Goal: Task Accomplishment & Management: Complete application form

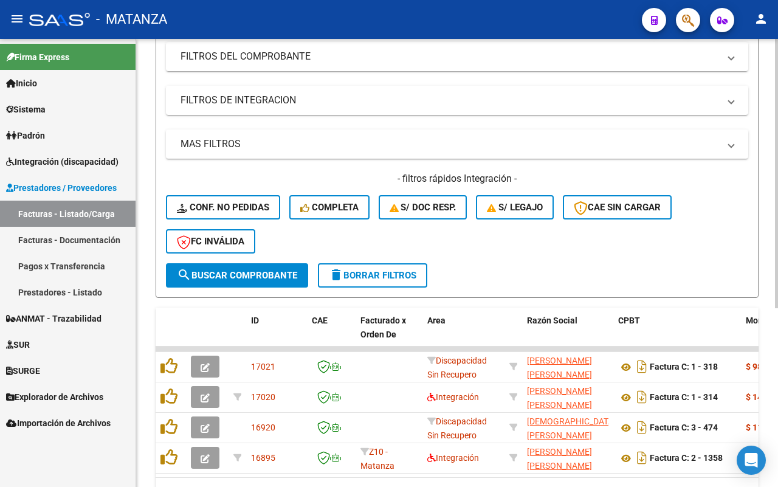
scroll to position [298, 0]
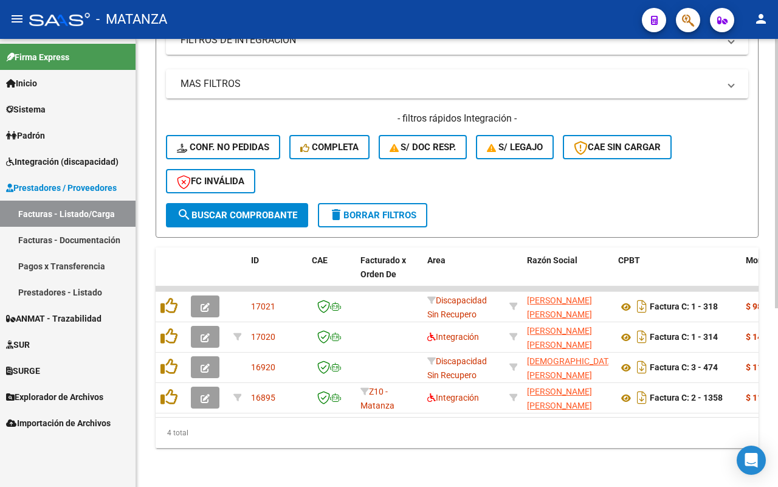
drag, startPoint x: 89, startPoint y: 266, endPoint x: 760, endPoint y: 327, distance: 673.1
click at [90, 266] on link "Pagos x Transferencia" at bounding box center [68, 266] width 136 height 26
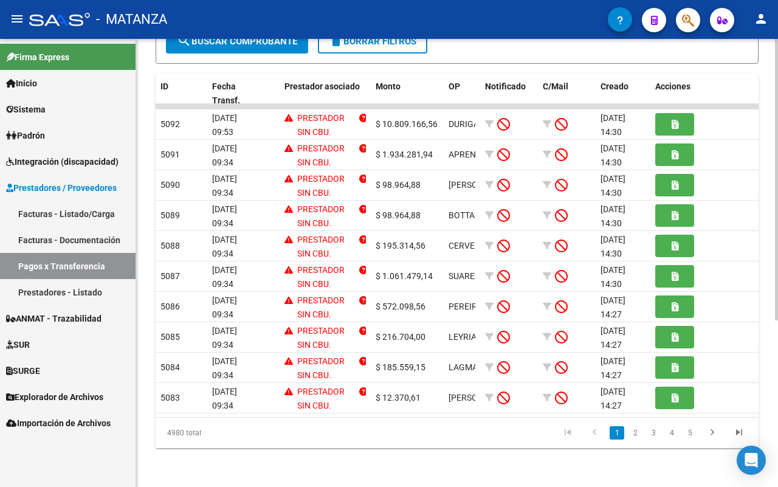
scroll to position [264, 0]
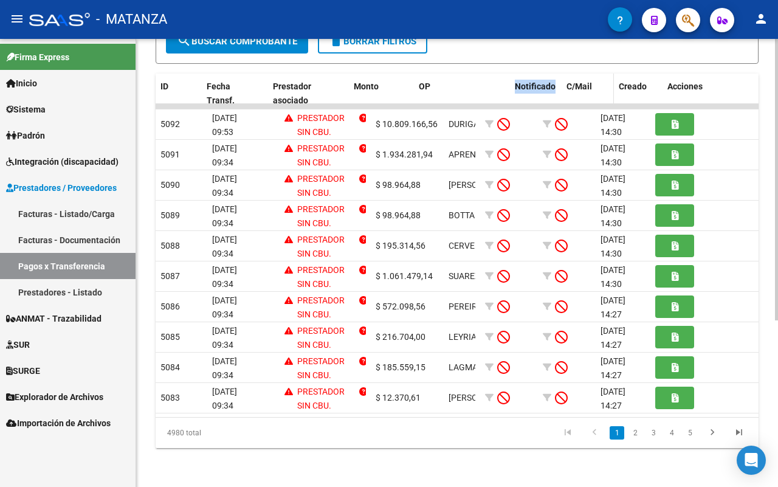
drag, startPoint x: 474, startPoint y: 72, endPoint x: 568, endPoint y: 72, distance: 94.2
click at [568, 74] on div "ID Fecha Transf. Prestador asociado Monto OP Notificado C/Mail Creado Acciones" at bounding box center [458, 94] width 604 height 40
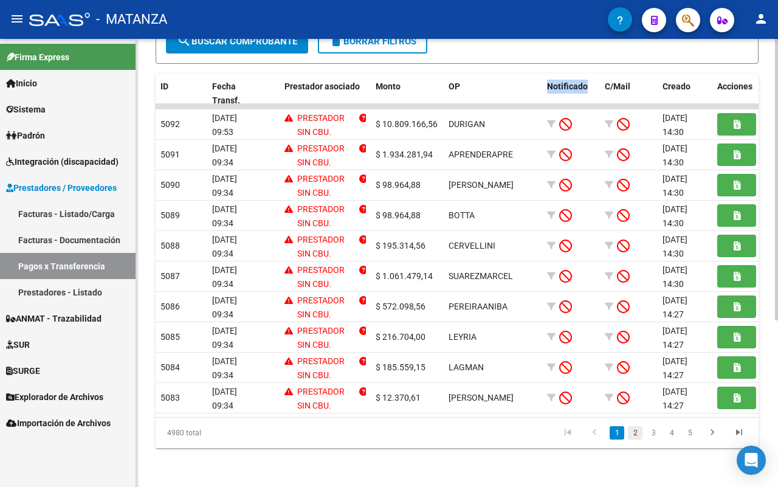
click at [631, 433] on link "2" at bounding box center [635, 432] width 15 height 13
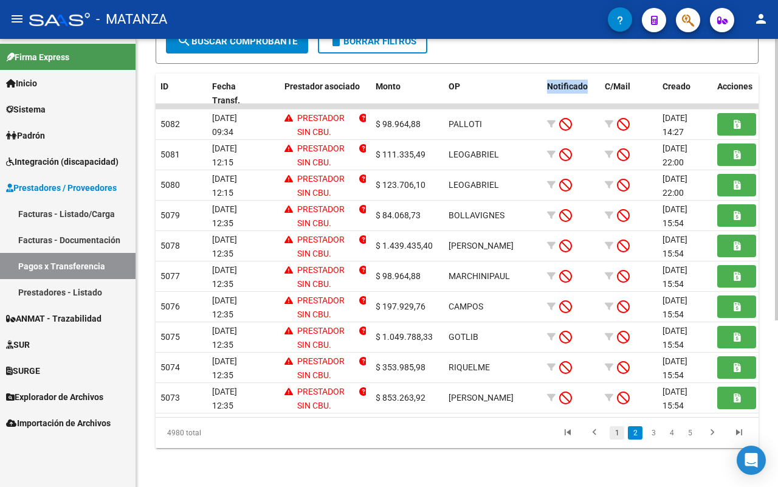
click at [617, 436] on link "1" at bounding box center [617, 432] width 15 height 13
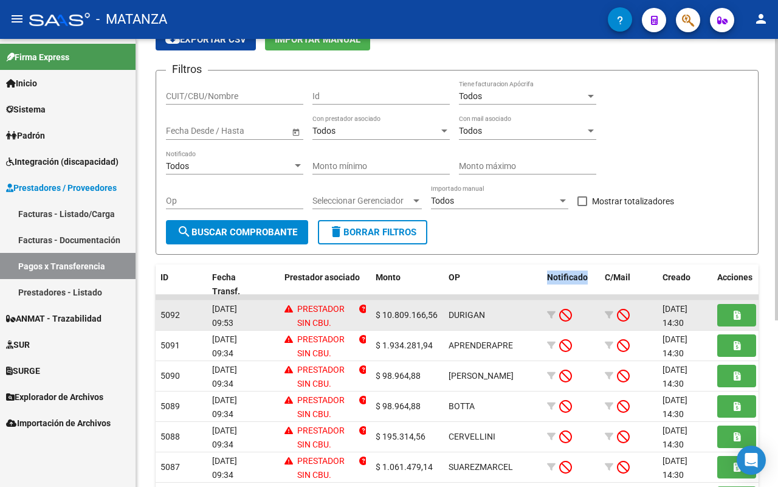
scroll to position [0, 0]
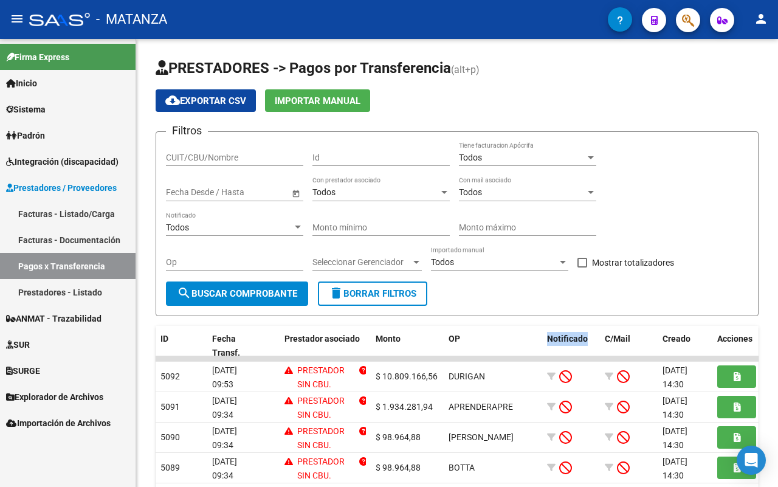
click at [94, 152] on link "Integración (discapacidad)" at bounding box center [68, 161] width 136 height 26
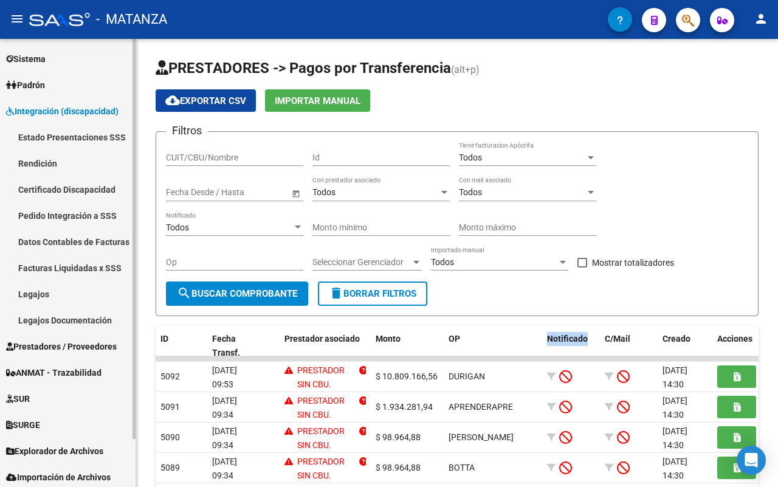
scroll to position [53, 0]
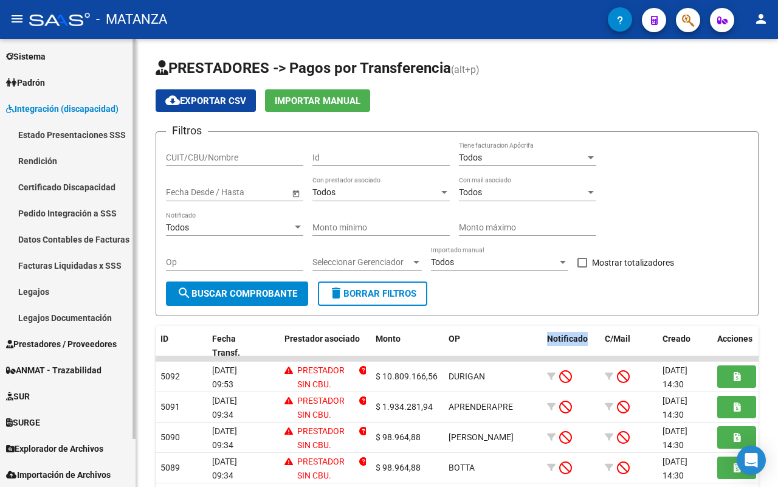
click at [64, 339] on span "Prestadores / Proveedores" at bounding box center [61, 343] width 111 height 13
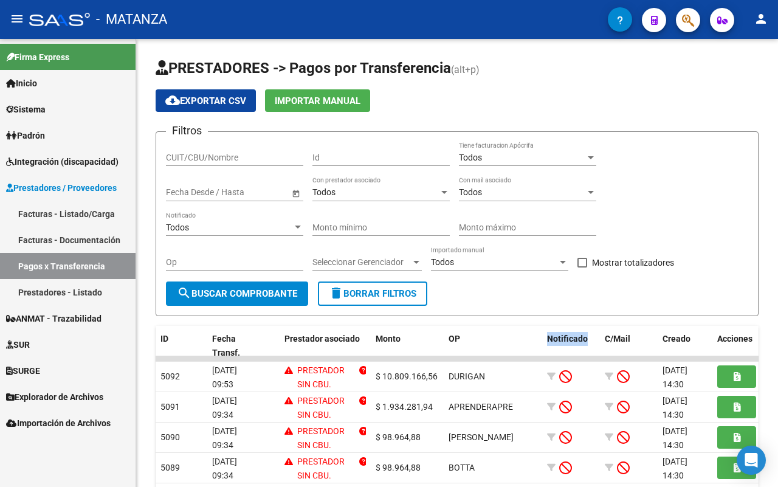
scroll to position [0, 0]
click at [91, 208] on link "Facturas - Listado/Carga" at bounding box center [68, 214] width 136 height 26
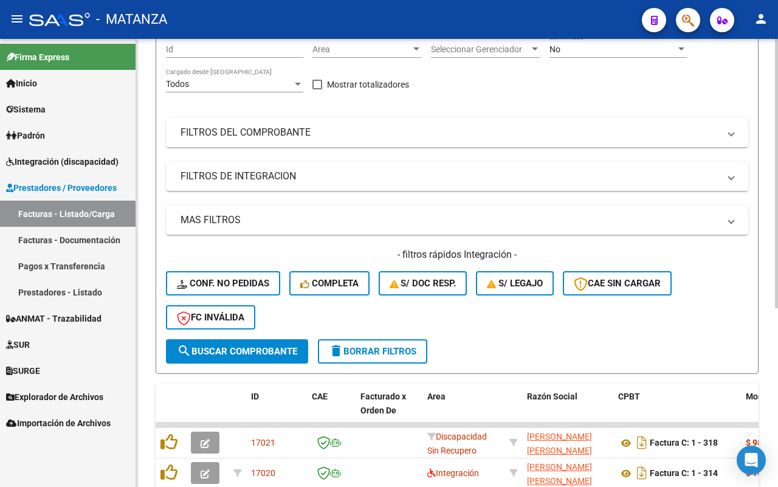
scroll to position [146, 0]
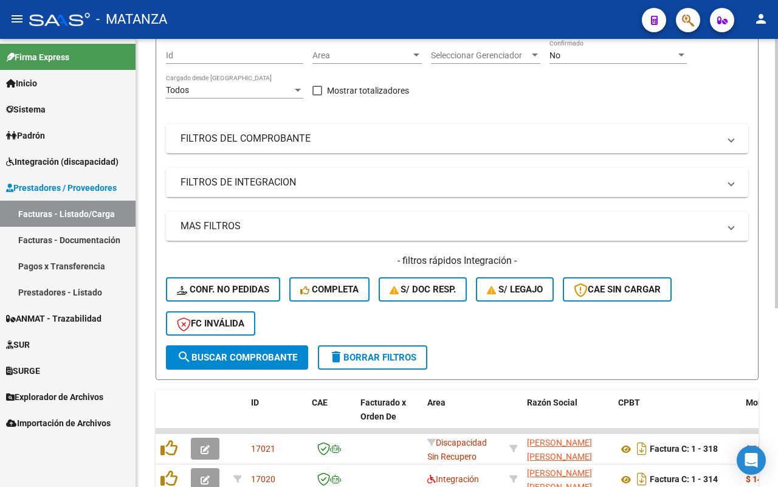
click at [328, 187] on mat-panel-title "FILTROS DE INTEGRACION" at bounding box center [449, 182] width 538 height 13
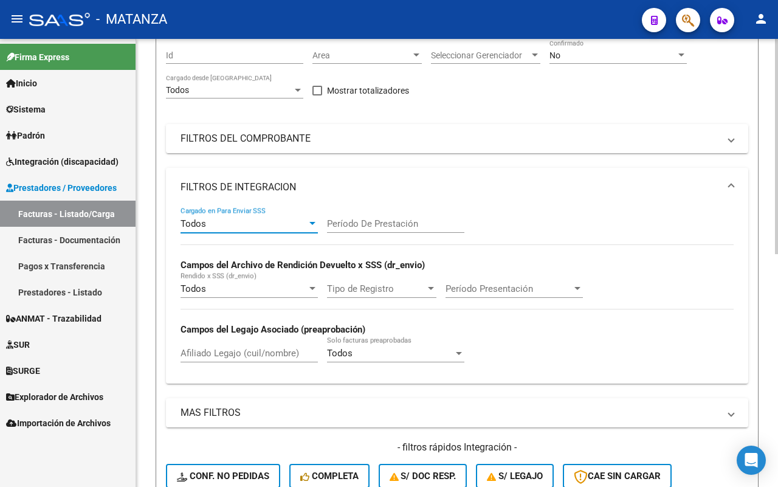
click at [286, 226] on div "Todos" at bounding box center [243, 223] width 126 height 11
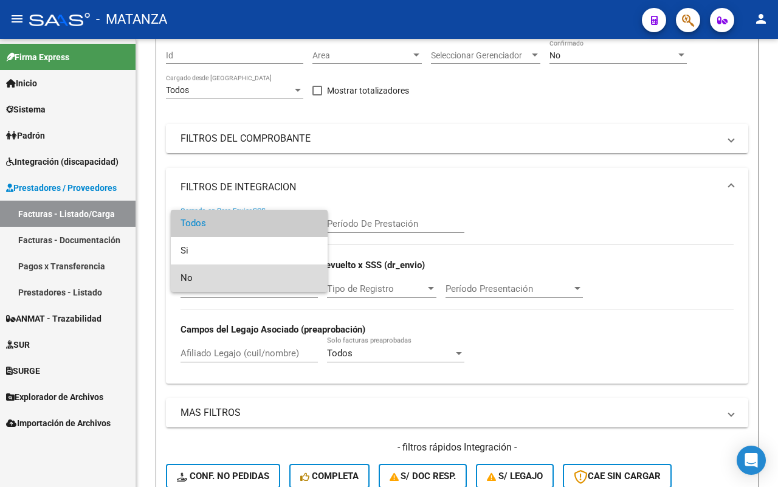
click at [258, 278] on span "No" at bounding box center [248, 277] width 137 height 27
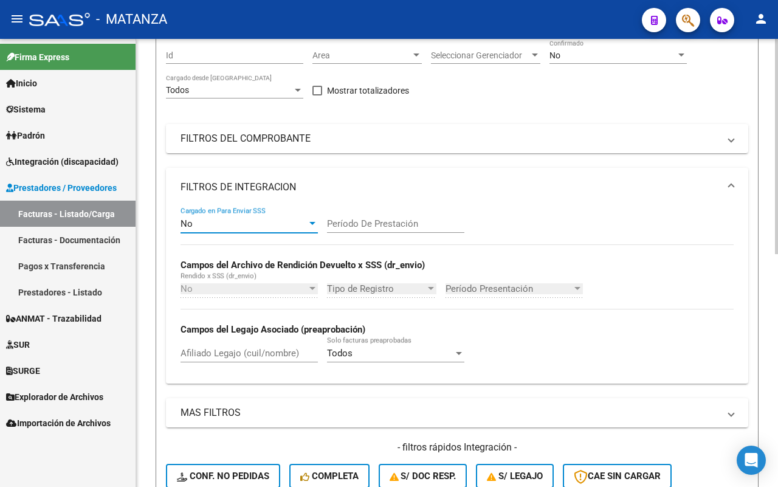
click at [368, 222] on input "Período De Prestación" at bounding box center [395, 223] width 137 height 11
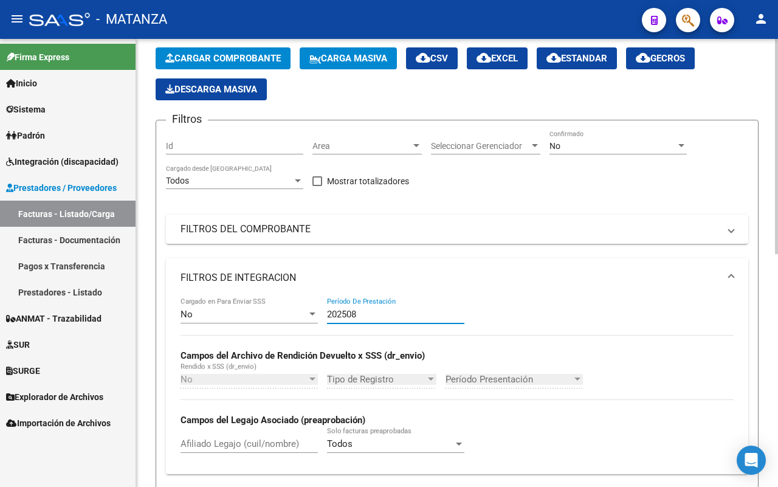
scroll to position [0, 0]
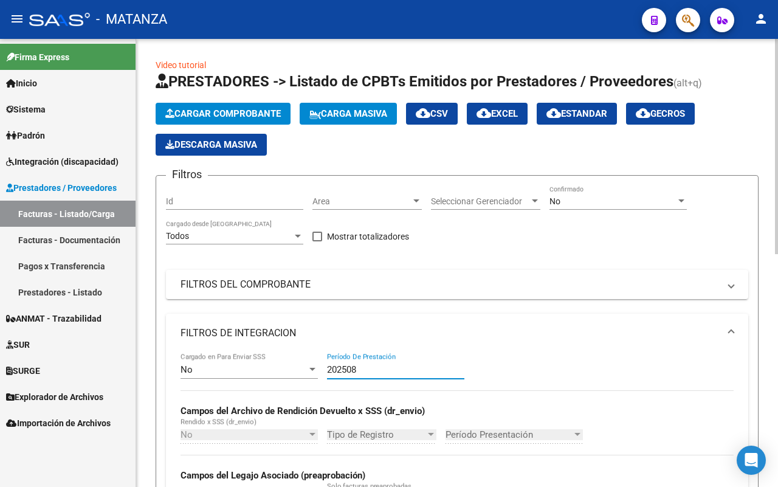
type input "202508"
click at [590, 193] on div "No Confirmado" at bounding box center [617, 197] width 137 height 24
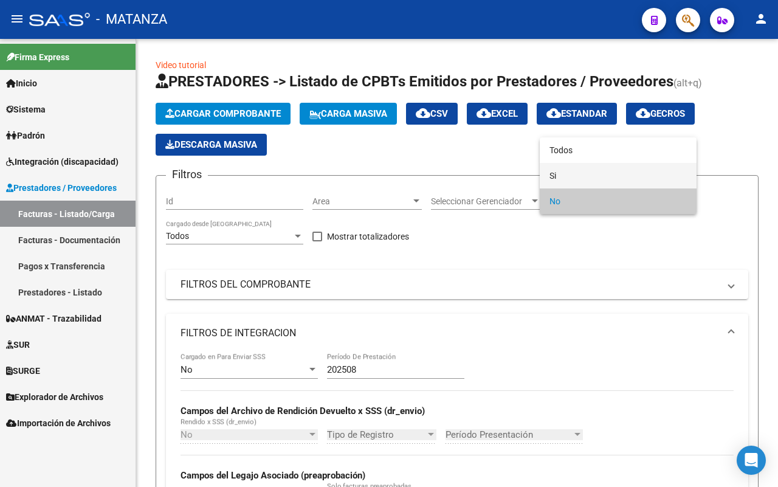
click at [588, 165] on span "Si" at bounding box center [617, 176] width 137 height 26
click at [603, 199] on span "Si" at bounding box center [617, 201] width 137 height 26
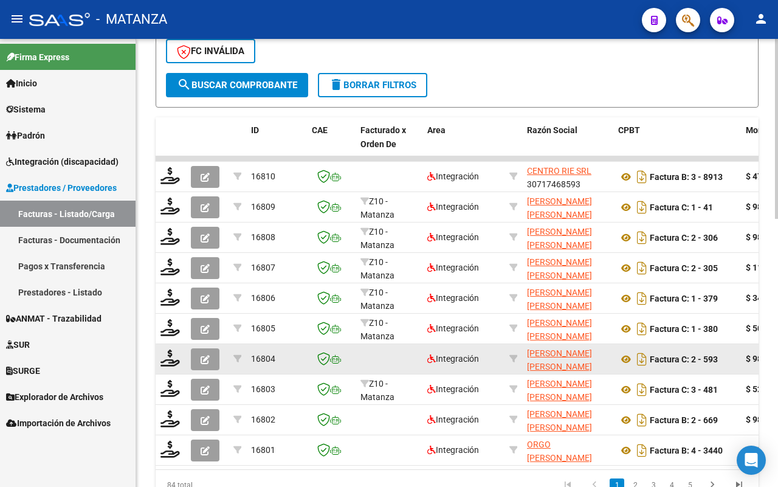
scroll to position [514, 0]
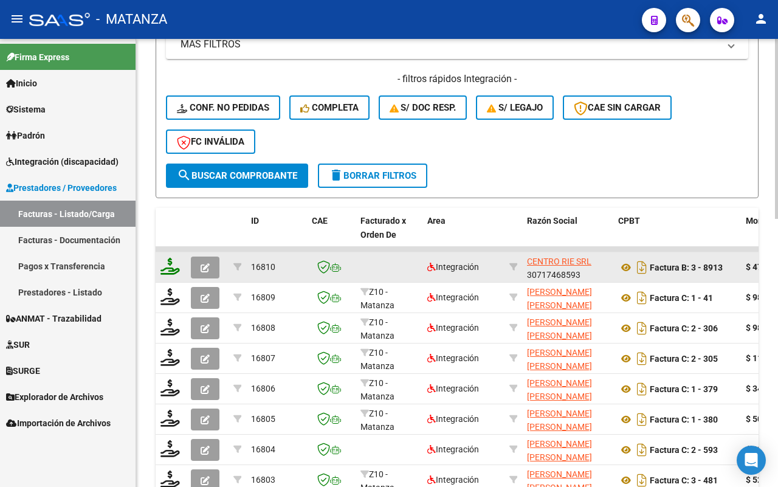
click at [168, 266] on icon at bounding box center [169, 266] width 19 height 17
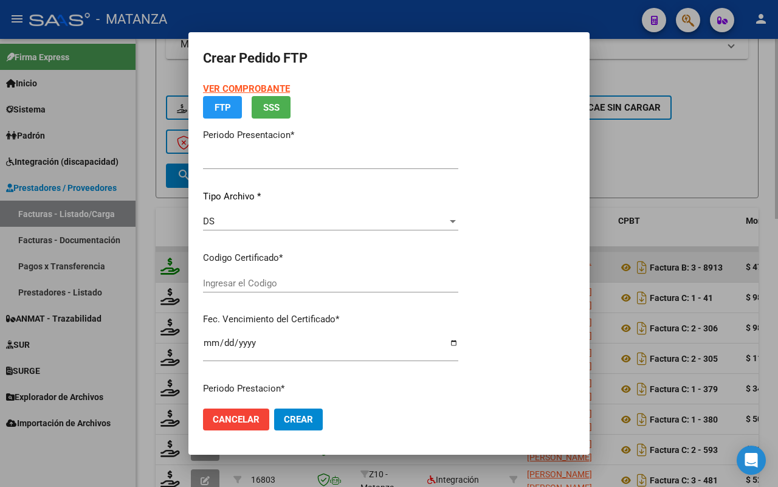
type input "202508"
type input "$ 475.830,36"
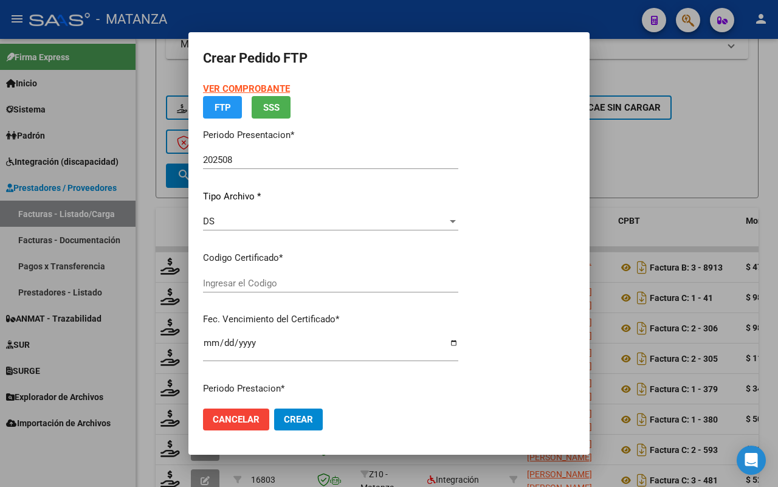
type input "ARG01-00058528269-20230601-20260601-BS"
type input "[DATE]"
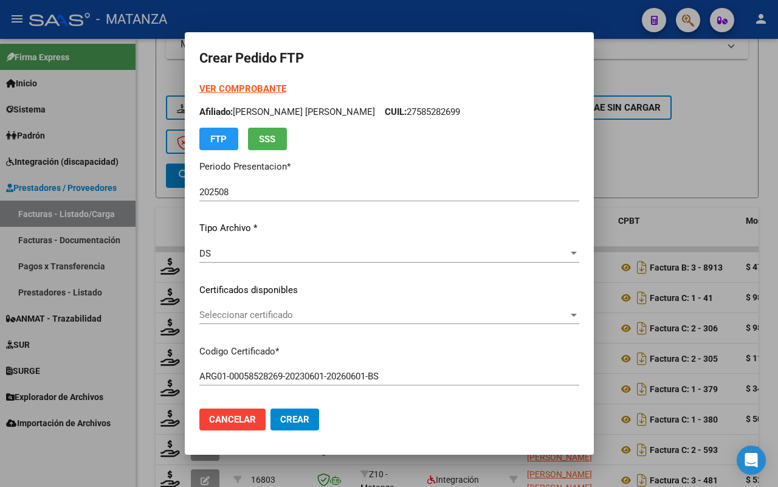
click at [334, 315] on span "Seleccionar certificado" at bounding box center [383, 314] width 369 height 11
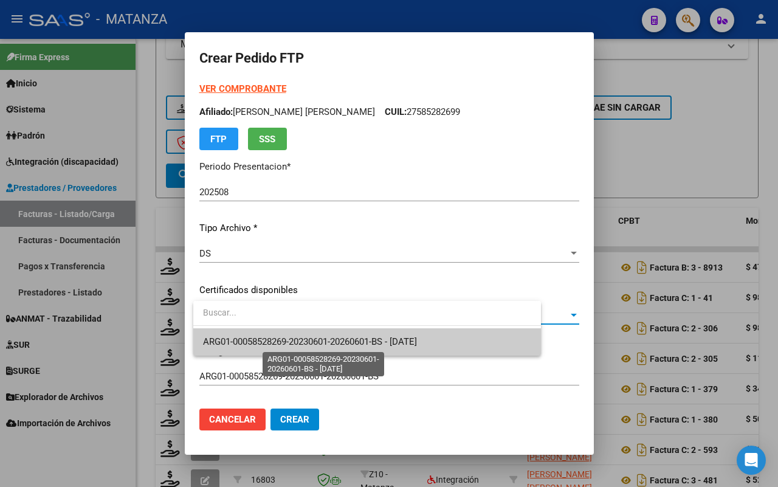
click at [327, 336] on span "ARG01-00058528269-20230601-20260601-BS - [DATE]" at bounding box center [310, 341] width 214 height 11
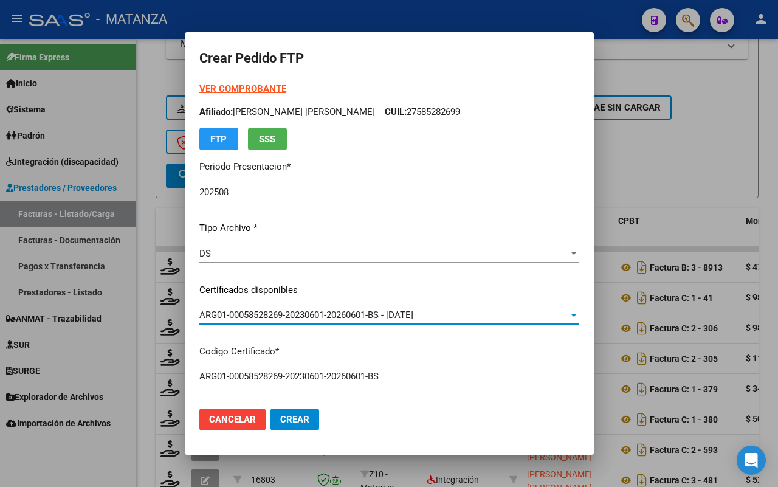
scroll to position [456, 0]
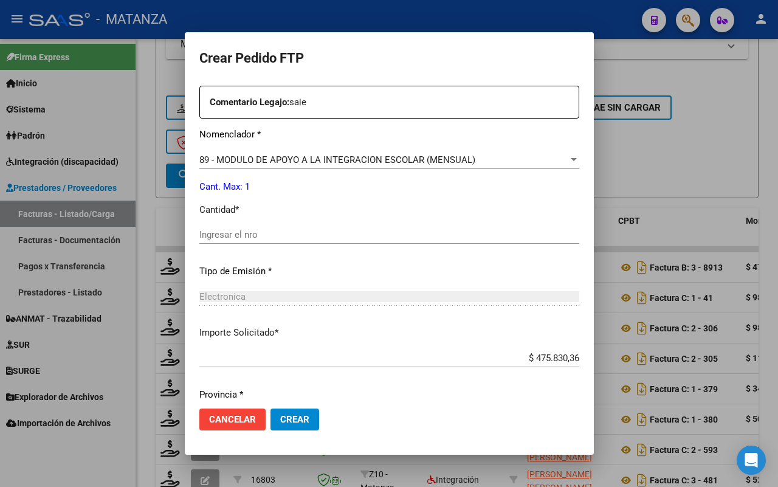
click at [280, 236] on input "Ingresar el nro" at bounding box center [389, 234] width 380 height 11
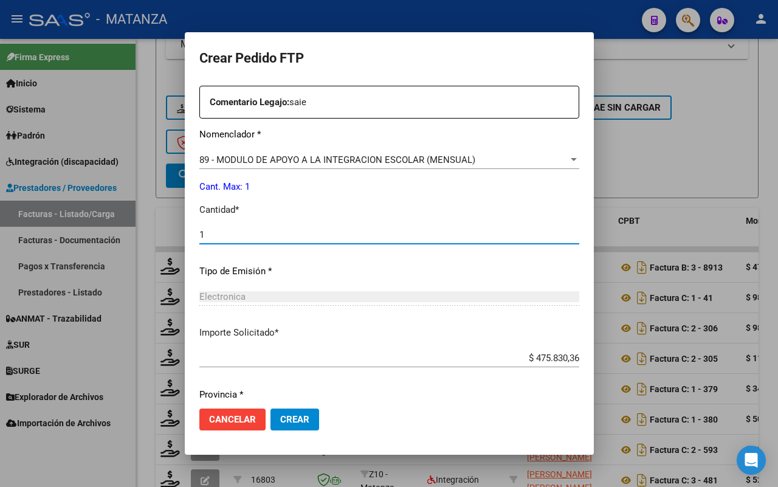
type input "1"
drag, startPoint x: 299, startPoint y: 423, endPoint x: 461, endPoint y: 359, distance: 174.0
click at [299, 421] on span "Crear" at bounding box center [294, 419] width 29 height 11
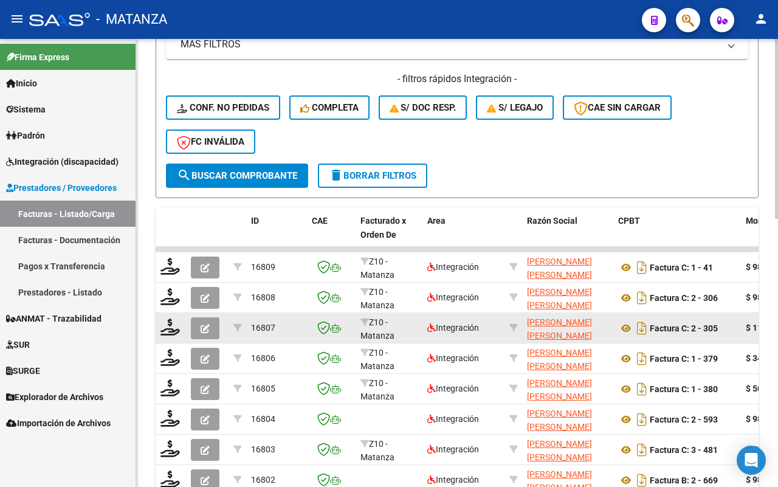
scroll to position [590, 0]
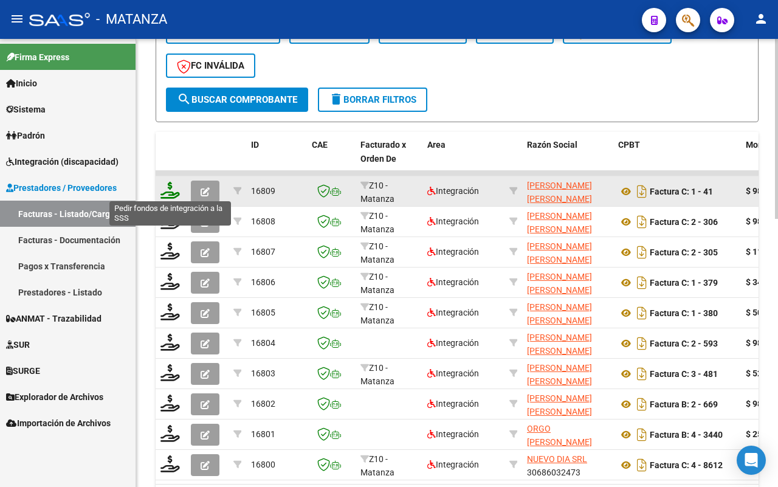
click at [163, 186] on icon at bounding box center [169, 190] width 19 height 17
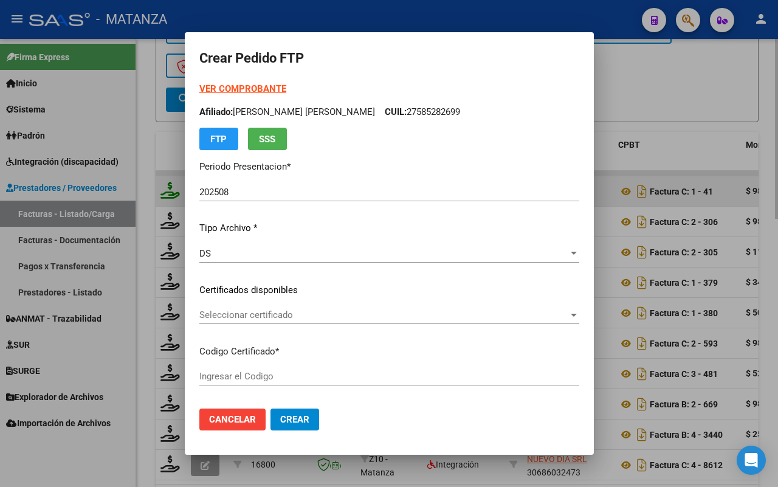
type input "ARG01-00024543620-20221110-20321110-BS"
type input "[DATE]"
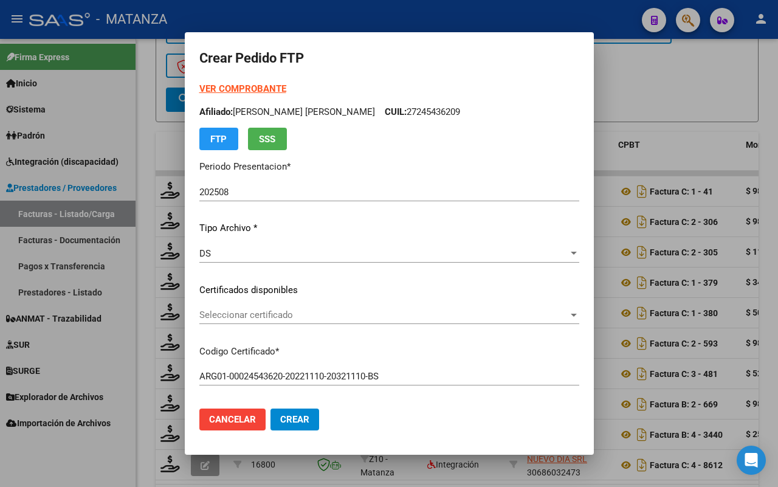
click at [313, 311] on span "Seleccionar certificado" at bounding box center [383, 314] width 369 height 11
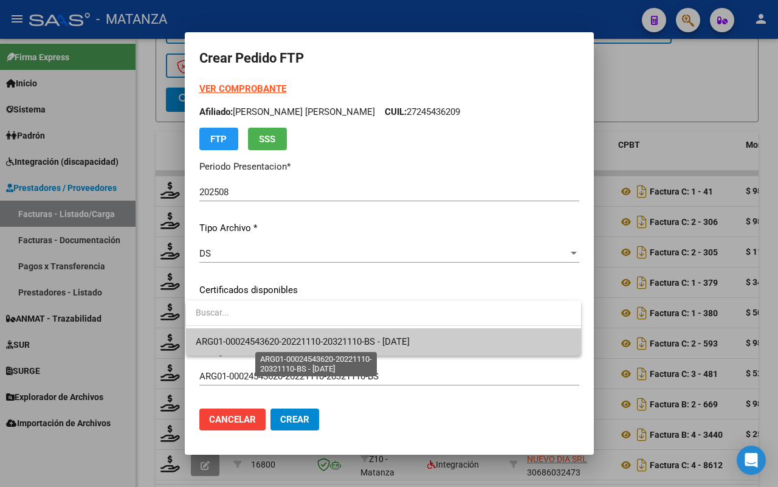
click at [313, 343] on span "ARG01-00024543620-20221110-20321110-BS - [DATE]" at bounding box center [303, 341] width 214 height 11
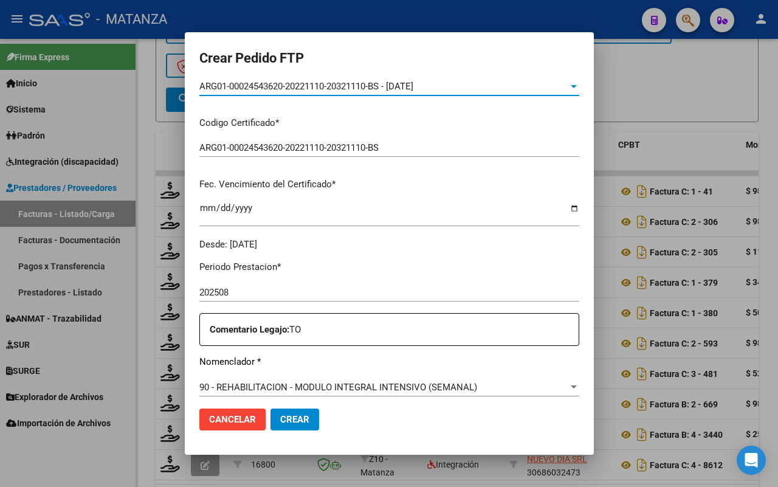
scroll to position [380, 0]
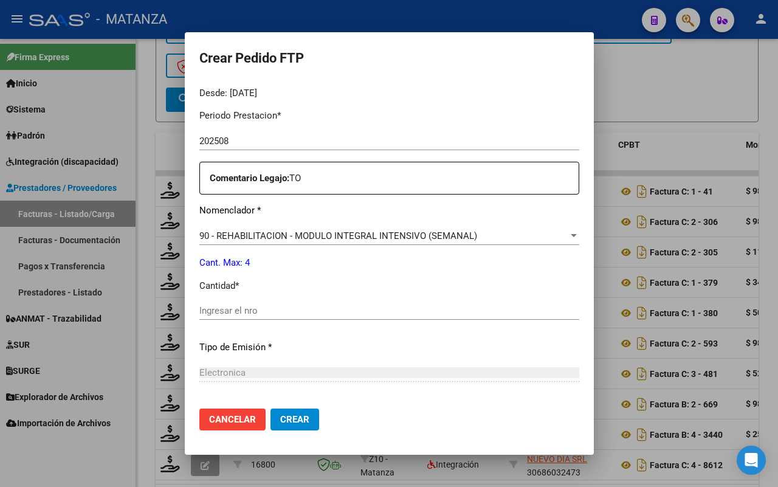
click at [277, 302] on div "Periodo Prestacion * 202508 Ingresar el Periodo Prestacion Comentario Legajo: T…" at bounding box center [389, 308] width 380 height 416
click at [281, 310] on input "Ingresar el nro" at bounding box center [389, 310] width 380 height 11
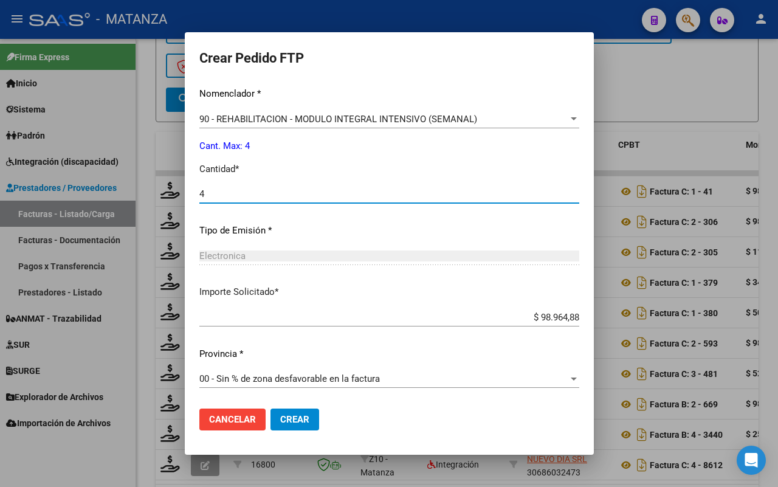
type input "4"
click at [301, 420] on span "Crear" at bounding box center [294, 419] width 29 height 11
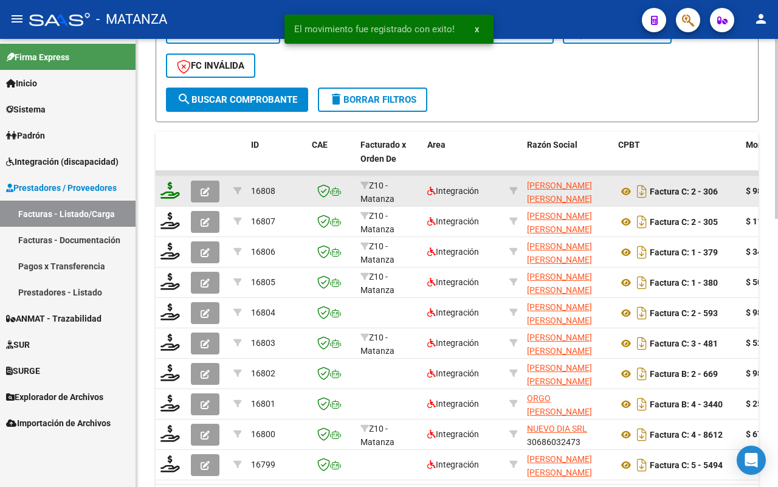
click at [166, 190] on icon at bounding box center [169, 190] width 19 height 17
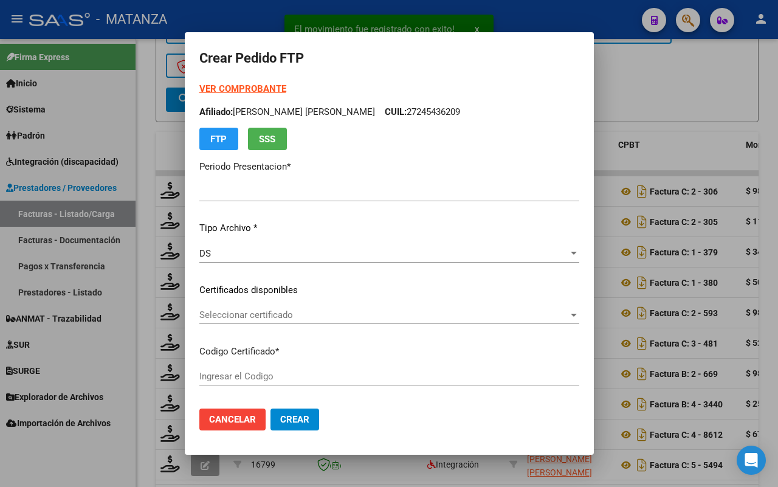
type input "202508"
type input "$ 98.964,88"
type input "ARG01-00024543620-20221110-20321110-BS"
type input "[DATE]"
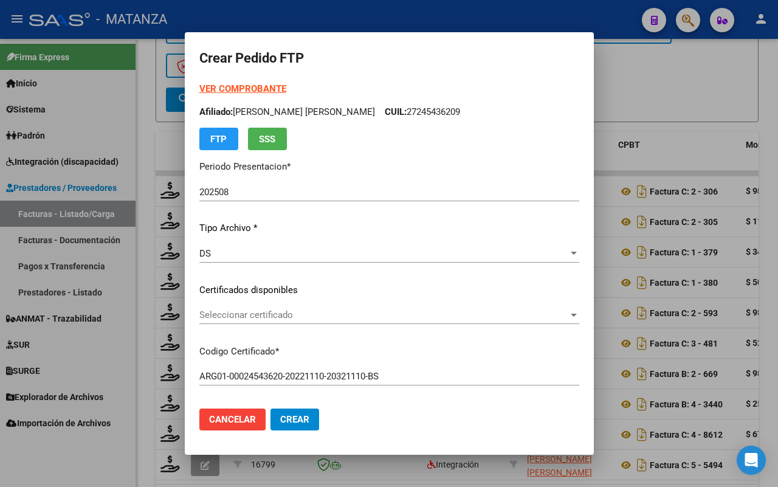
click at [313, 316] on span "Seleccionar certificado" at bounding box center [383, 314] width 369 height 11
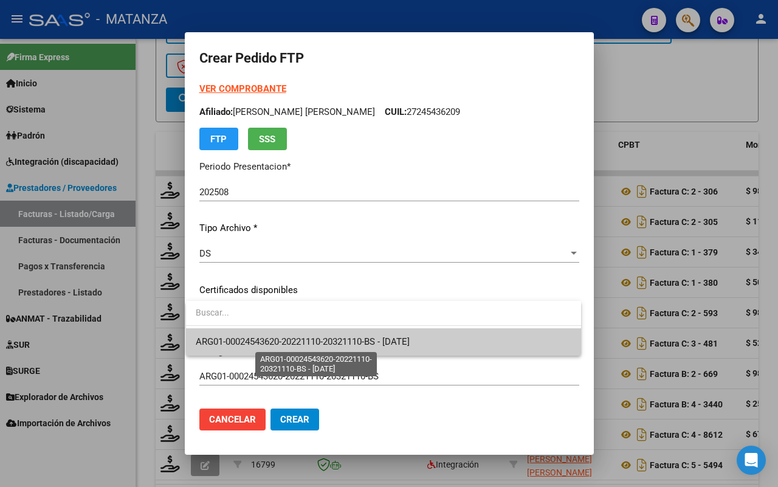
click at [309, 337] on span "ARG01-00024543620-20221110-20321110-BS - [DATE]" at bounding box center [303, 341] width 214 height 11
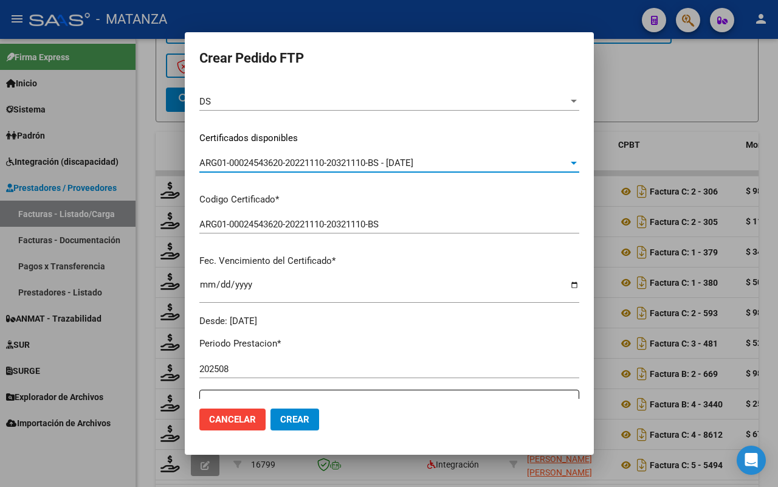
scroll to position [304, 0]
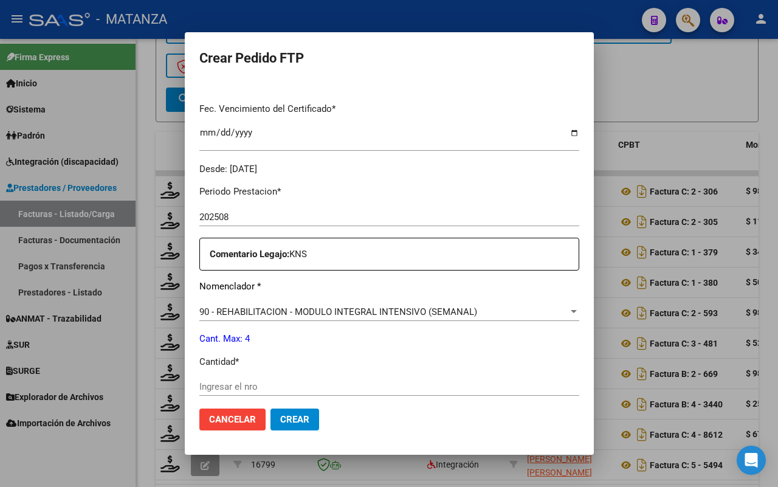
click at [320, 387] on input "Ingresar el nro" at bounding box center [389, 386] width 380 height 11
type input "4"
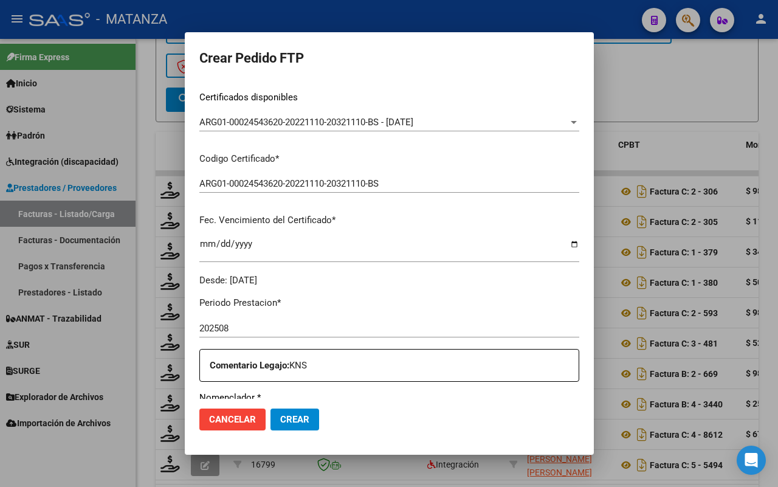
scroll to position [41, 0]
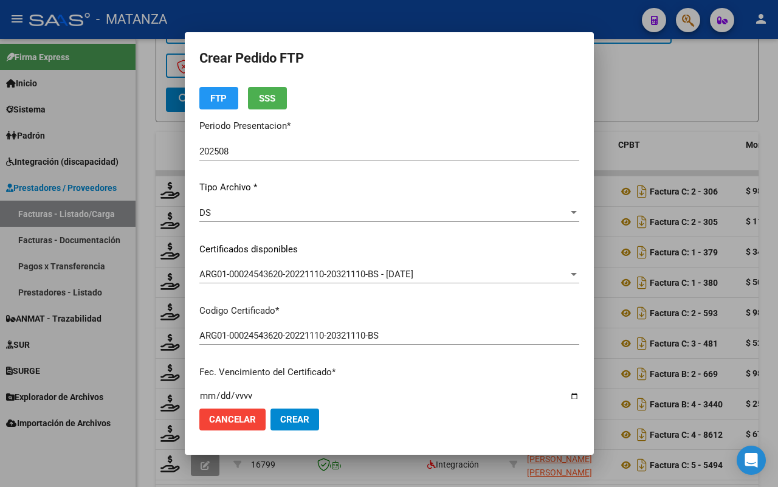
click at [292, 429] on button "Crear" at bounding box center [294, 419] width 49 height 22
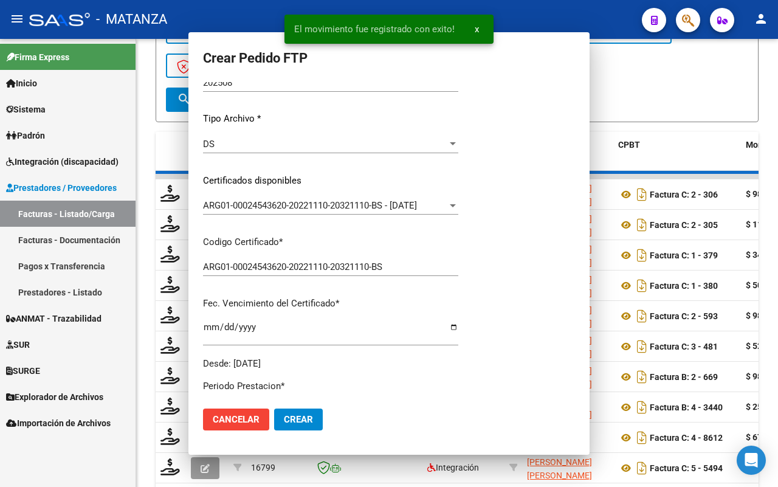
scroll to position [0, 0]
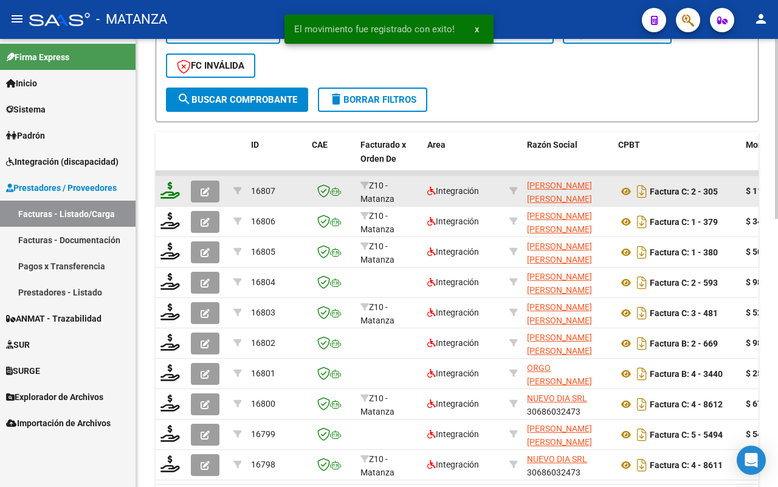
click at [172, 186] on icon at bounding box center [169, 190] width 19 height 17
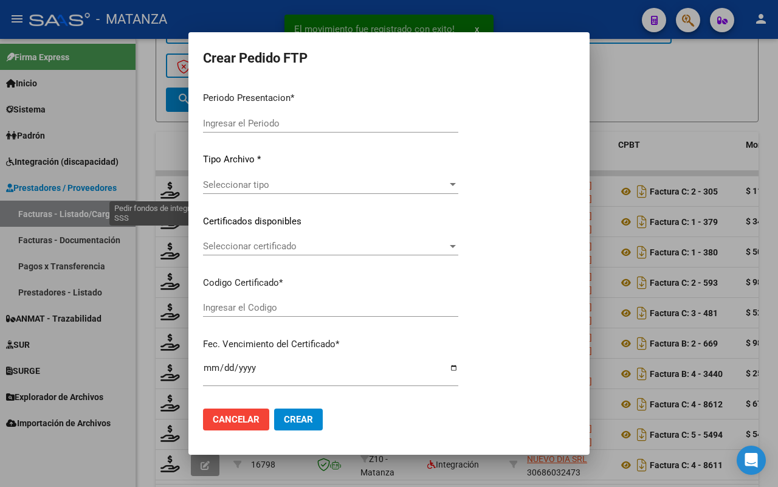
type input "202508"
type input "$ 111.335,49"
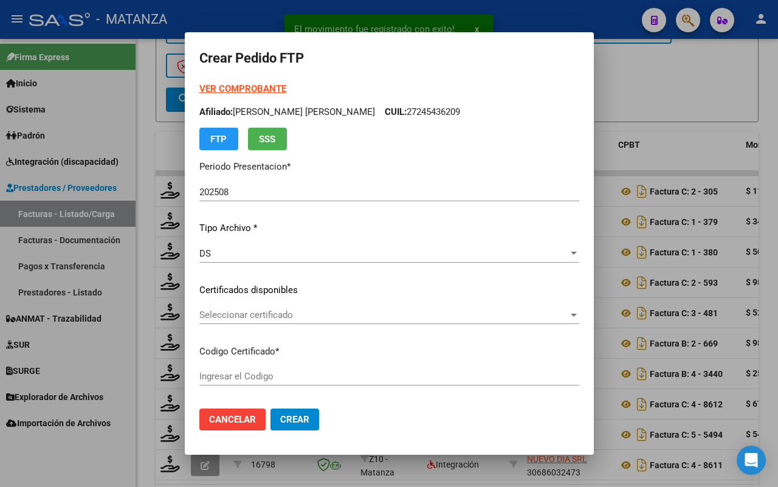
type input "ARG020003638247920190404-20290404-BS"
type input "[DATE]"
click at [345, 314] on span "Seleccionar certificado" at bounding box center [383, 314] width 369 height 11
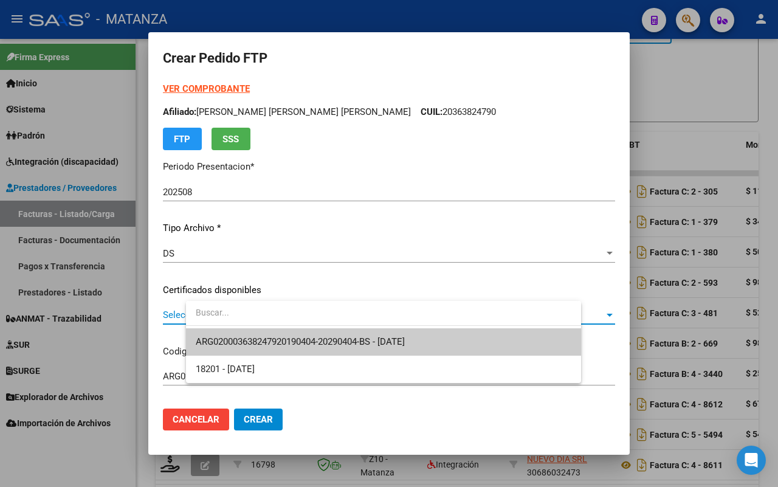
click at [345, 338] on span "ARG020003638247920190404-20290404-BS - [DATE]" at bounding box center [300, 341] width 209 height 11
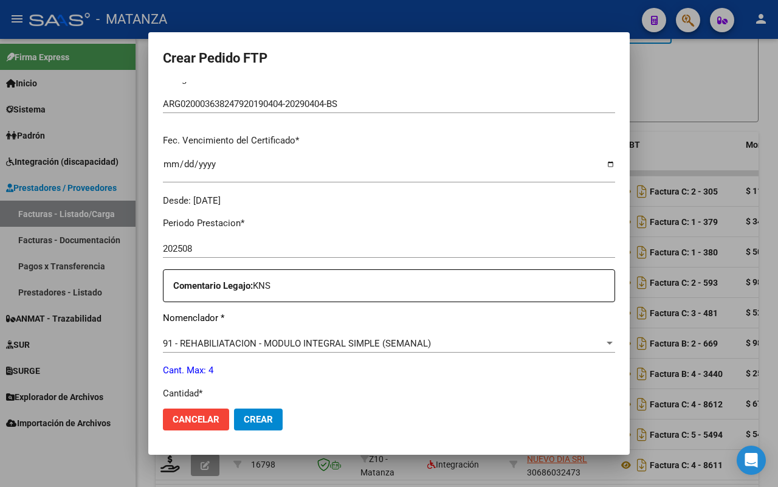
scroll to position [304, 0]
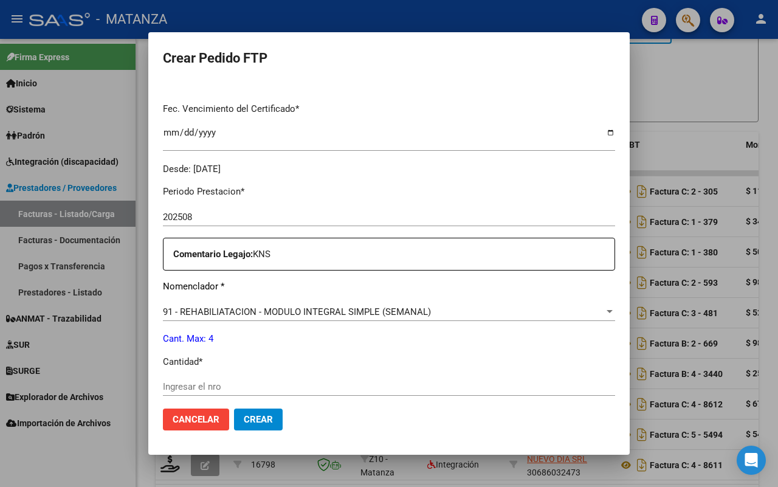
click at [258, 386] on input "Ingresar el nro" at bounding box center [389, 386] width 452 height 11
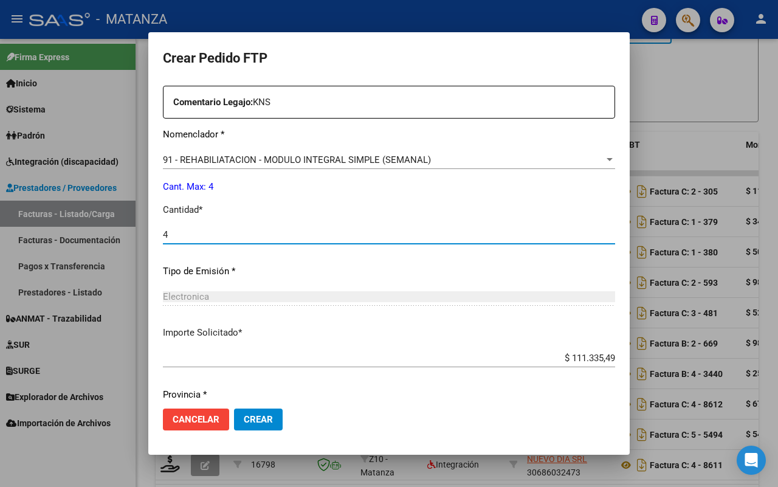
scroll to position [496, 0]
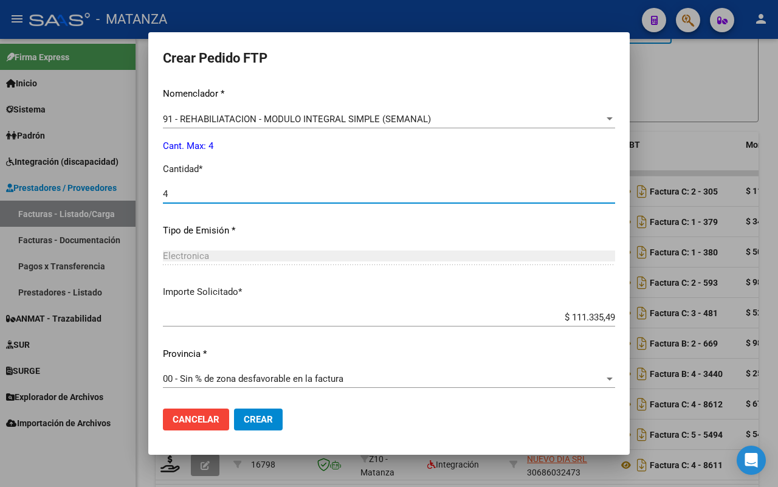
type input "4"
drag, startPoint x: 283, startPoint y: 422, endPoint x: 290, endPoint y: 411, distance: 13.7
click at [273, 420] on span "Crear" at bounding box center [258, 419] width 29 height 11
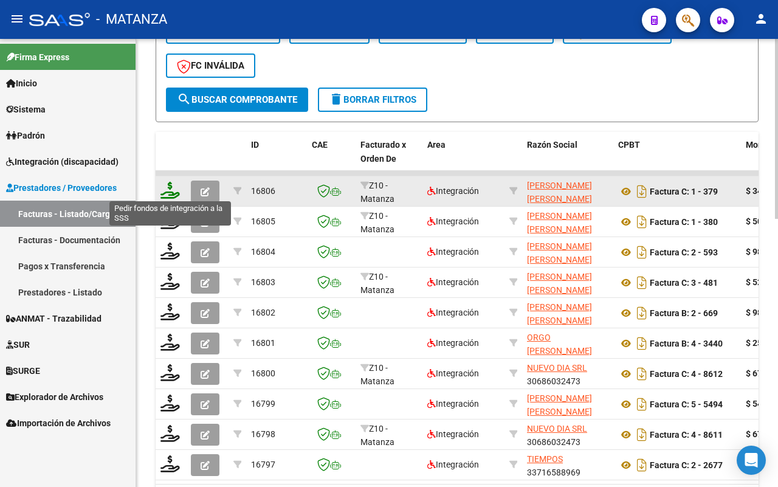
click at [171, 187] on icon at bounding box center [169, 190] width 19 height 17
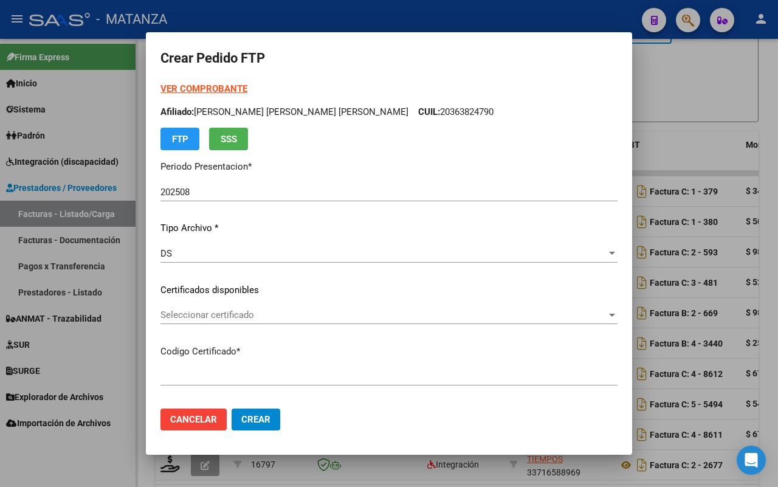
type input "ARG-01-00034458829-20161020-20261020-BS"
type input "[DATE]"
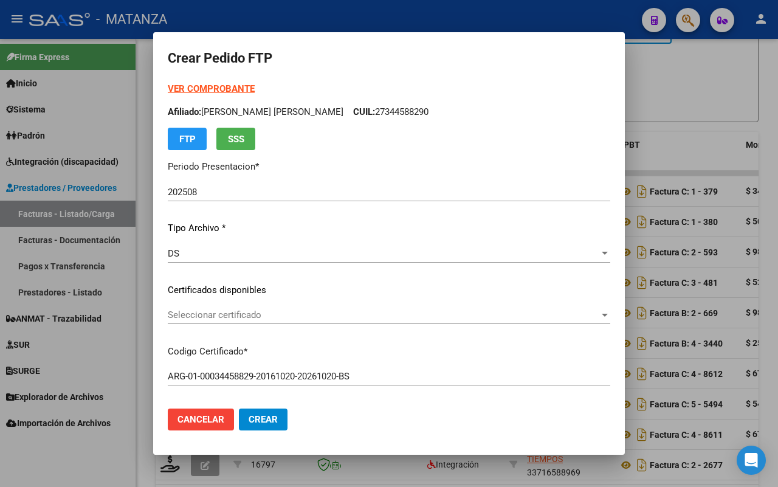
click at [314, 314] on span "Seleccionar certificado" at bounding box center [383, 314] width 431 height 11
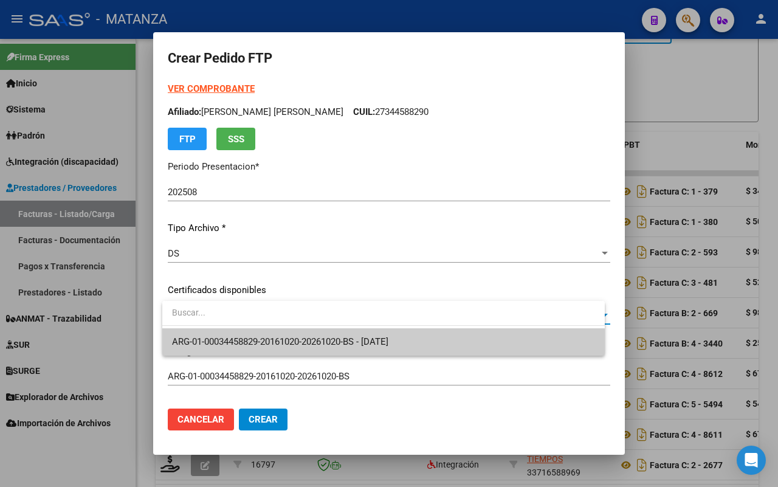
click at [302, 338] on span "ARG-01-00034458829-20161020-20261020-BS - [DATE]" at bounding box center [280, 341] width 216 height 11
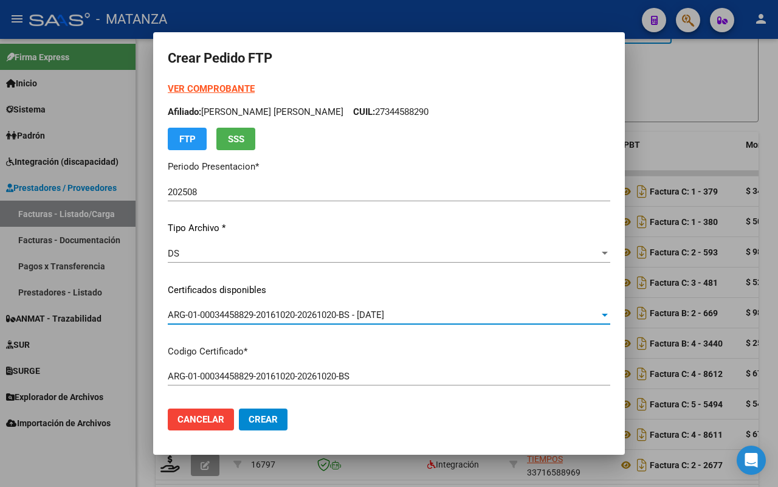
click at [226, 89] on strong "VER COMPROBANTE" at bounding box center [211, 88] width 87 height 11
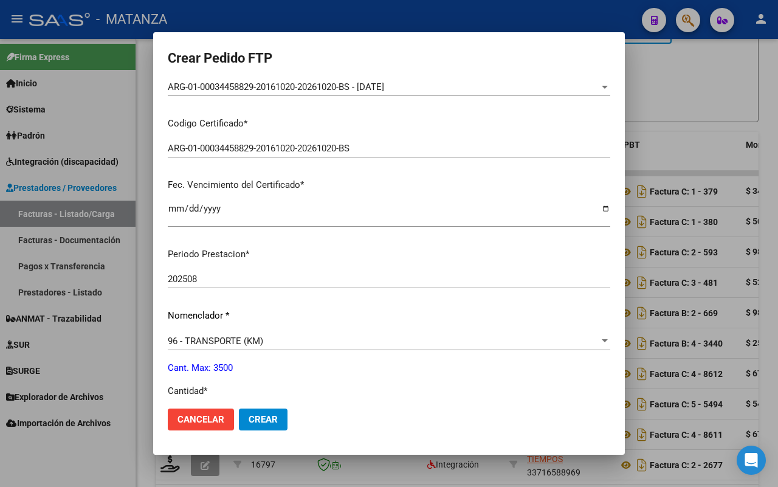
scroll to position [456, 0]
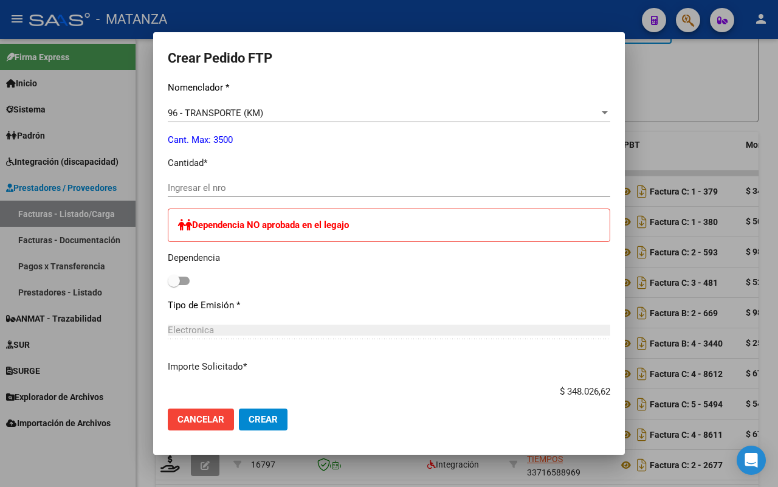
click at [263, 187] on input "Ingresar el nro" at bounding box center [389, 187] width 442 height 11
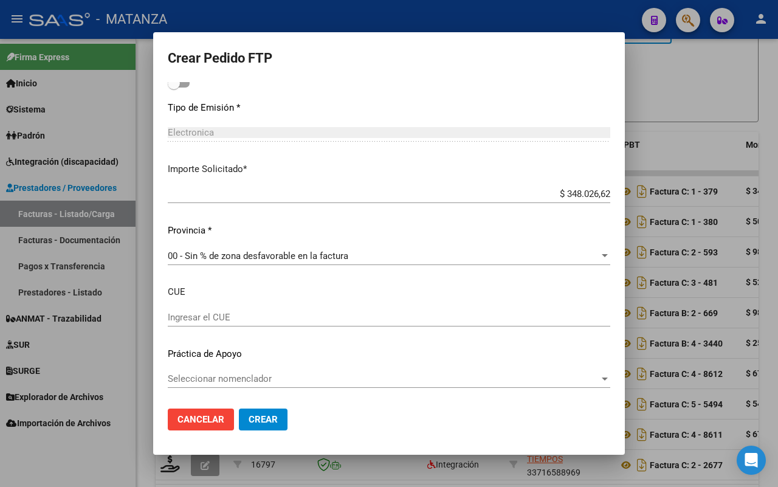
type input "643"
click at [260, 414] on span "Crear" at bounding box center [263, 419] width 29 height 11
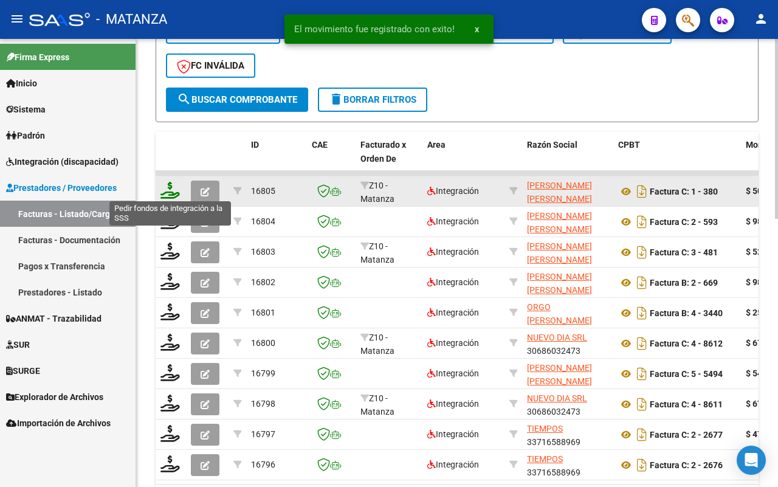
click at [168, 191] on icon at bounding box center [169, 190] width 19 height 17
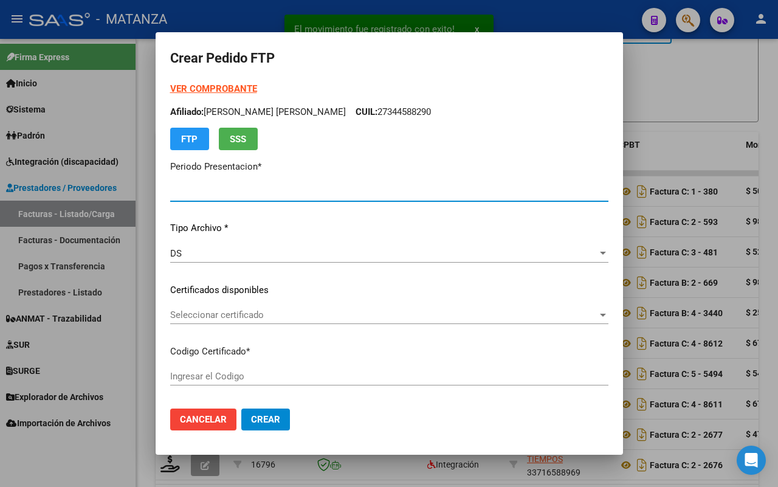
type input "202508"
type input "$ 505.237,30"
type input "ARG02-0004188335-20250120-20350120-bue"
type input "[DATE]"
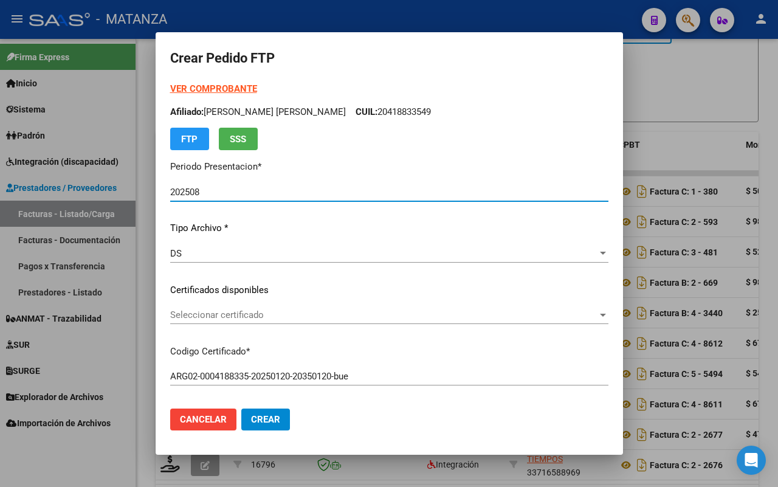
click at [359, 314] on span "Seleccionar certificado" at bounding box center [383, 314] width 427 height 11
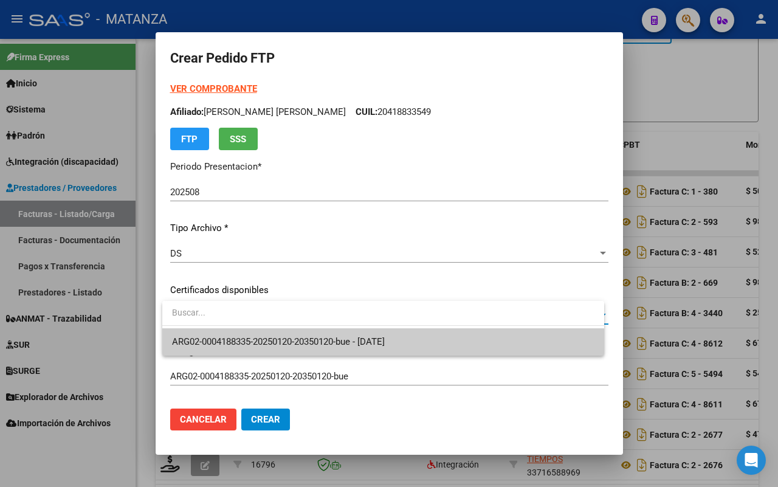
click at [347, 342] on span "ARG02-0004188335-20250120-20350120-bue - [DATE]" at bounding box center [278, 341] width 213 height 11
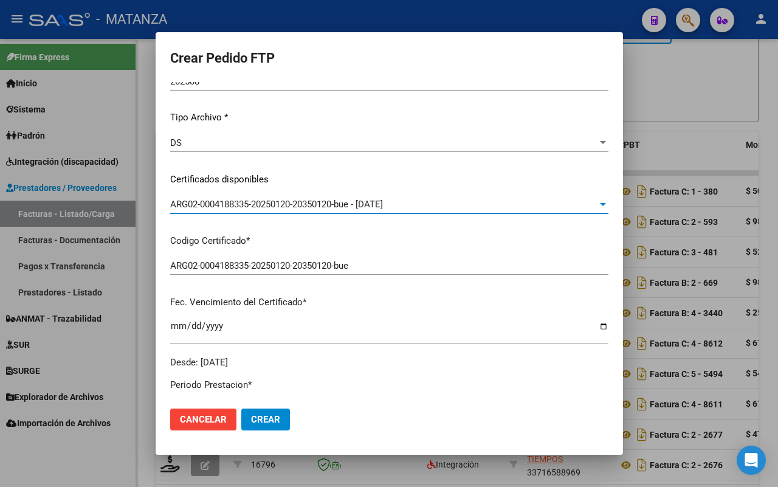
scroll to position [0, 0]
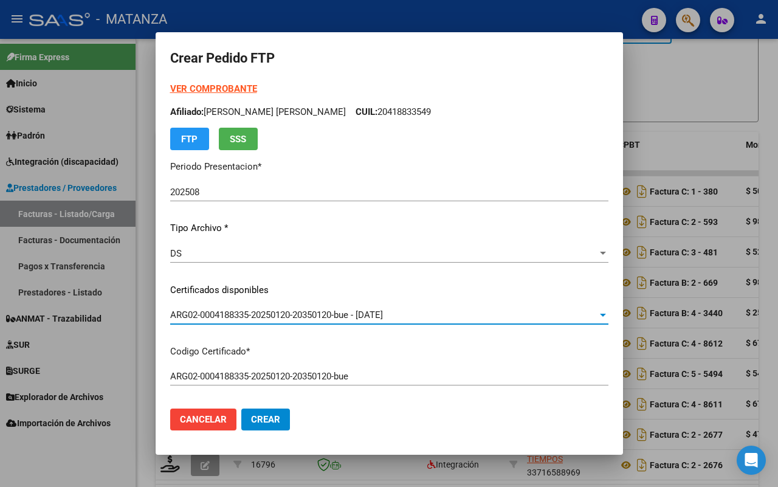
click at [244, 89] on strong "VER COMPROBANTE" at bounding box center [213, 88] width 87 height 11
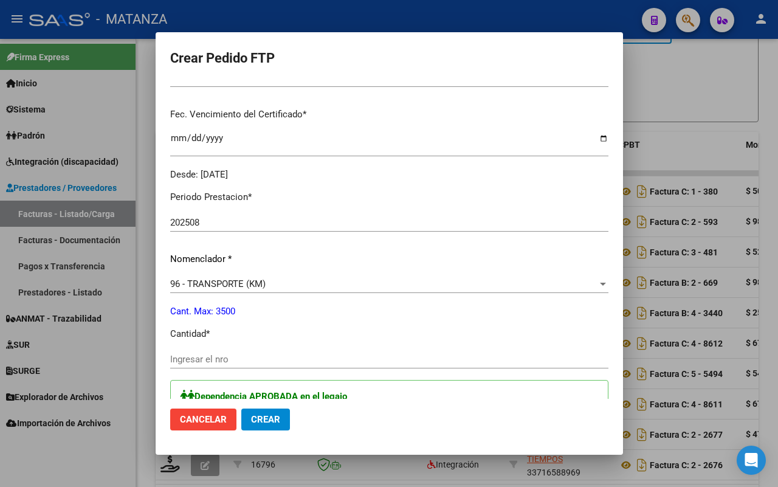
scroll to position [304, 0]
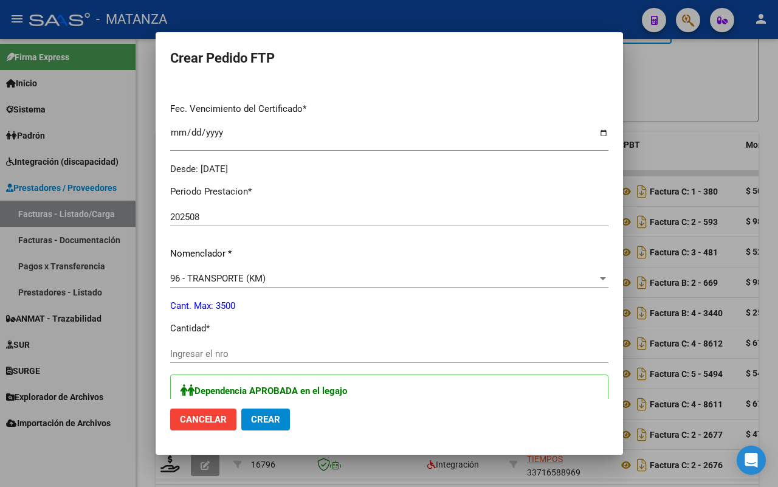
click at [301, 350] on input "Ingresar el nro" at bounding box center [389, 353] width 438 height 11
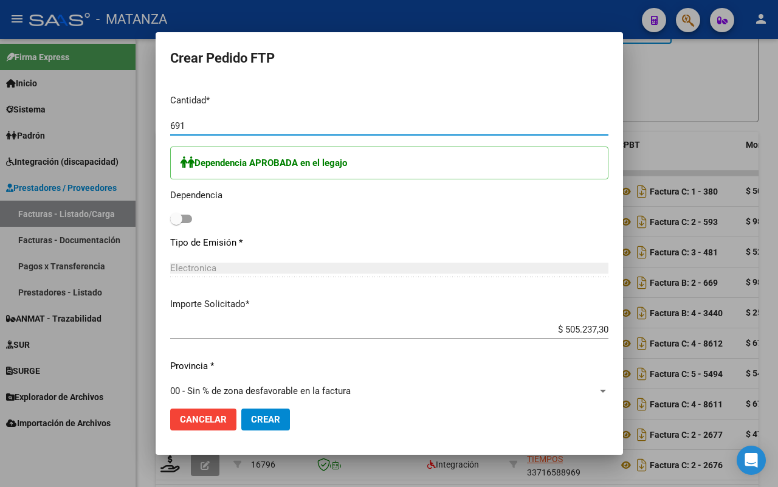
type input "691"
click at [188, 216] on span at bounding box center [181, 219] width 22 height 9
click at [176, 223] on input "checkbox" at bounding box center [176, 223] width 1 height 1
checkbox input "true"
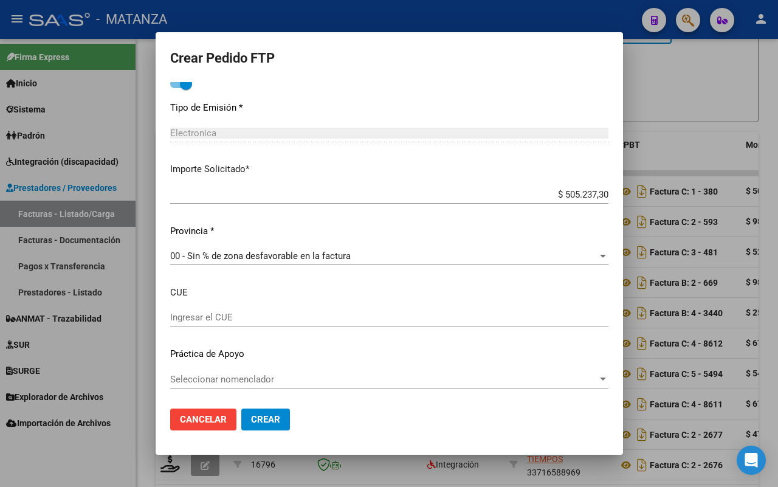
drag, startPoint x: 280, startPoint y: 411, endPoint x: 342, endPoint y: 399, distance: 63.6
click at [281, 411] on button "Crear" at bounding box center [265, 419] width 49 height 22
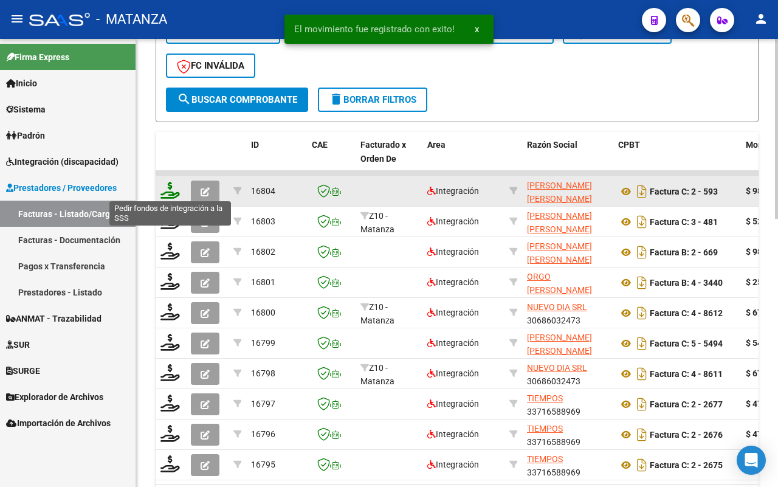
click at [170, 187] on icon at bounding box center [169, 190] width 19 height 17
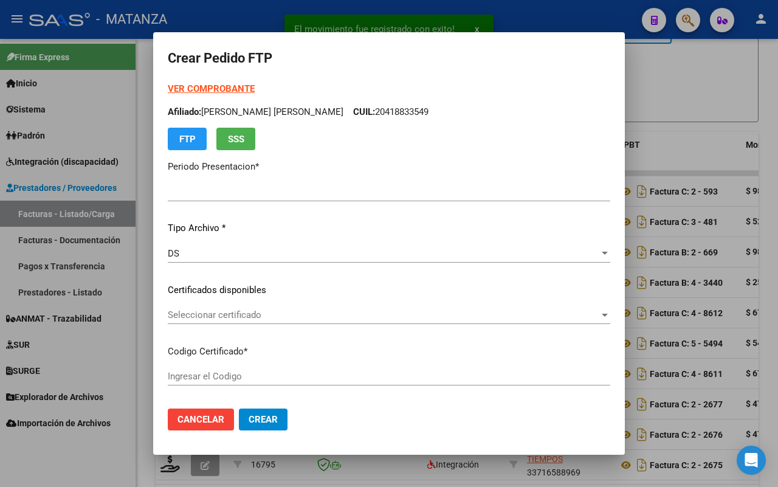
type input "202508"
type input "$ 98.964,88"
type input "ARG02-00045042569-20171010-20271010-BS"
type input "[DATE]"
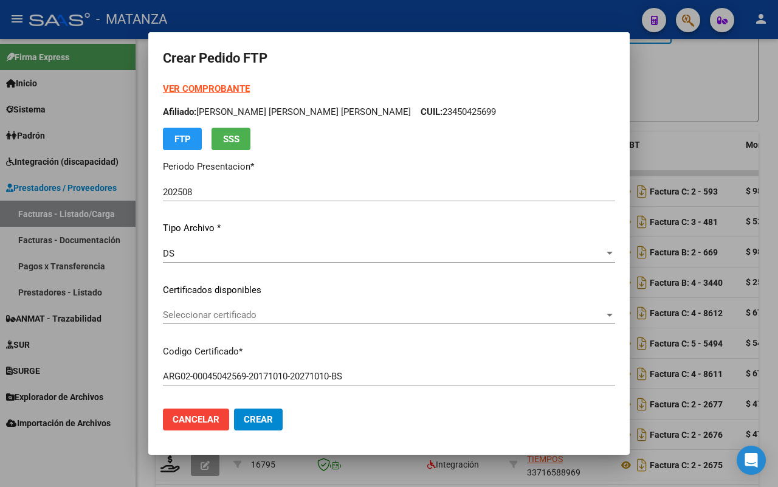
click at [342, 319] on span "Seleccionar certificado" at bounding box center [383, 314] width 441 height 11
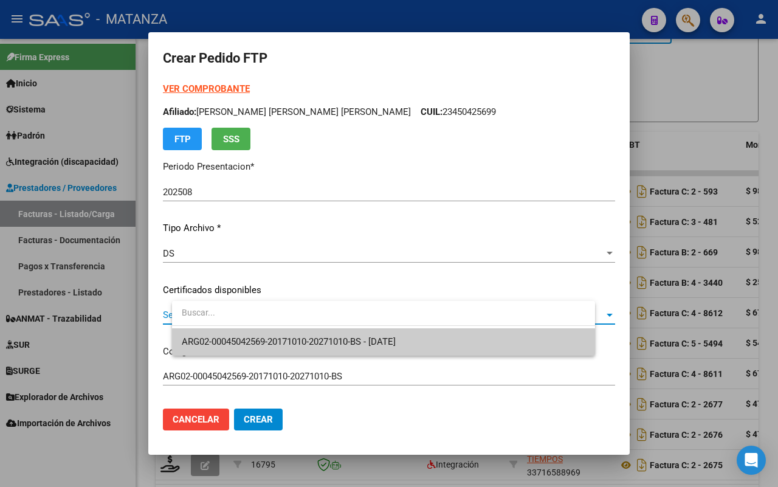
click at [334, 339] on span "ARG02-00045042569-20171010-20271010-BS - [DATE]" at bounding box center [289, 341] width 214 height 11
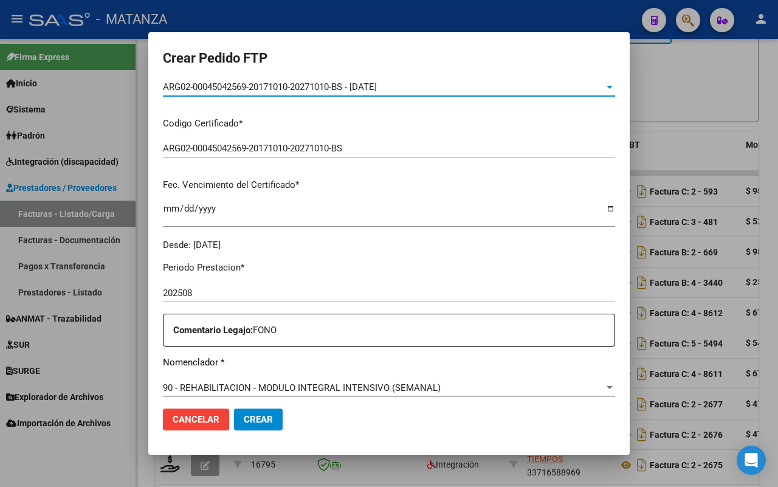
scroll to position [304, 0]
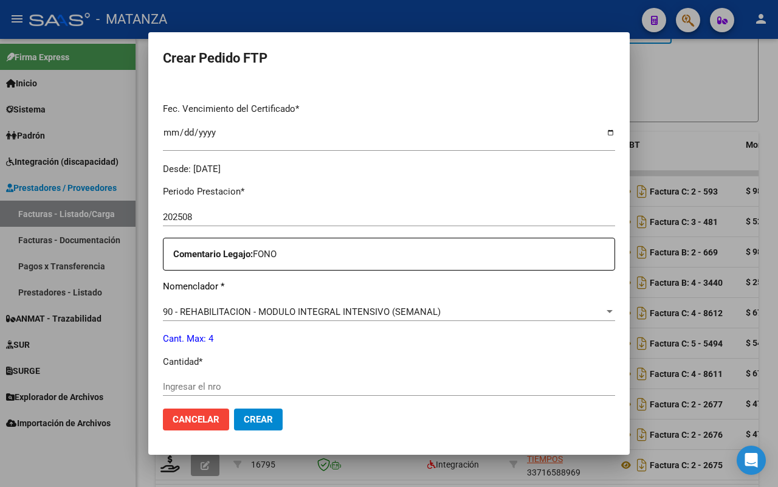
click at [284, 387] on input "Ingresar el nro" at bounding box center [389, 386] width 452 height 11
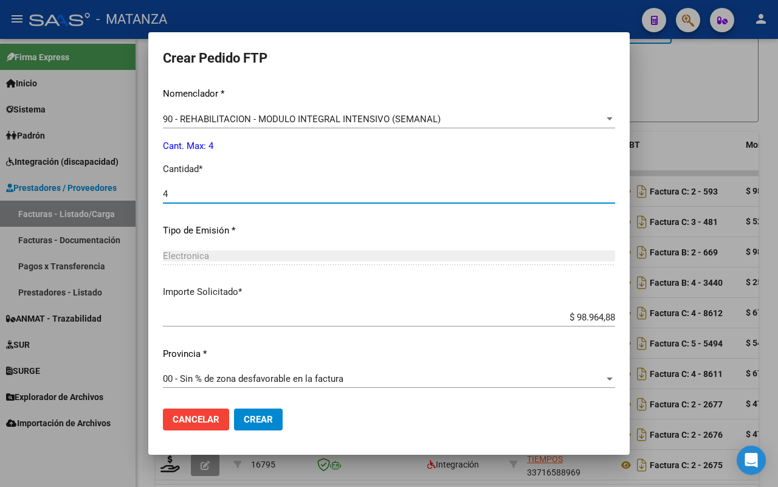
type input "4"
drag, startPoint x: 281, startPoint y: 421, endPoint x: 505, endPoint y: 390, distance: 226.3
click at [273, 419] on span "Crear" at bounding box center [258, 419] width 29 height 11
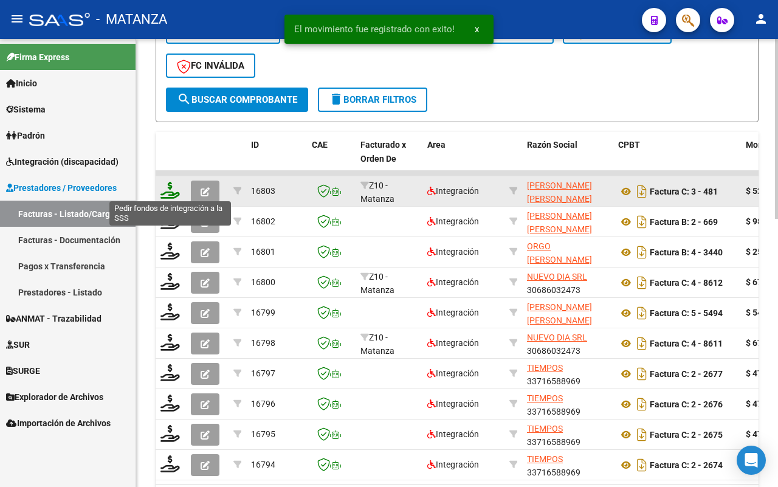
click at [168, 188] on icon at bounding box center [169, 190] width 19 height 17
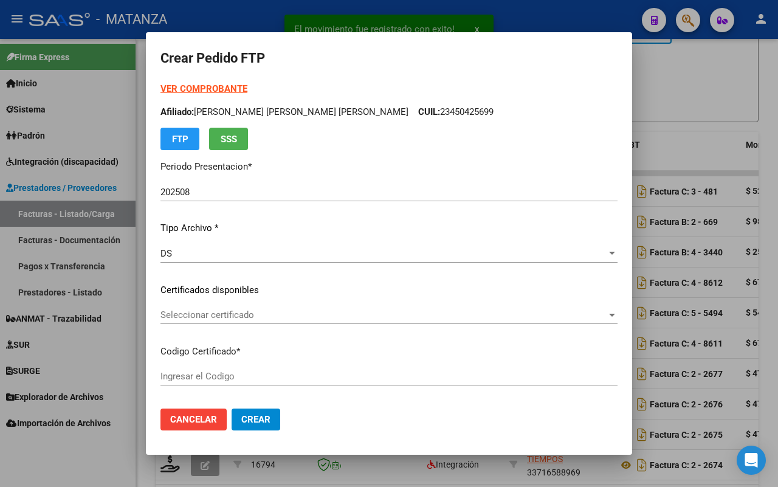
type input "ARG-01-00050883874-20201205-20251205-BS"
type input "[DATE]"
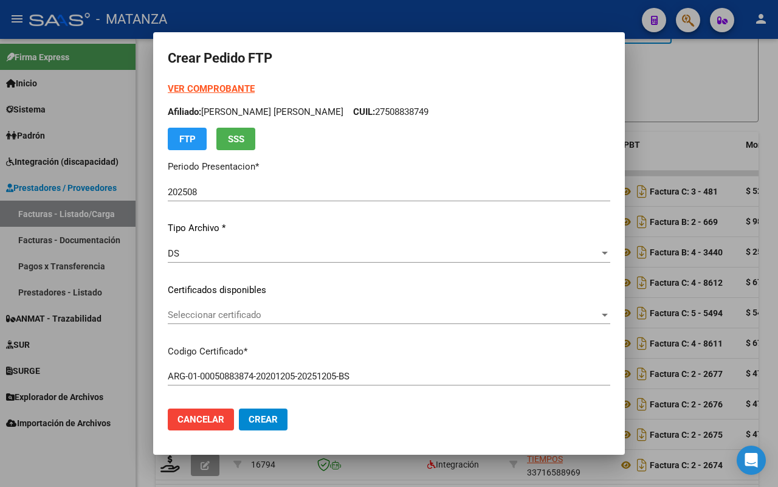
click at [399, 317] on span "Seleccionar certificado" at bounding box center [383, 314] width 431 height 11
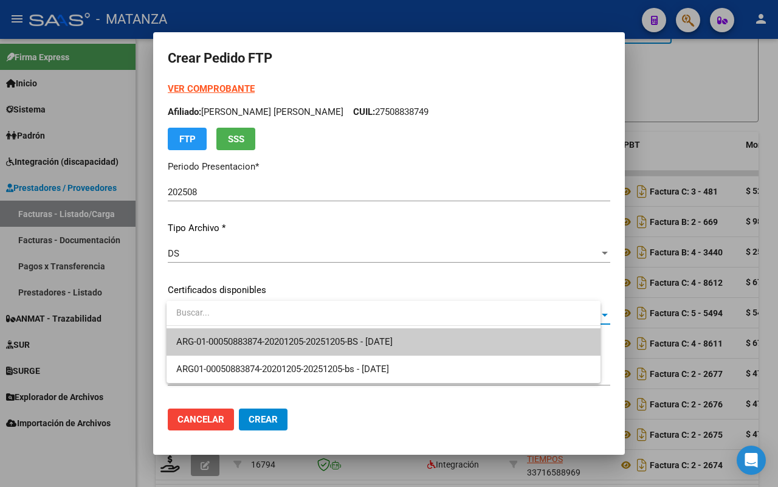
click at [384, 338] on span "ARG-01-00050883874-20201205-20251205-BS - [DATE]" at bounding box center [284, 341] width 216 height 11
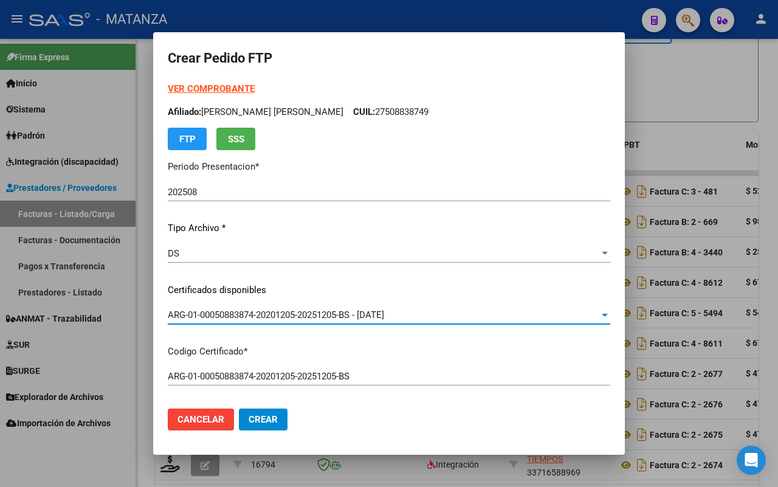
click at [199, 85] on strong "VER COMPROBANTE" at bounding box center [211, 88] width 87 height 11
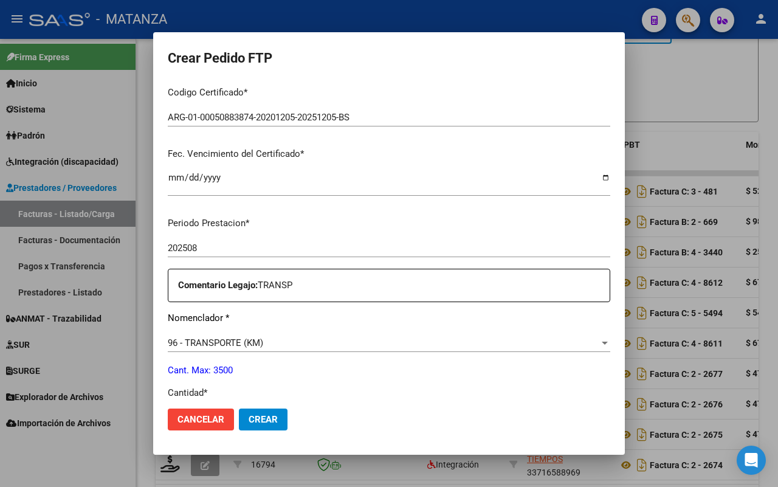
scroll to position [456, 0]
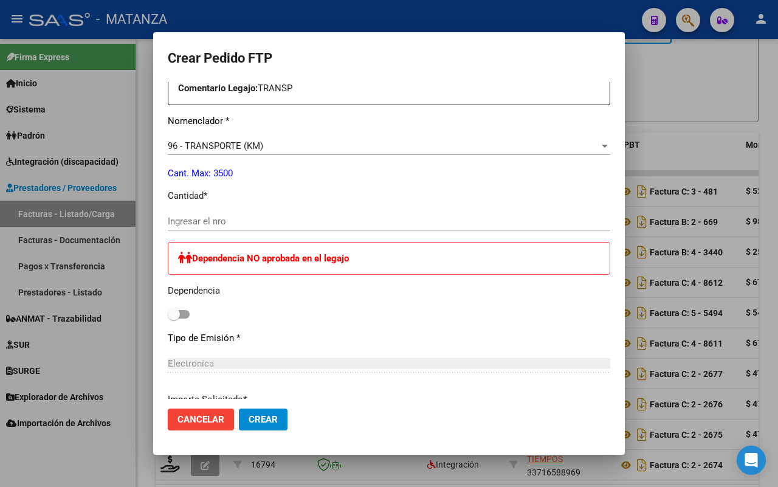
click at [256, 219] on input "Ingresar el nro" at bounding box center [389, 221] width 442 height 11
type input "973"
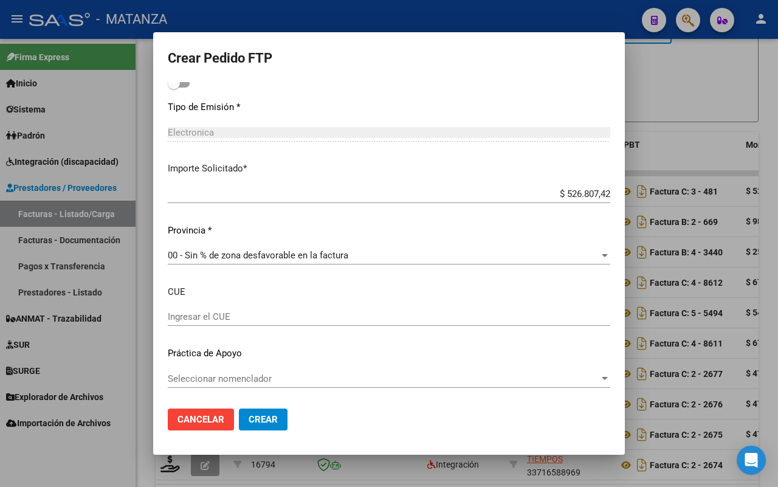
click at [278, 415] on span "Crear" at bounding box center [263, 419] width 29 height 11
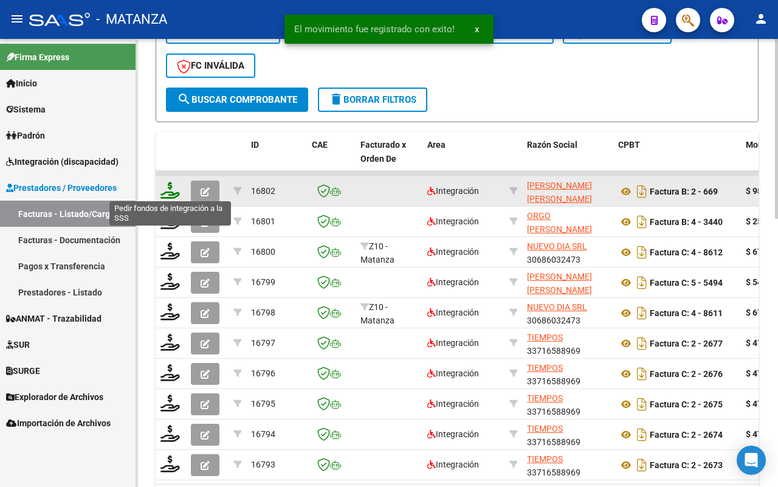
click at [162, 188] on icon at bounding box center [169, 190] width 19 height 17
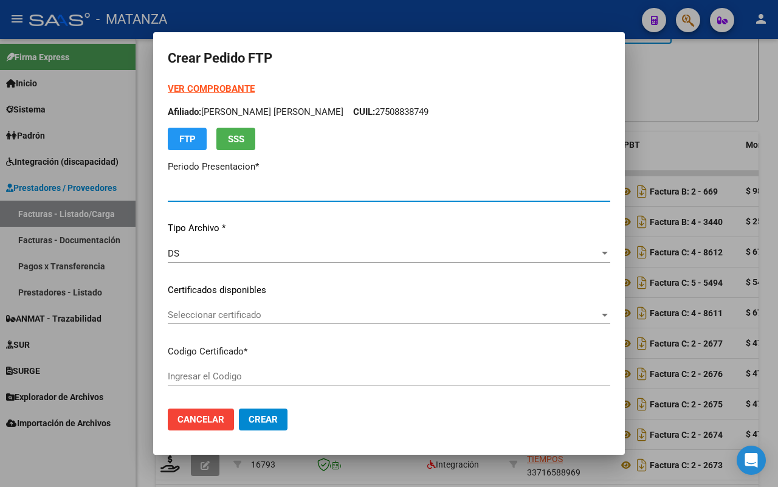
type input "202508"
type input "$ 98.964,88"
type input "ARG01-00057681047-20210923-20230923-BS"
type input "[DATE]"
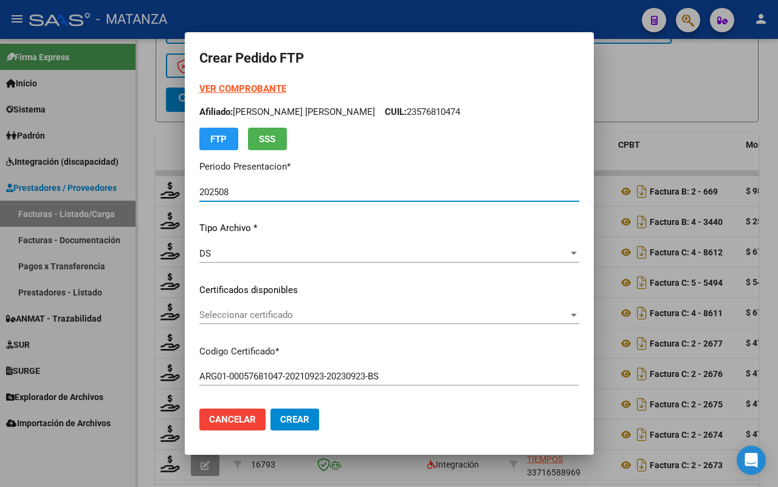
click at [402, 309] on span "Seleccionar certificado" at bounding box center [383, 314] width 369 height 11
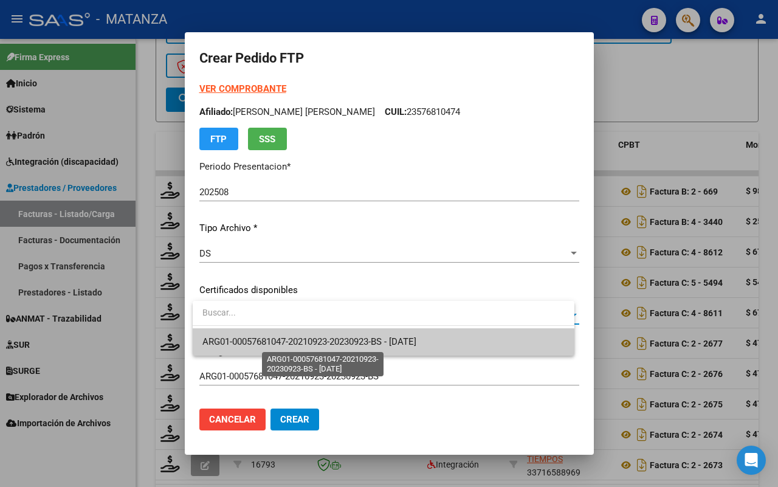
click at [384, 341] on span "ARG01-00057681047-20210923-20230923-BS - [DATE]" at bounding box center [309, 341] width 214 height 11
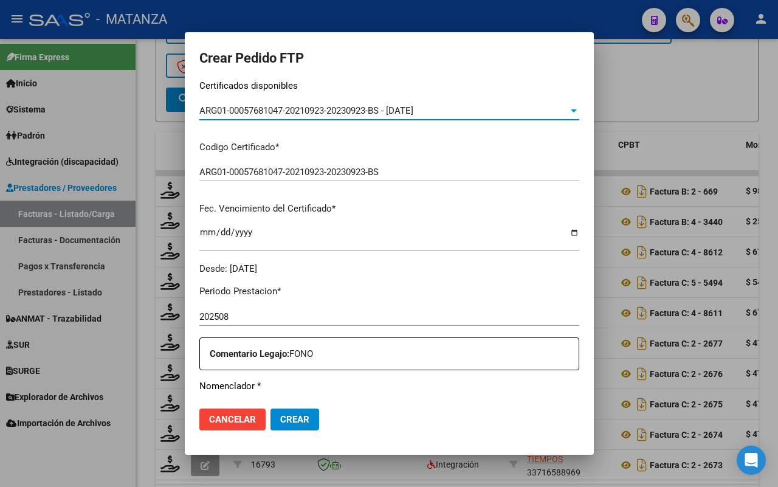
scroll to position [380, 0]
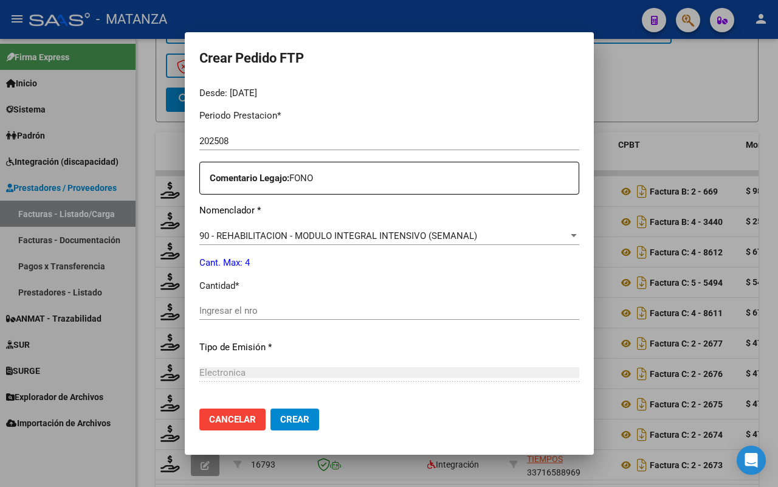
click at [371, 310] on input "Ingresar el nro" at bounding box center [389, 310] width 380 height 11
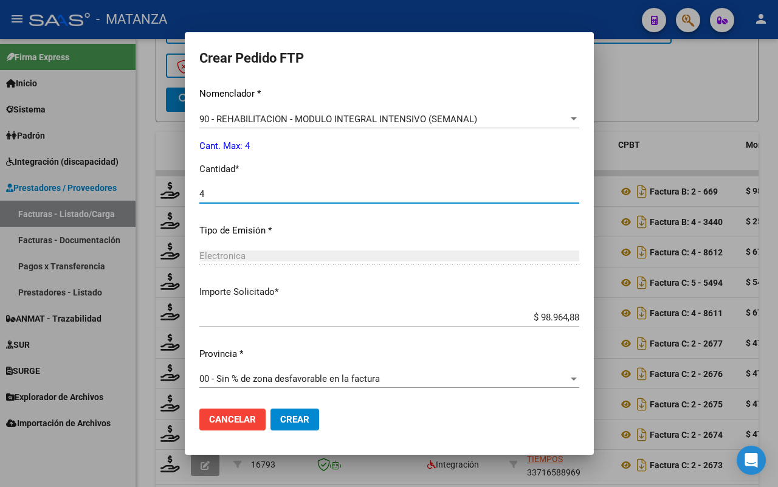
type input "4"
drag, startPoint x: 294, startPoint y: 420, endPoint x: 614, endPoint y: 299, distance: 342.3
click at [295, 420] on span "Crear" at bounding box center [294, 419] width 29 height 11
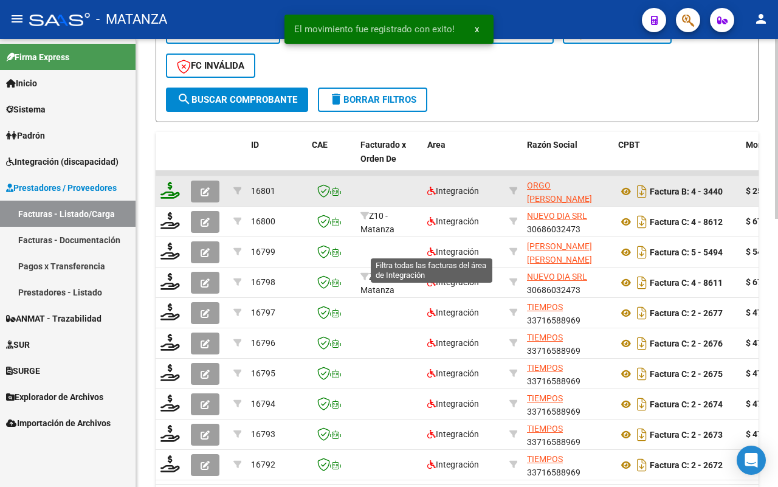
click at [174, 191] on icon at bounding box center [169, 190] width 19 height 17
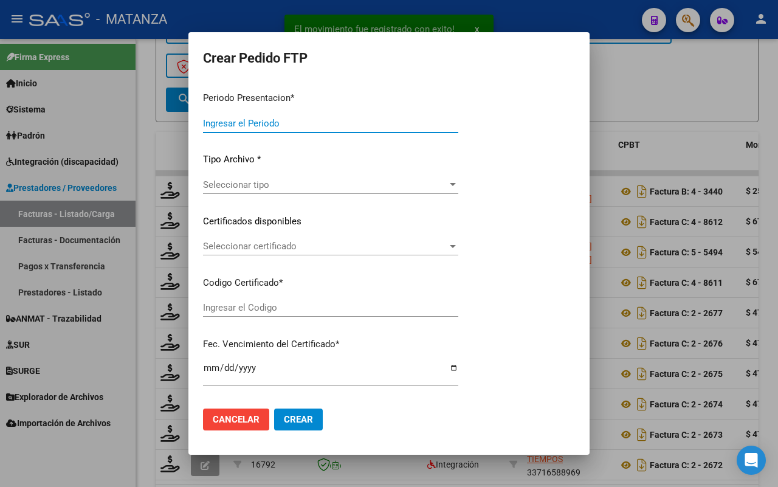
type input "202508"
type input "$ 259.782,81"
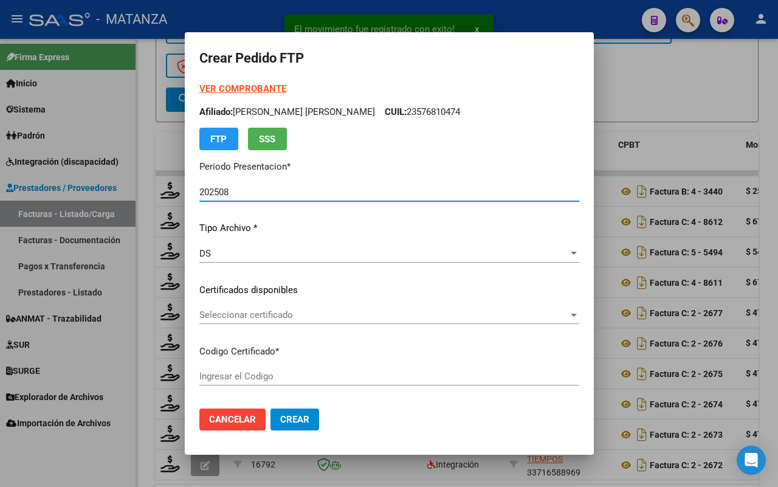
type input "ARG0200042134531-20210428-20310428-BS"
type input "[DATE]"
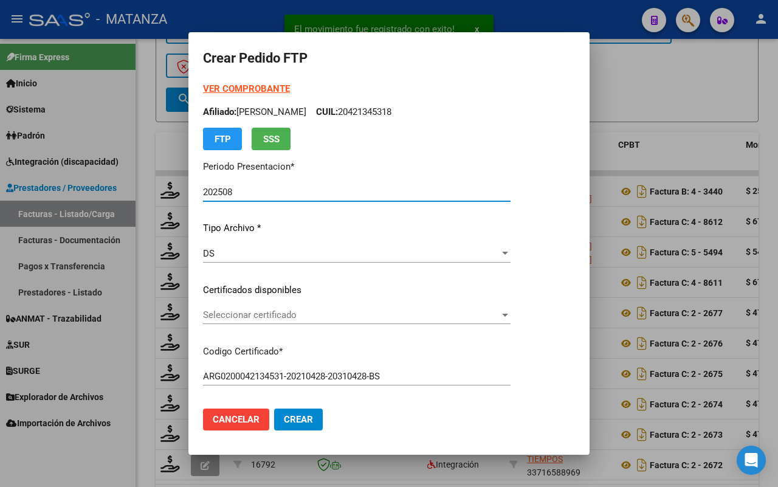
click at [271, 317] on span "Seleccionar certificado" at bounding box center [351, 314] width 297 height 11
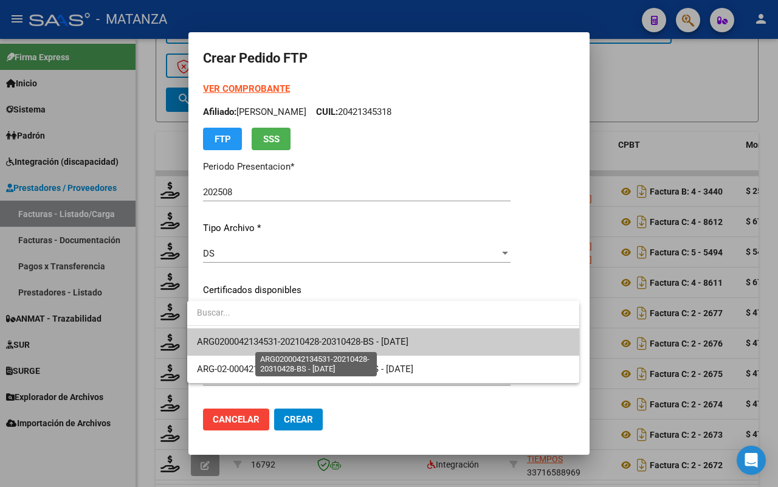
click at [267, 341] on span "ARG0200042134531-20210428-20310428-BS - [DATE]" at bounding box center [302, 341] width 211 height 11
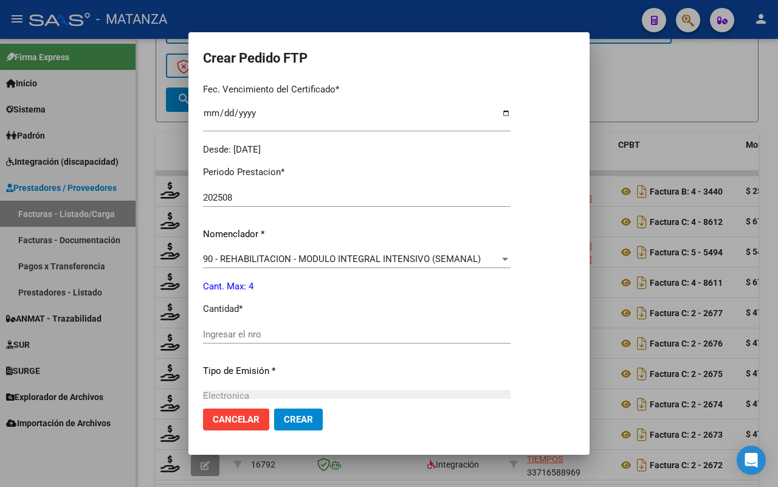
scroll to position [456, 0]
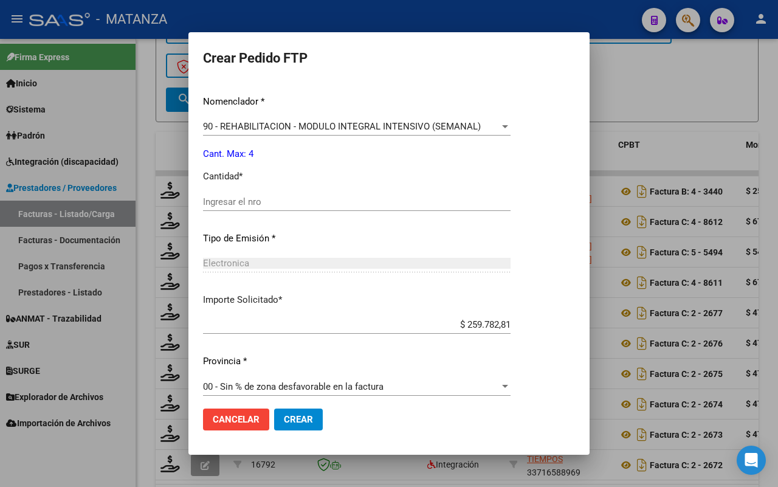
click at [277, 202] on input "Ingresar el nro" at bounding box center [356, 201] width 307 height 11
type input "4"
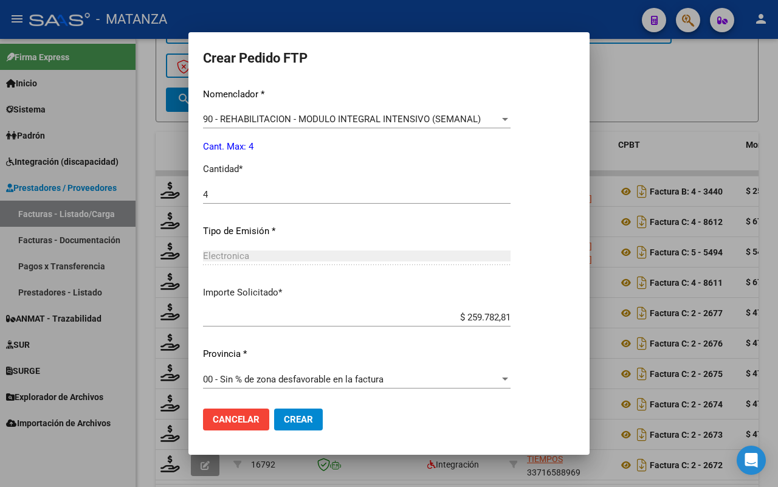
click at [294, 414] on span "Crear" at bounding box center [298, 419] width 29 height 11
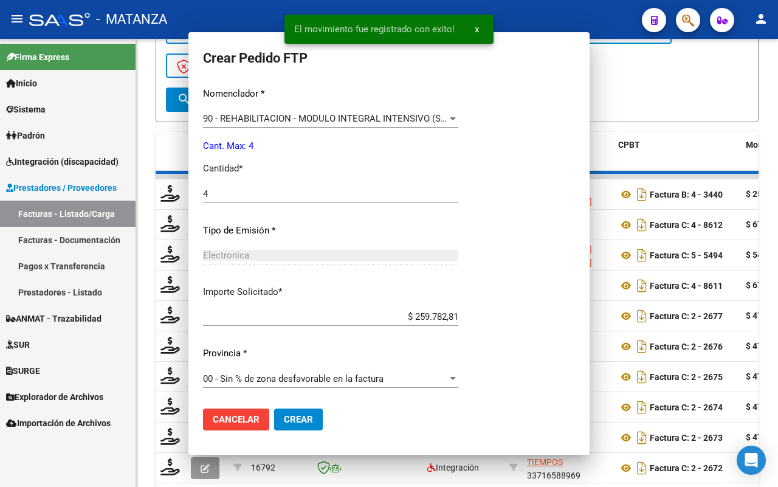
scroll to position [395, 0]
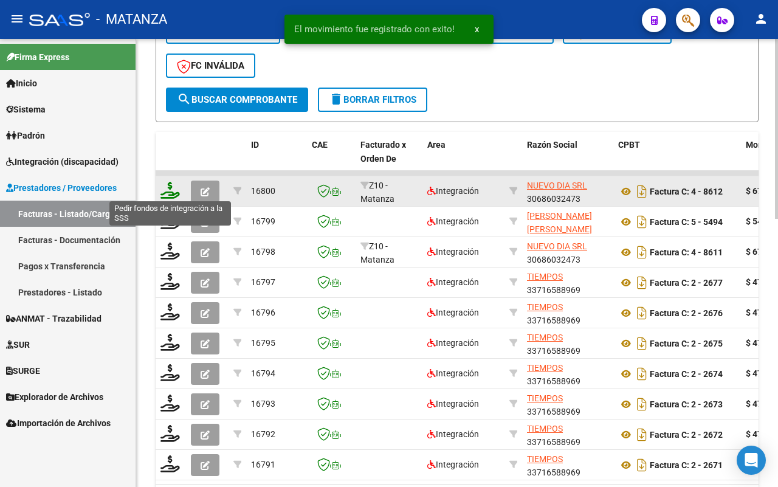
click at [165, 188] on icon at bounding box center [169, 190] width 19 height 17
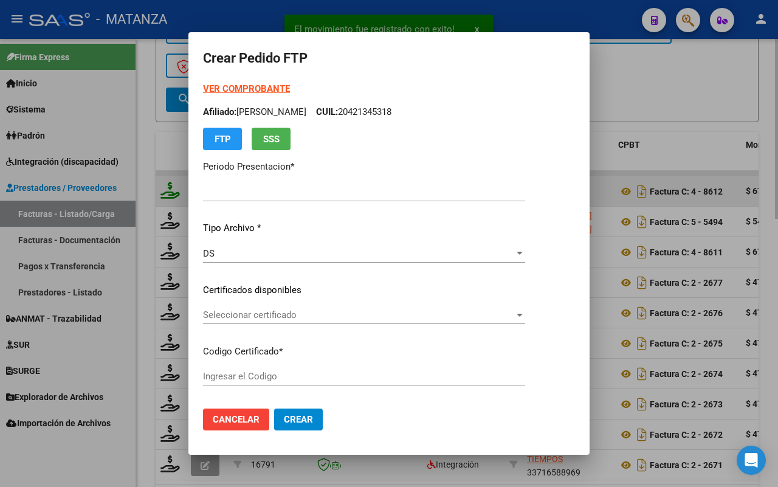
type input "202508"
type input "$ 679.448,99"
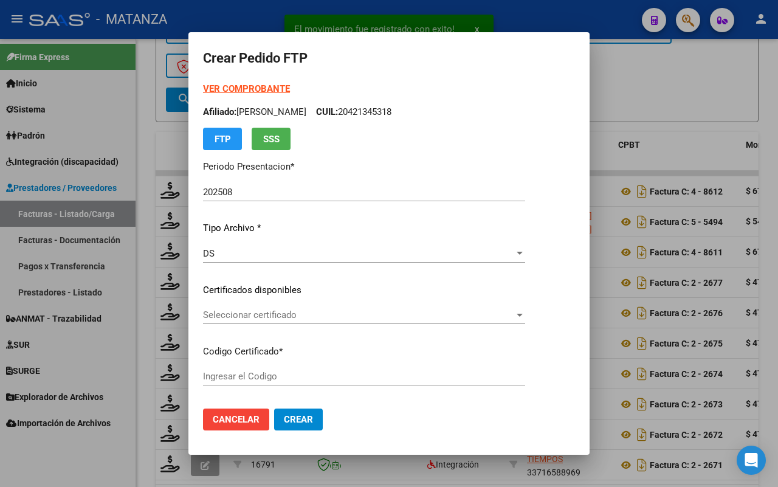
type input "ARG02-00049421349-20200108-20300108-BS"
type input "[DATE]"
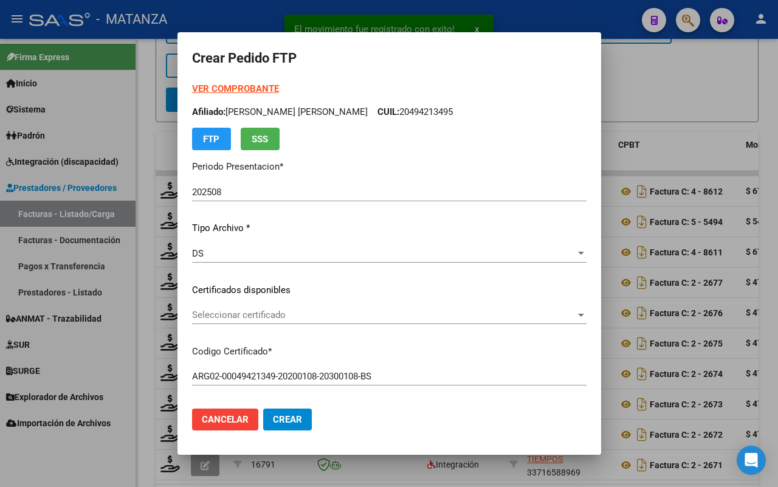
click at [317, 317] on span "Seleccionar certificado" at bounding box center [383, 314] width 383 height 11
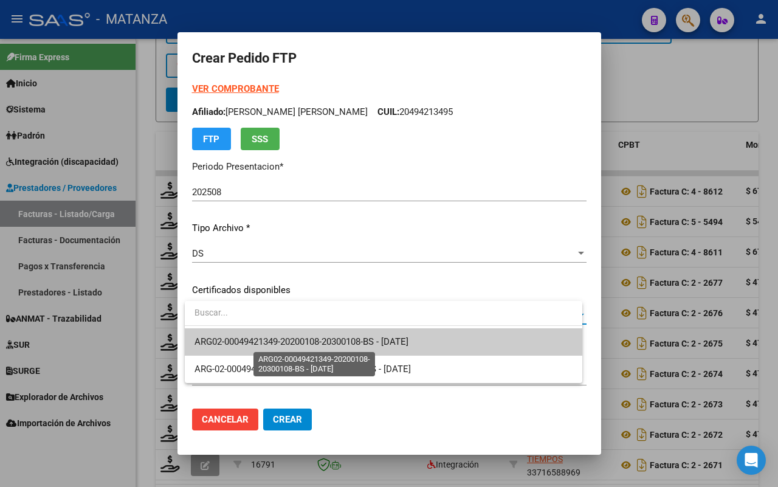
click at [315, 338] on span "ARG02-00049421349-20200108-20300108-BS - [DATE]" at bounding box center [301, 341] width 214 height 11
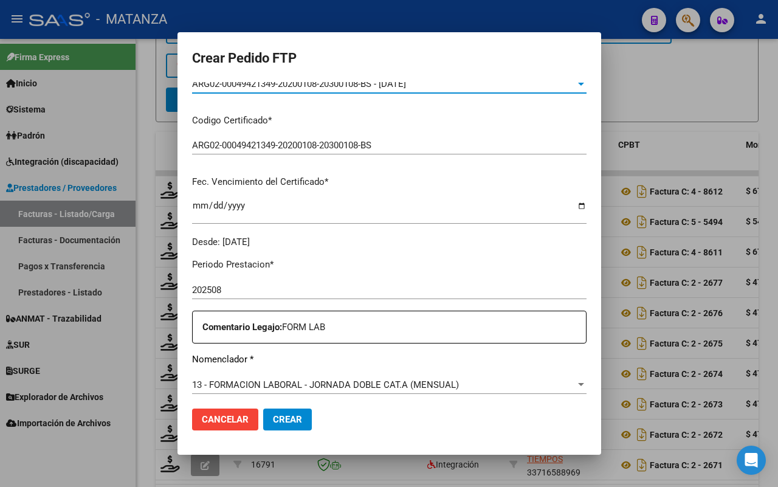
scroll to position [380, 0]
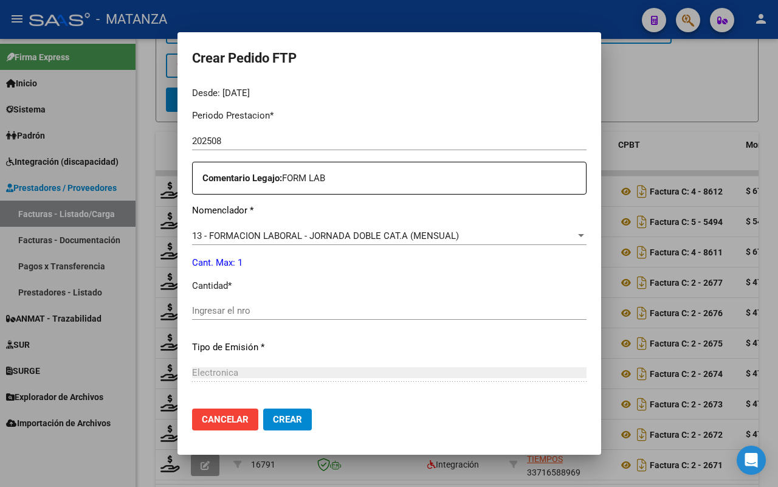
click at [228, 313] on input "Ingresar el nro" at bounding box center [389, 310] width 394 height 11
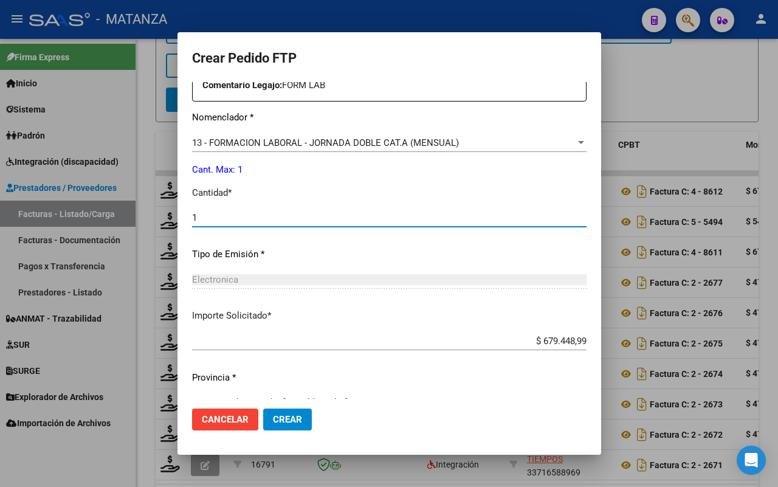
scroll to position [496, 0]
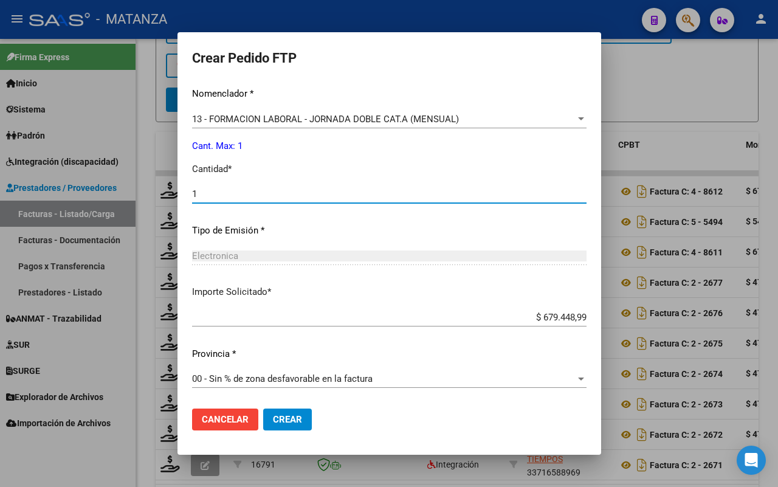
type input "1"
click at [281, 411] on button "Crear" at bounding box center [287, 419] width 49 height 22
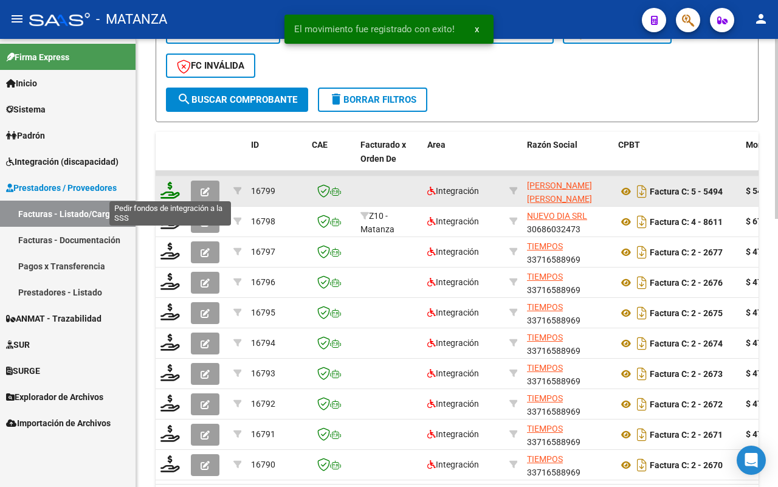
click at [171, 188] on icon at bounding box center [169, 190] width 19 height 17
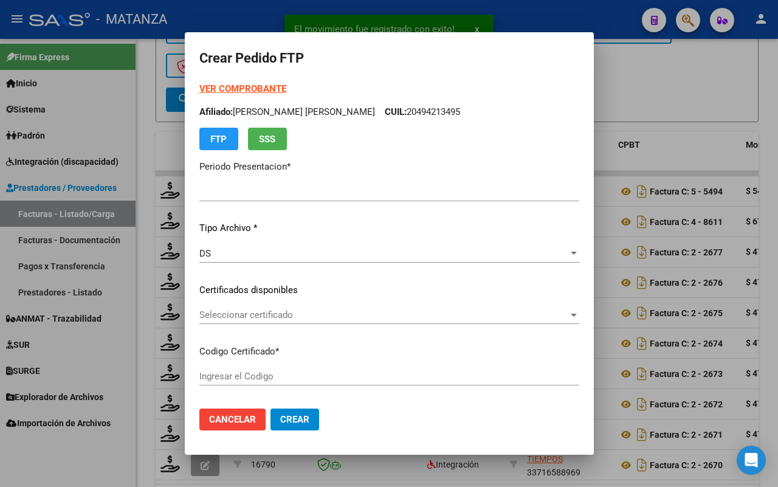
type input "202508"
type input "$ 547.072,24"
type input "ARG0100048565552-20230201-20330201-BS"
type input "[DATE]"
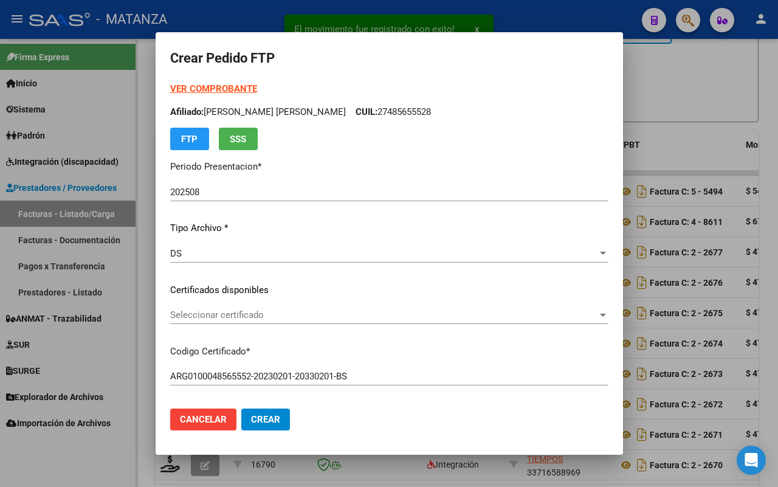
click at [324, 314] on span "Seleccionar certificado" at bounding box center [383, 314] width 427 height 11
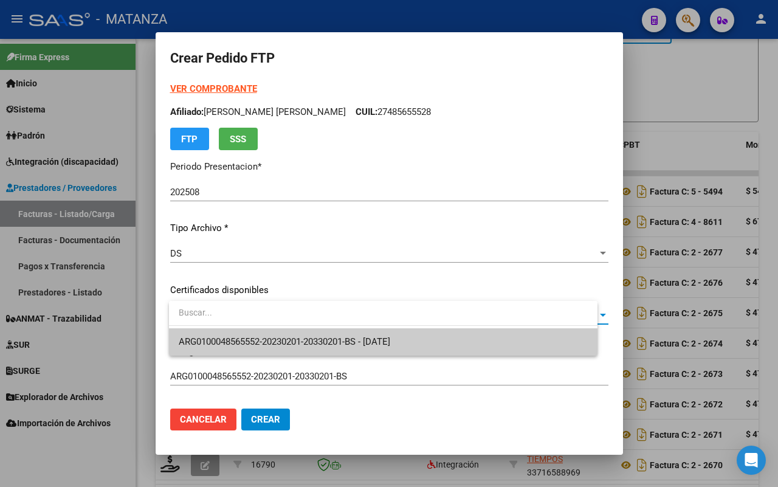
click at [324, 337] on span "ARG0100048565552-20230201-20330201-BS - [DATE]" at bounding box center [284, 341] width 211 height 11
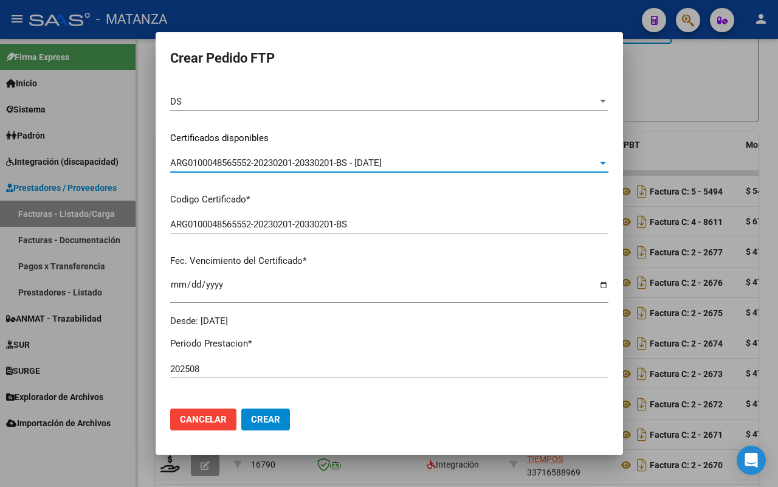
scroll to position [0, 0]
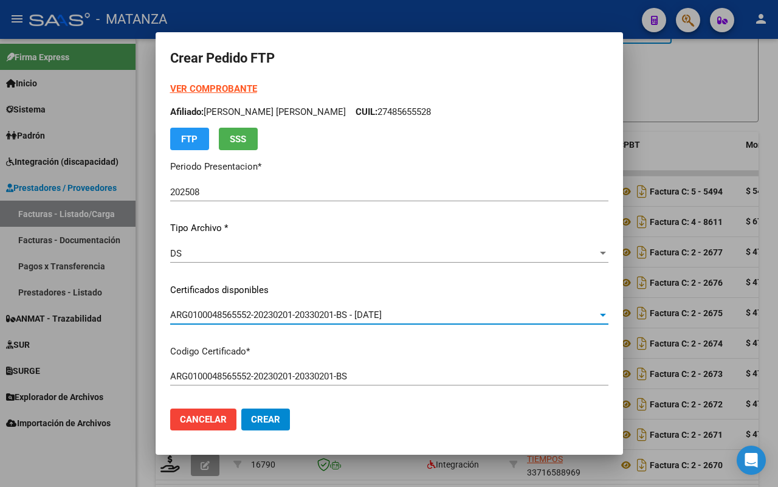
click at [205, 81] on form "Crear Pedido FTP VER COMPROBANTE ARCA [PERSON_NAME] Afiliado: [PERSON_NAME] [PE…" at bounding box center [389, 243] width 438 height 393
click at [205, 86] on strong "VER COMPROBANTE" at bounding box center [213, 88] width 87 height 11
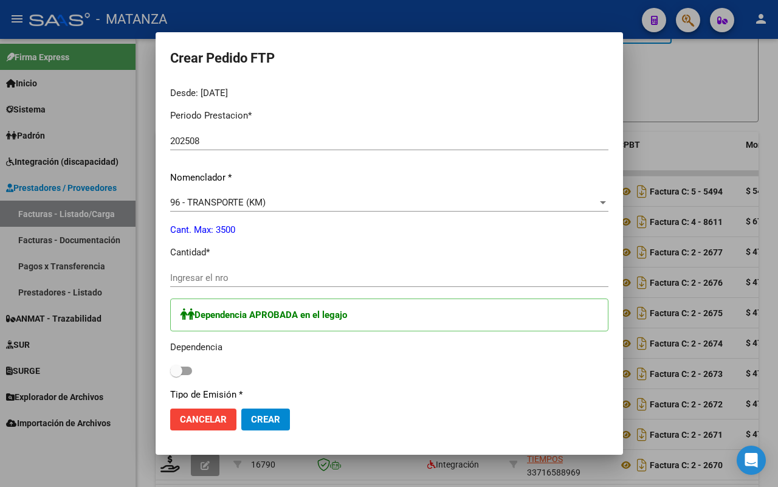
scroll to position [456, 0]
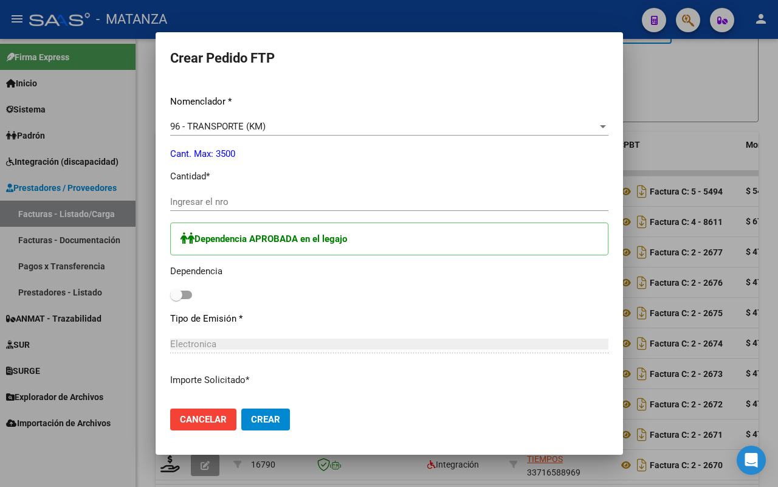
click at [258, 205] on input "Ingresar el nro" at bounding box center [389, 201] width 438 height 11
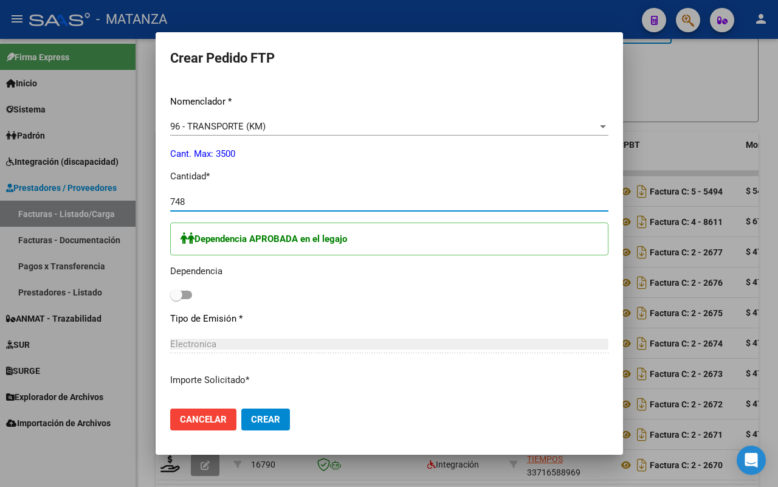
scroll to position [532, 0]
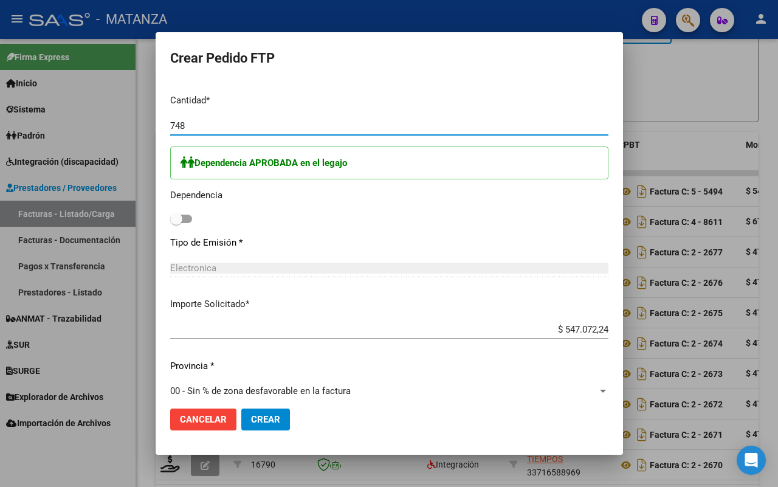
type input "748"
click at [192, 216] on span at bounding box center [181, 219] width 22 height 9
click at [176, 223] on input "checkbox" at bounding box center [176, 223] width 1 height 1
checkbox input "true"
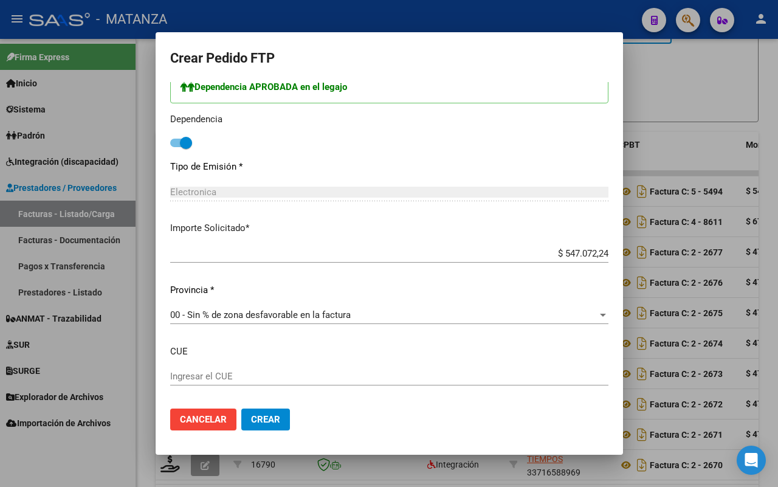
drag, startPoint x: 266, startPoint y: 420, endPoint x: 376, endPoint y: 405, distance: 111.0
click at [266, 419] on span "Crear" at bounding box center [265, 419] width 29 height 11
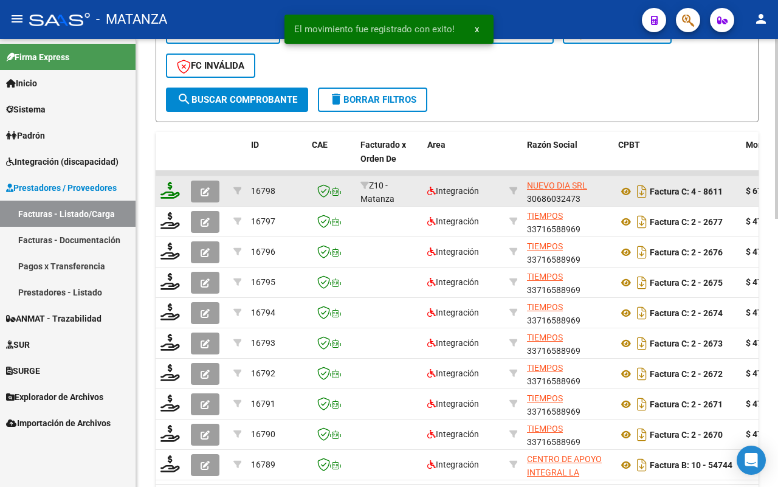
click at [169, 185] on icon at bounding box center [169, 190] width 19 height 17
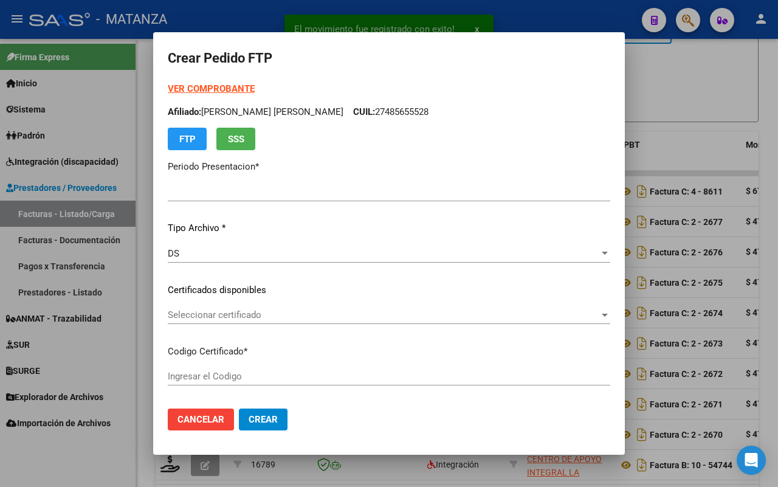
type input "202508"
type input "$ 679.448,99"
type input "ARG01-00045402136-20230322-20330322-BS"
type input "[DATE]"
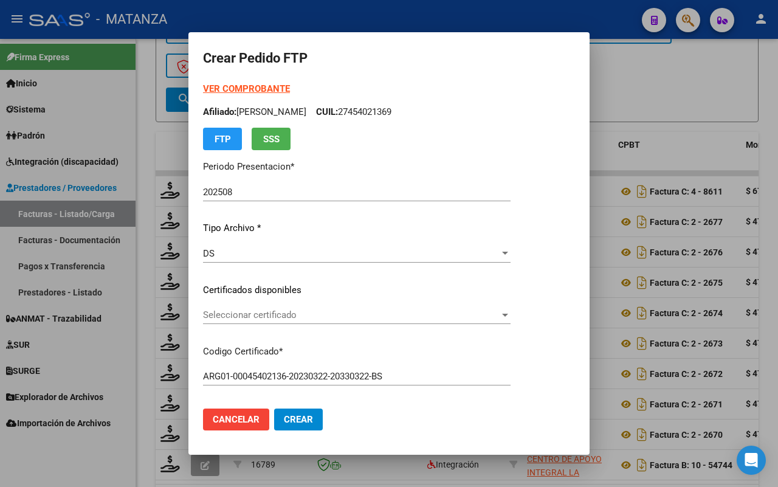
click at [327, 317] on span "Seleccionar certificado" at bounding box center [351, 314] width 297 height 11
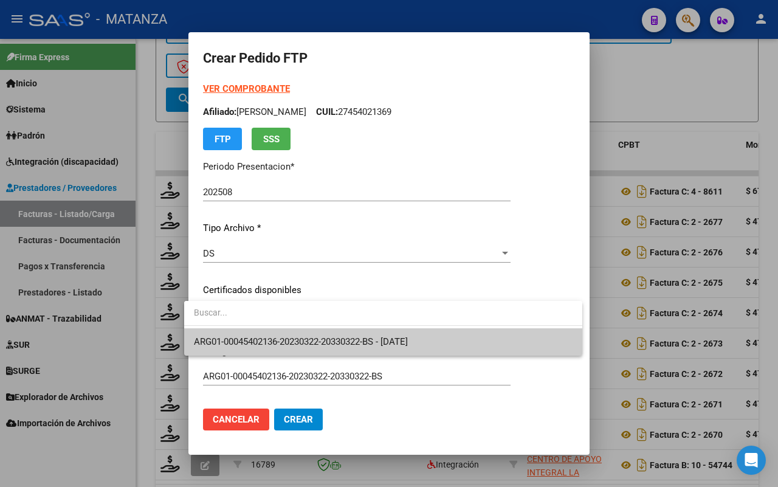
click at [328, 332] on span "ARG01-00045402136-20230322-20330322-BS - [DATE]" at bounding box center [383, 341] width 379 height 27
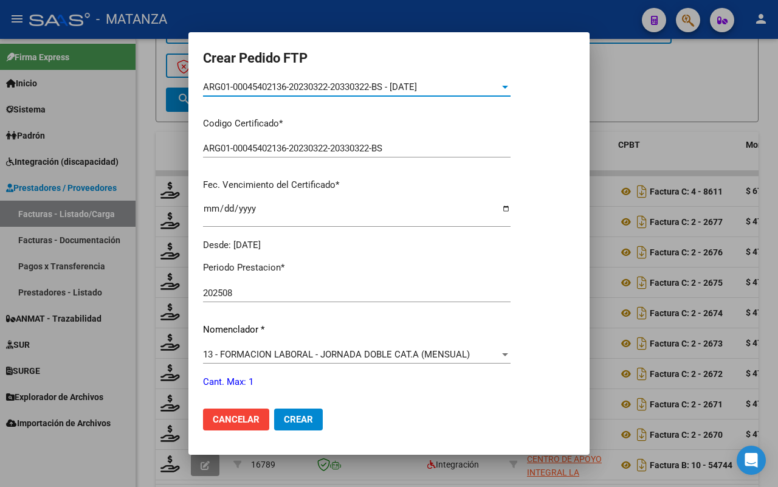
scroll to position [380, 0]
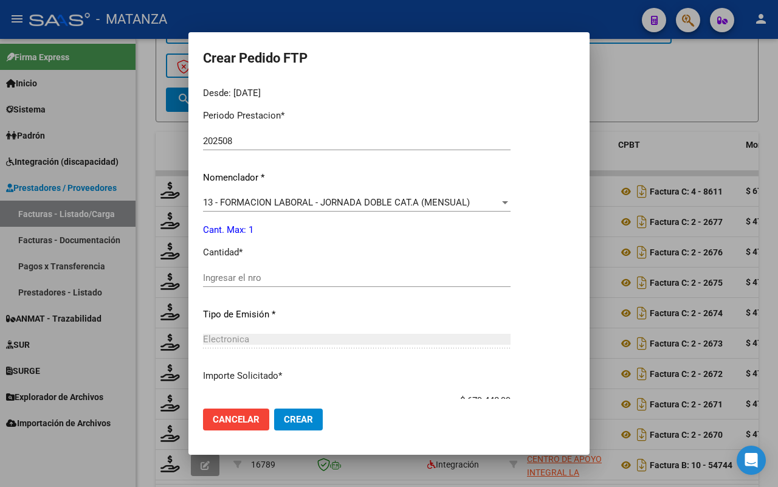
click at [257, 277] on input "Ingresar el nro" at bounding box center [356, 277] width 307 height 11
type input "1"
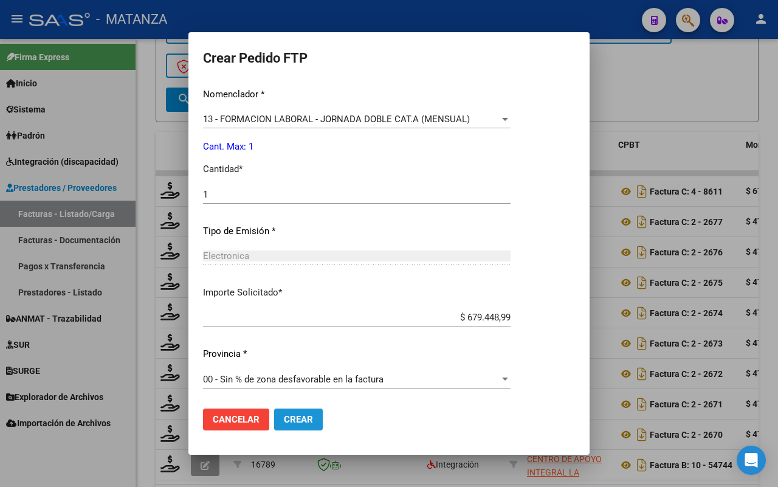
click at [289, 424] on button "Crear" at bounding box center [298, 419] width 49 height 22
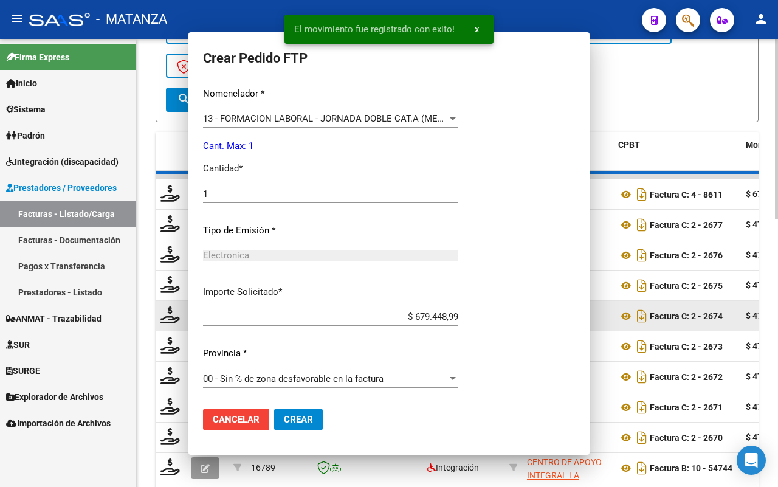
scroll to position [395, 0]
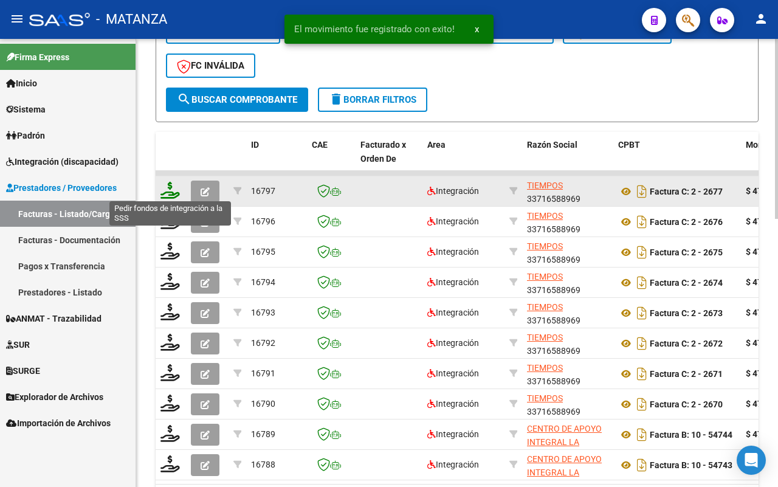
click at [168, 184] on icon at bounding box center [169, 190] width 19 height 17
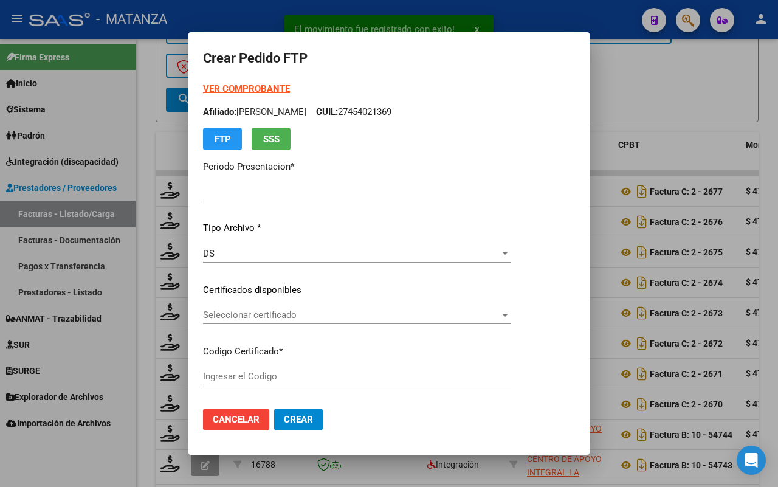
type input "202508"
type input "$ 475.830,36"
type input "ARG02-00055890295-20230609-20280609-ADN"
type input "[DATE]"
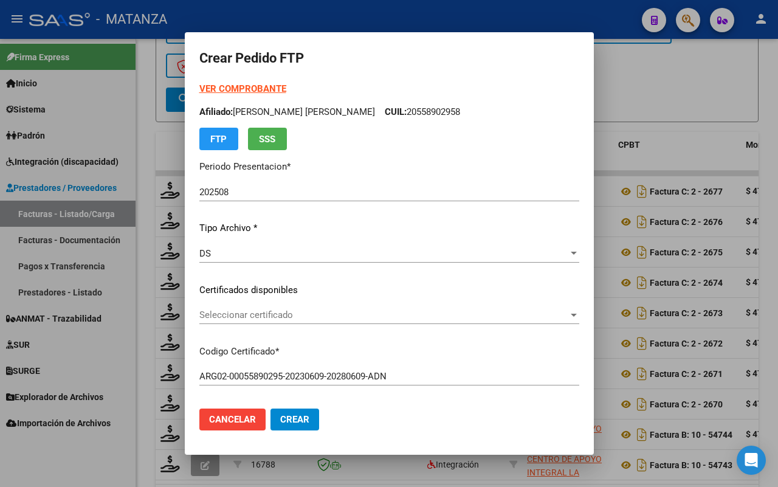
click at [323, 316] on span "Seleccionar certificado" at bounding box center [383, 314] width 369 height 11
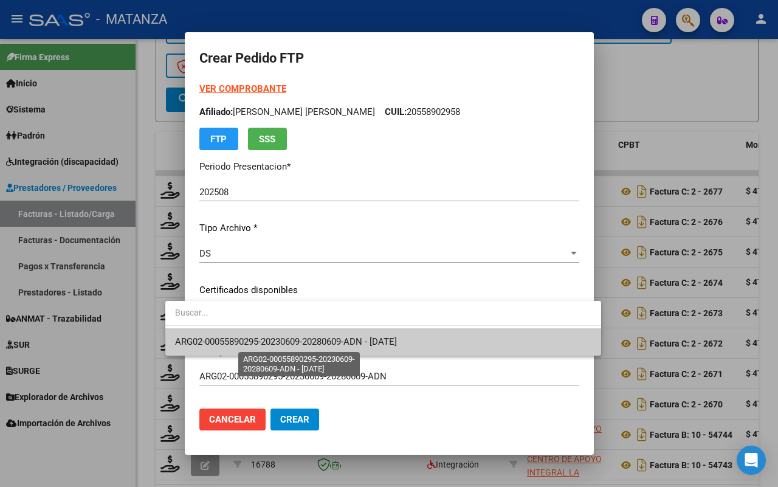
click at [310, 338] on span "ARG02-00055890295-20230609-20280609-ADN - [DATE]" at bounding box center [286, 341] width 222 height 11
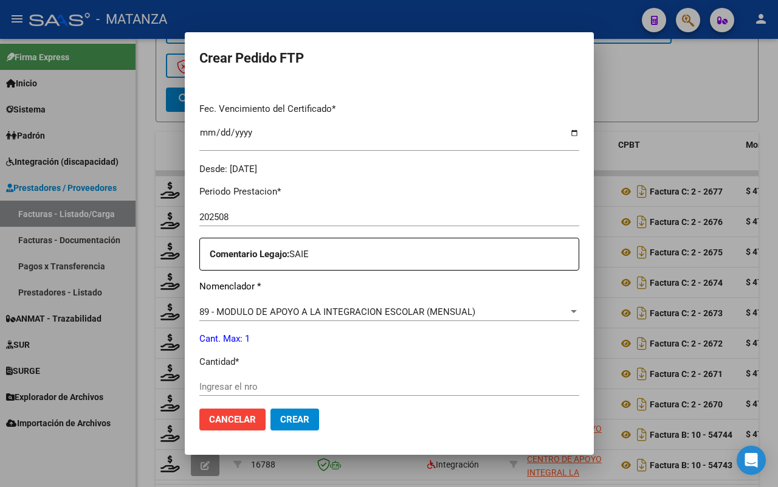
scroll to position [456, 0]
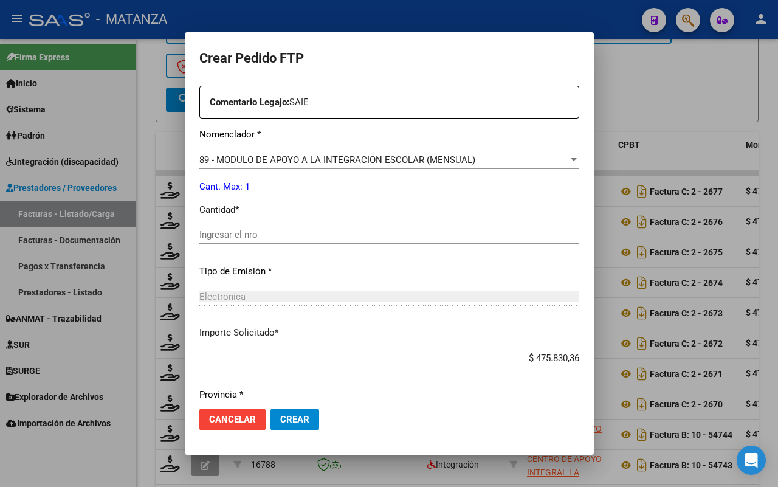
click at [266, 241] on div "Ingresar el nro" at bounding box center [389, 234] width 380 height 18
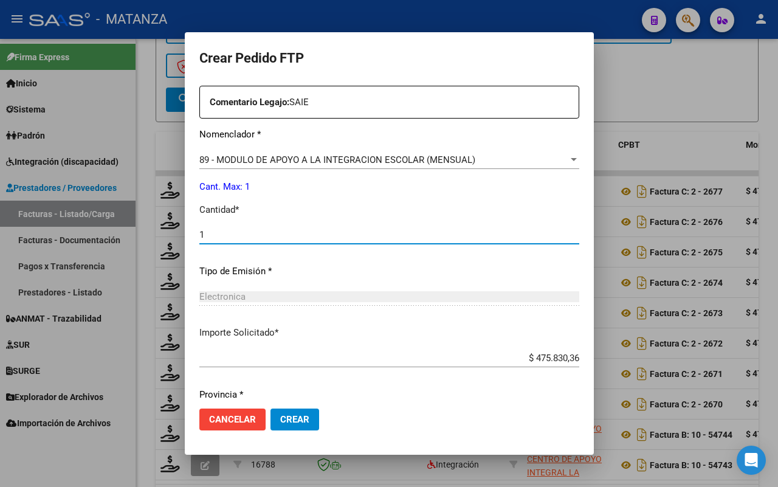
scroll to position [496, 0]
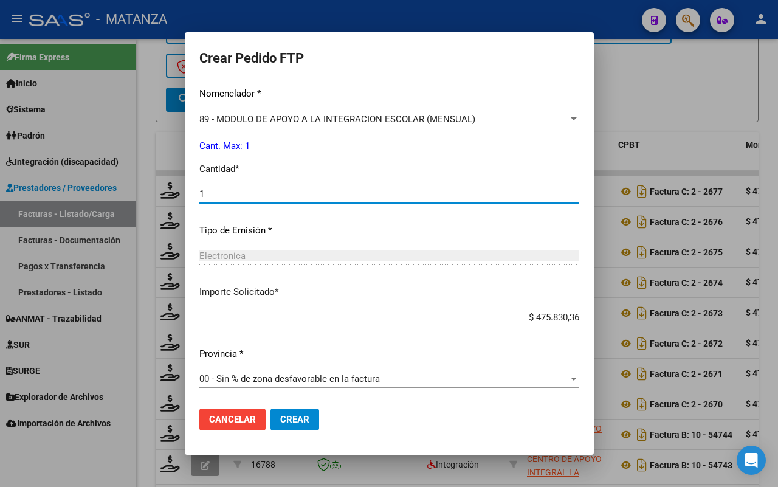
type input "1"
drag, startPoint x: 265, startPoint y: 413, endPoint x: 345, endPoint y: 365, distance: 93.3
click at [270, 411] on button "Crear" at bounding box center [294, 419] width 49 height 22
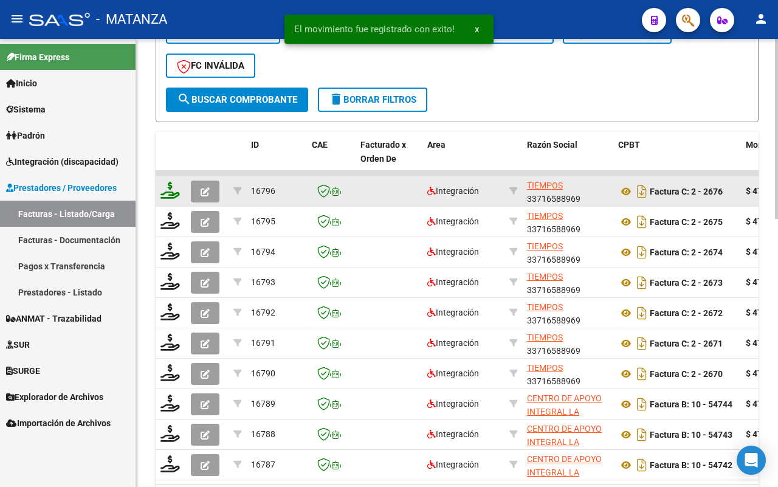
click at [167, 187] on icon at bounding box center [169, 190] width 19 height 17
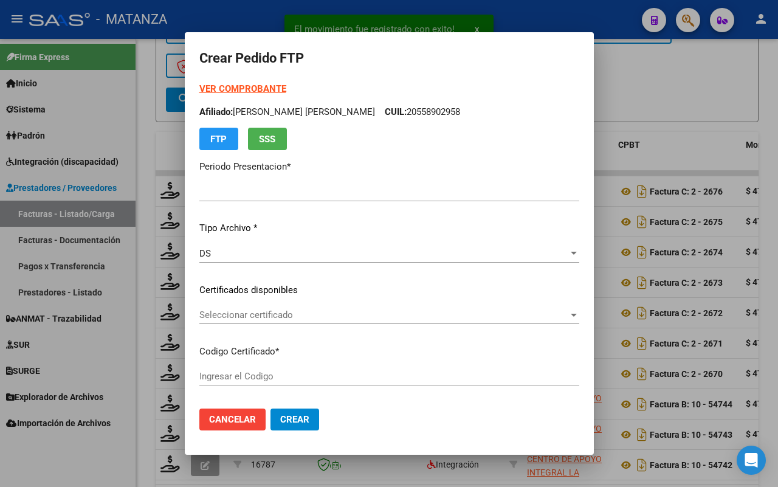
type input "202508"
type input "$ 475.830,36"
type input "ARG0200056777482-20230628-20280628-AND"
type input "[DATE]"
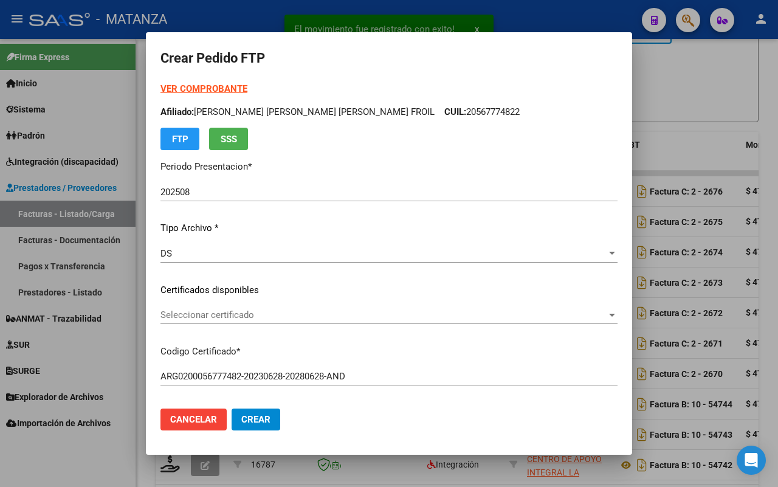
click at [359, 314] on span "Seleccionar certificado" at bounding box center [383, 314] width 446 height 11
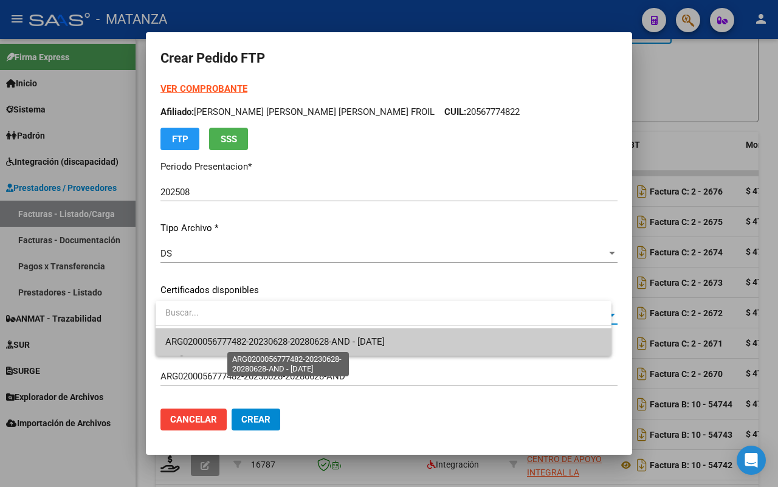
click at [356, 343] on span "ARG0200056777482-20230628-20280628-AND - [DATE]" at bounding box center [274, 341] width 219 height 11
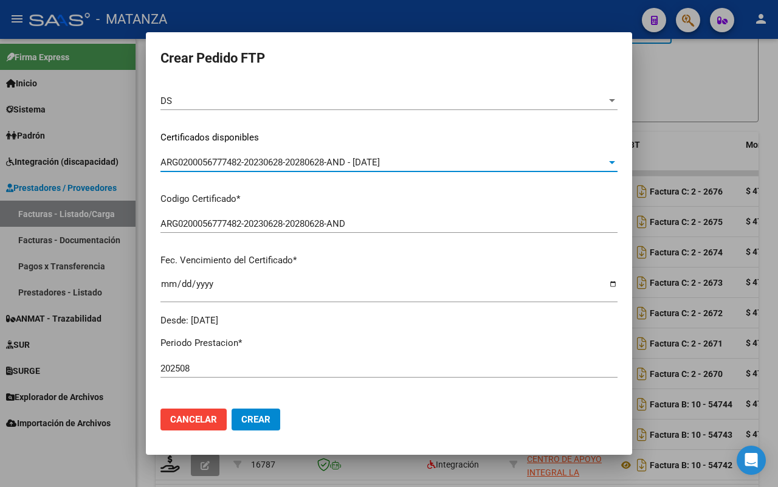
scroll to position [304, 0]
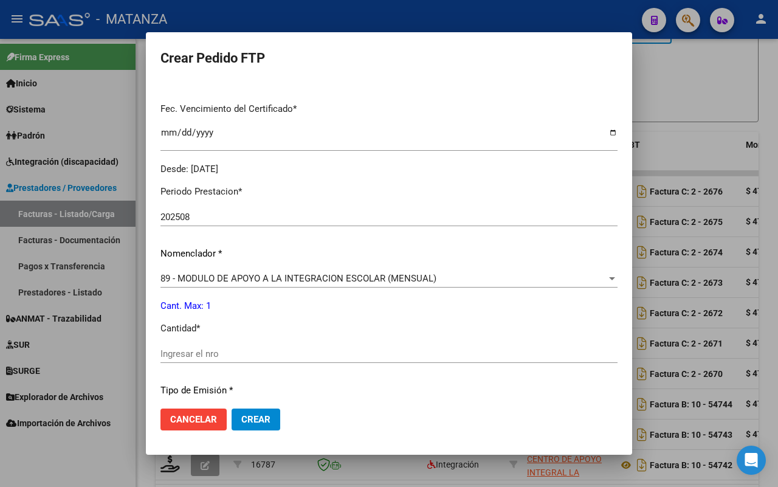
click at [319, 356] on input "Ingresar el nro" at bounding box center [388, 353] width 457 height 11
type input "1"
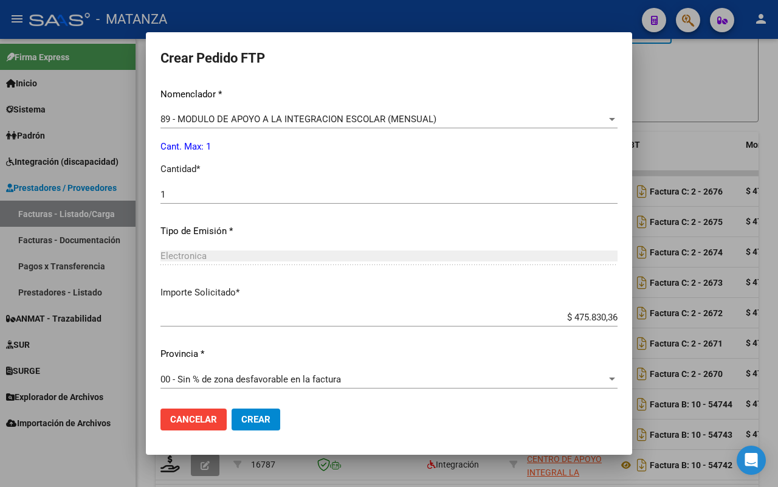
click at [263, 414] on span "Crear" at bounding box center [255, 419] width 29 height 11
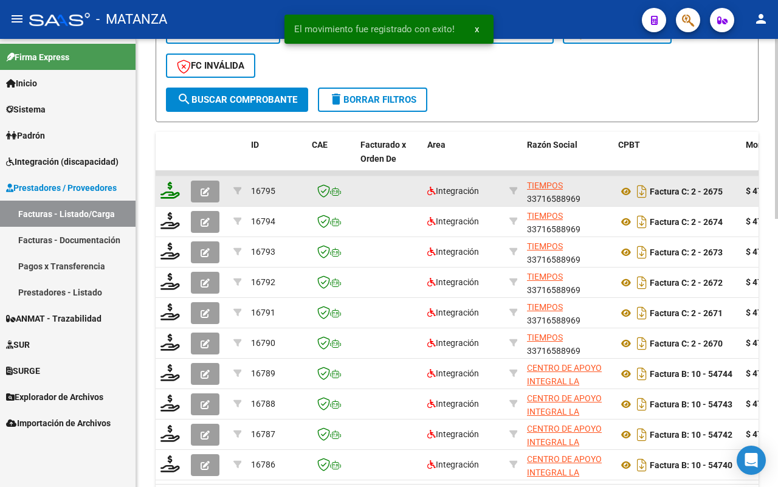
click at [160, 187] on icon at bounding box center [169, 190] width 19 height 17
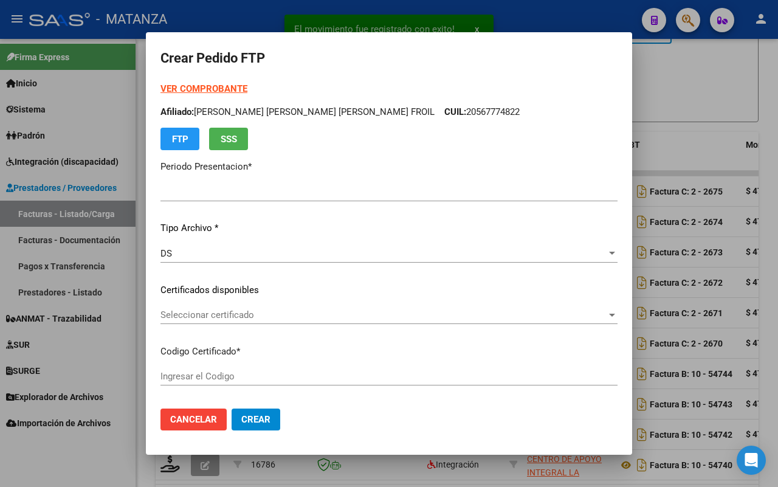
type input "202508"
type input "$ 475.830,36"
type input "arg020005879449320230329-20280329-and"
type input "[DATE]"
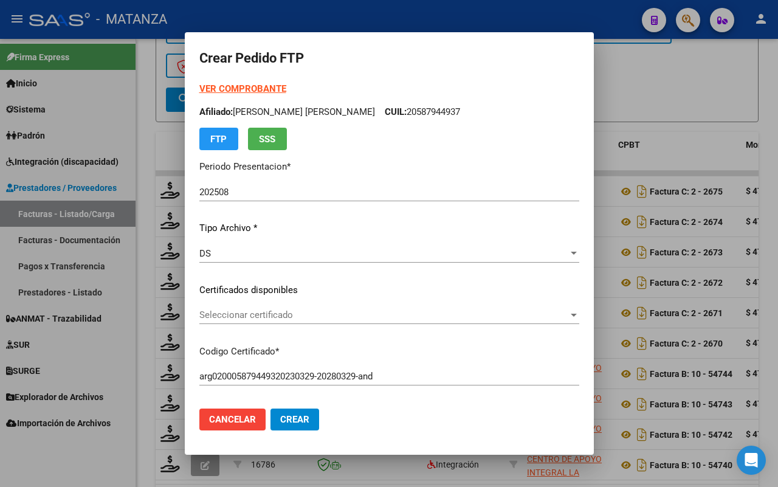
click at [265, 315] on span "Seleccionar certificado" at bounding box center [383, 314] width 369 height 11
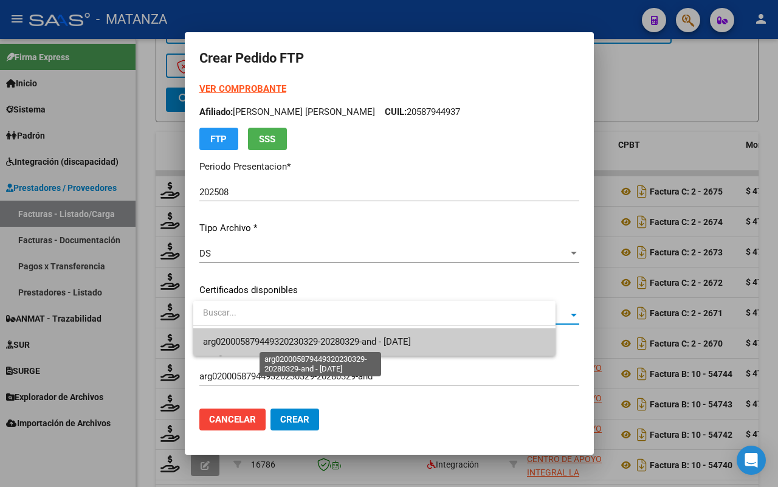
click at [286, 341] on span "arg020005879449320230329-20280329-and - [DATE]" at bounding box center [307, 341] width 208 height 11
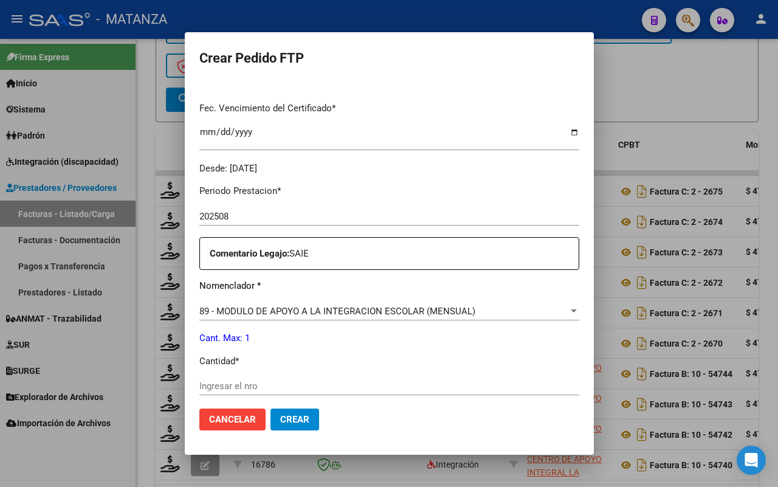
scroll to position [380, 0]
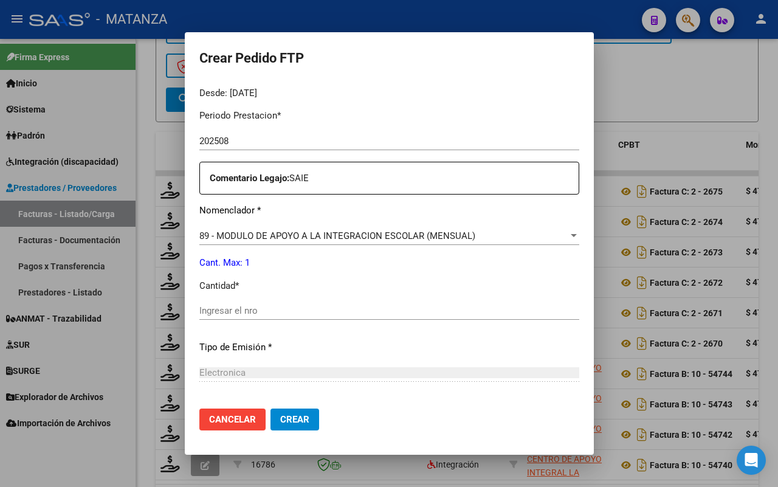
click at [250, 307] on input "Ingresar el nro" at bounding box center [389, 310] width 380 height 11
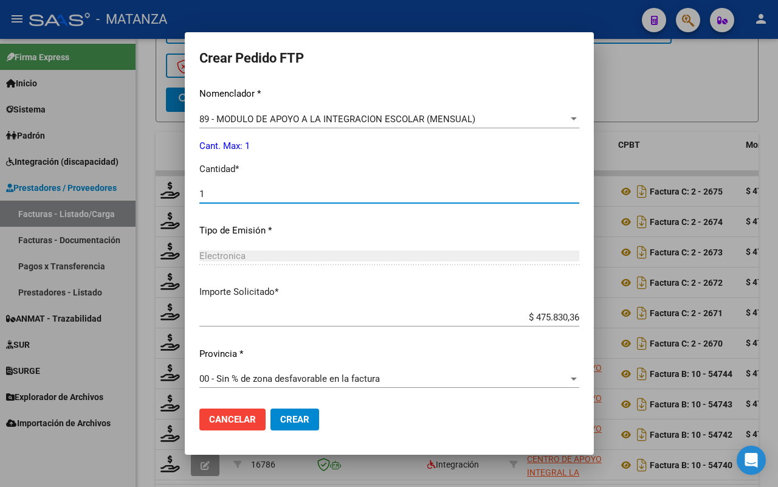
scroll to position [421, 0]
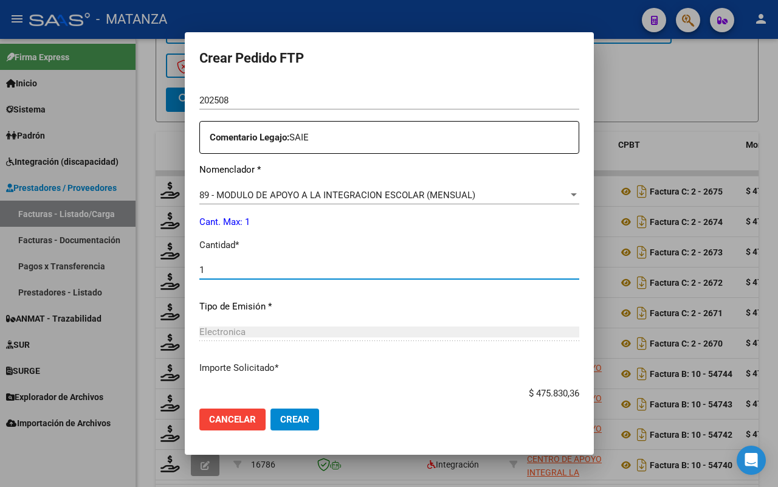
type input "1"
click at [305, 421] on span "Crear" at bounding box center [294, 419] width 29 height 11
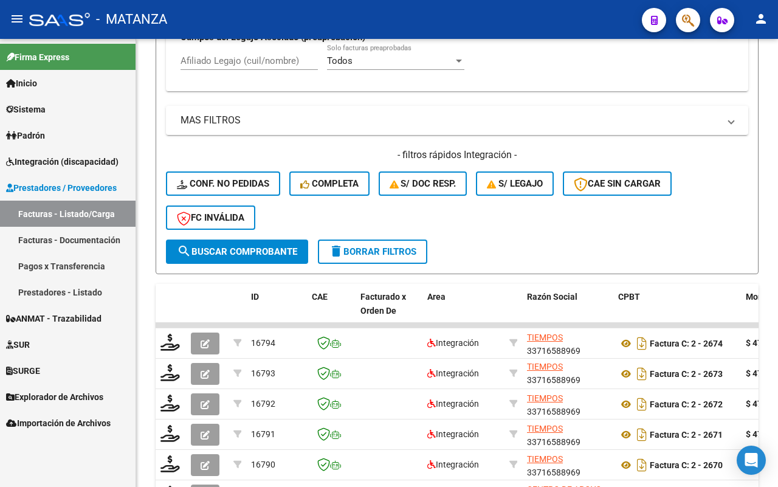
scroll to position [590, 0]
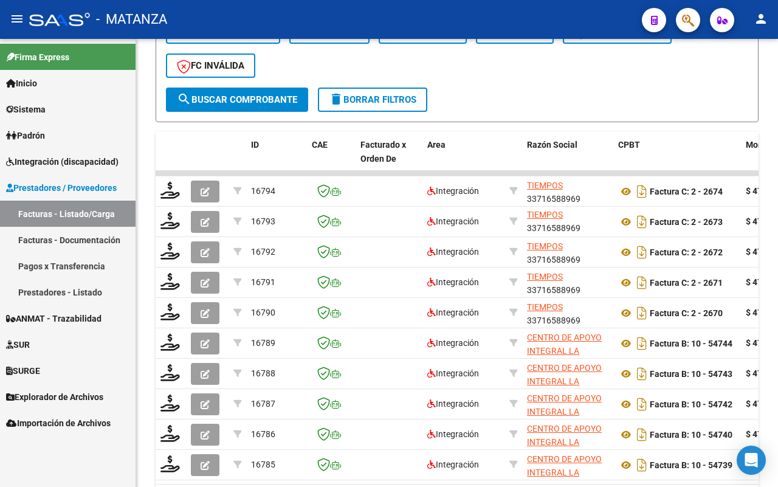
click at [67, 266] on link "Pagos x Transferencia" at bounding box center [68, 266] width 136 height 26
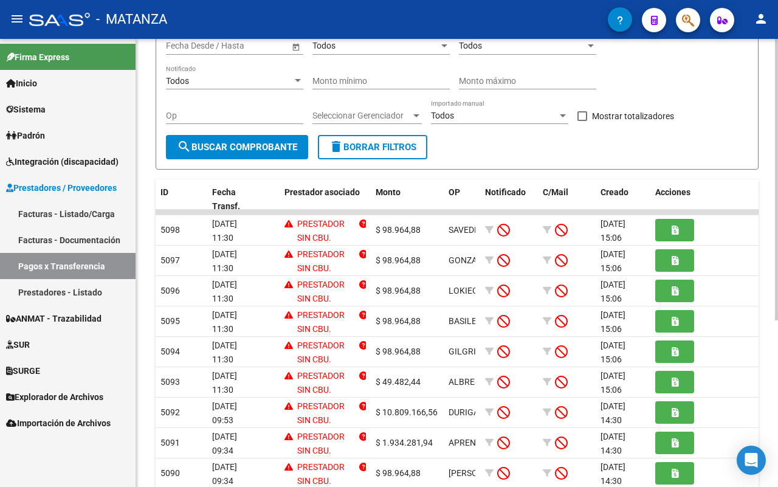
scroll to position [152, 0]
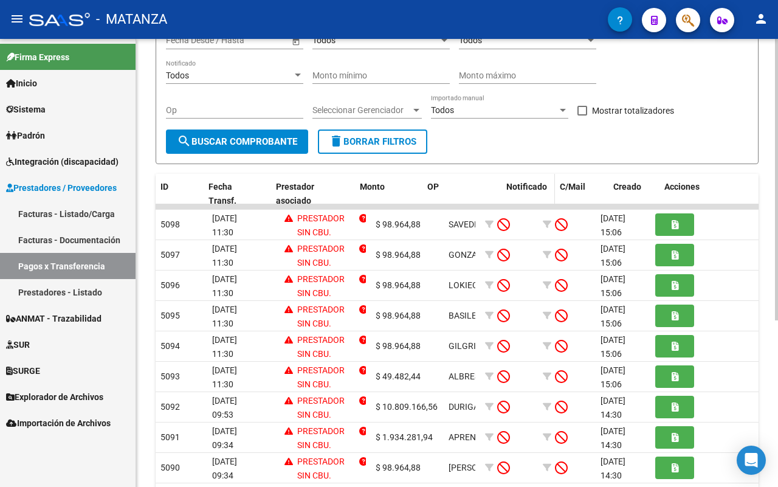
drag, startPoint x: 475, startPoint y: 185, endPoint x: 548, endPoint y: 185, distance: 72.3
click at [548, 185] on div "ID Fecha Transf. Prestador asociado Monto OP Notificado C/Mail Creado Acciones" at bounding box center [458, 194] width 604 height 40
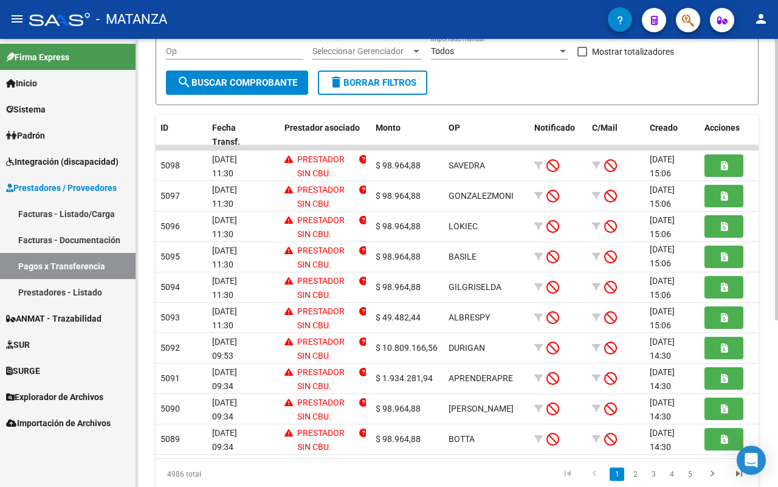
scroll to position [228, 0]
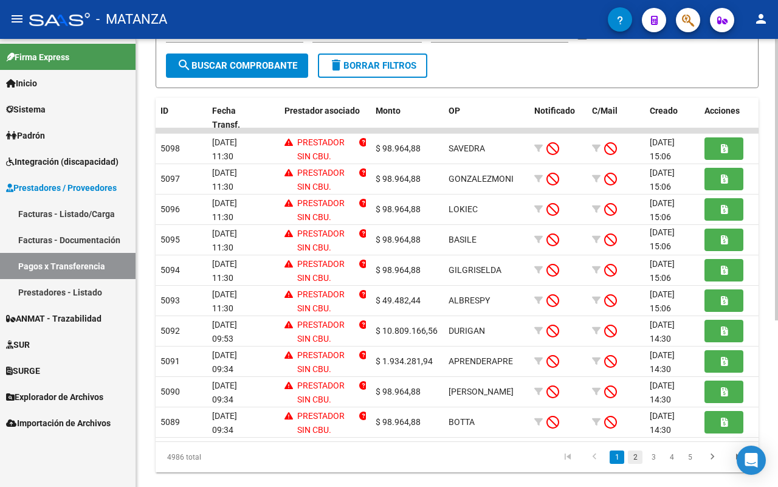
click at [636, 464] on link "2" at bounding box center [635, 456] width 15 height 13
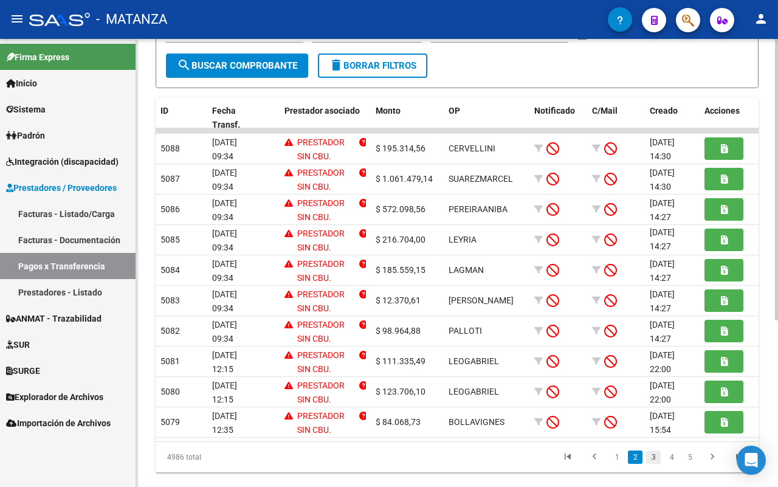
click at [649, 464] on link "3" at bounding box center [653, 456] width 15 height 13
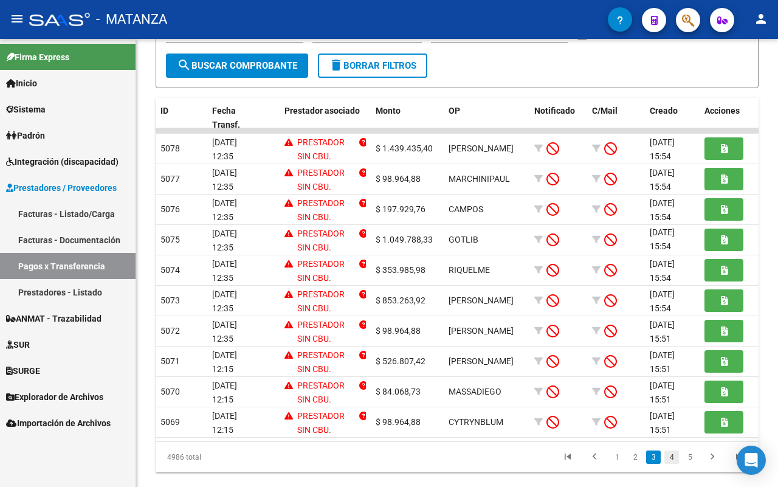
click at [670, 464] on link "4" at bounding box center [671, 456] width 15 height 13
click at [675, 464] on link "5" at bounding box center [671, 456] width 15 height 13
click at [593, 465] on icon "go to previous page" at bounding box center [594, 458] width 16 height 15
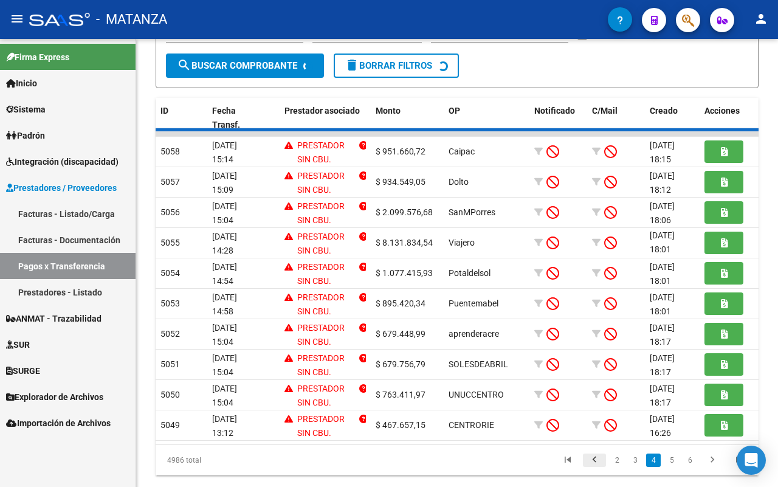
click at [593, 472] on div "4986 total 2 3 4 5 6" at bounding box center [457, 460] width 603 height 30
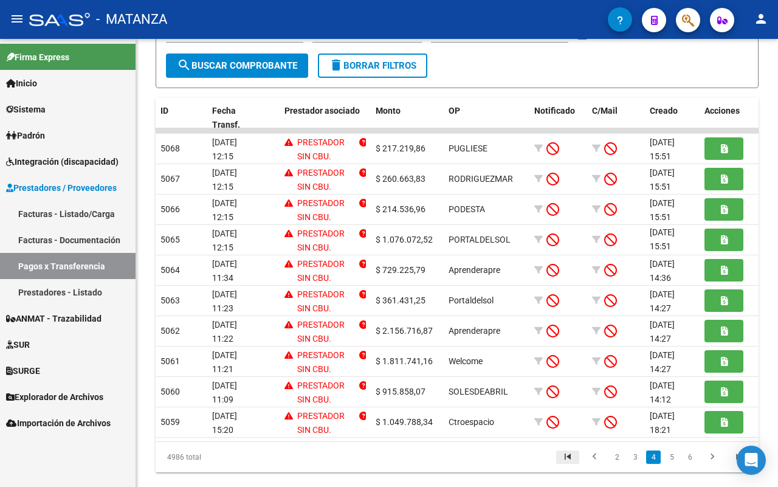
click at [567, 465] on icon "go to first page" at bounding box center [568, 458] width 16 height 15
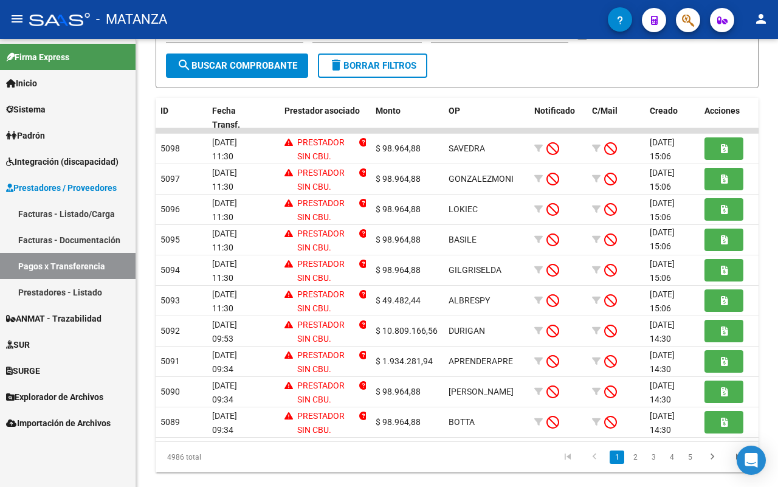
click at [441, 453] on div "4986 total 1 2 3 4 5" at bounding box center [457, 457] width 603 height 30
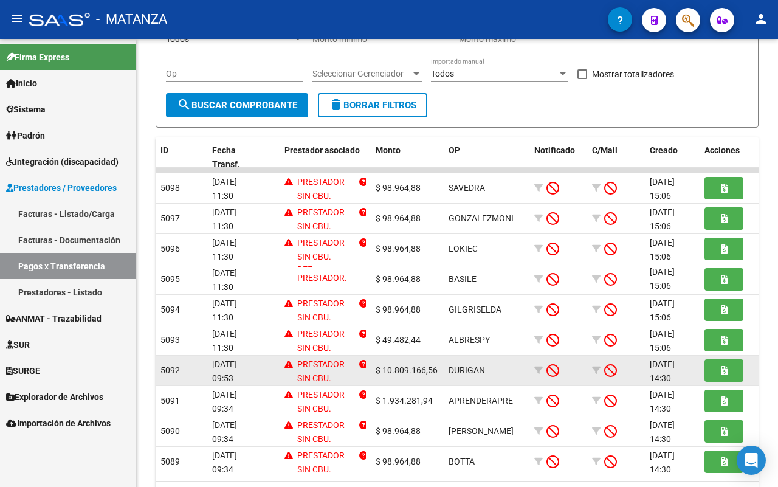
scroll to position [264, 0]
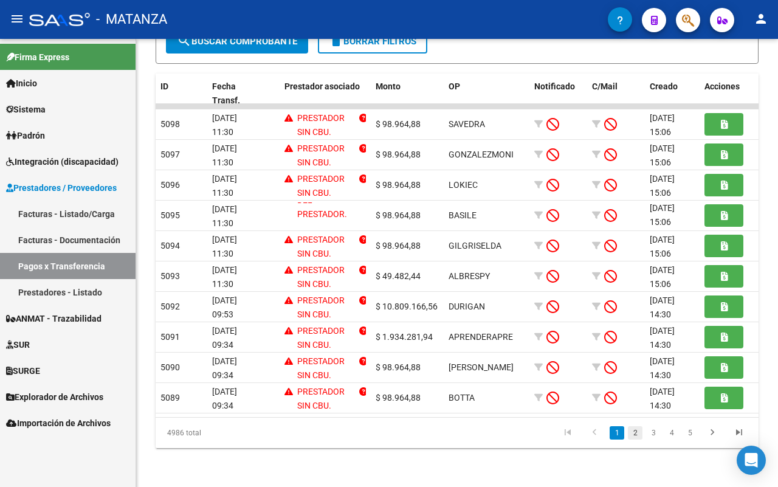
click at [635, 435] on link "2" at bounding box center [635, 432] width 15 height 13
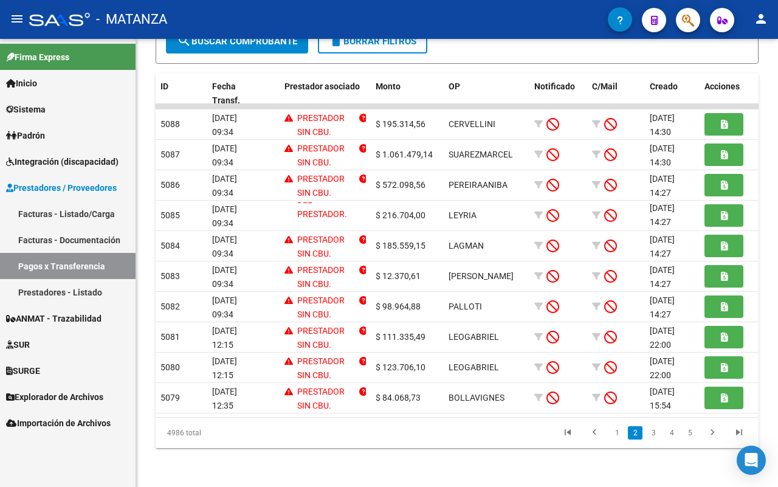
click at [651, 431] on link "3" at bounding box center [653, 432] width 15 height 13
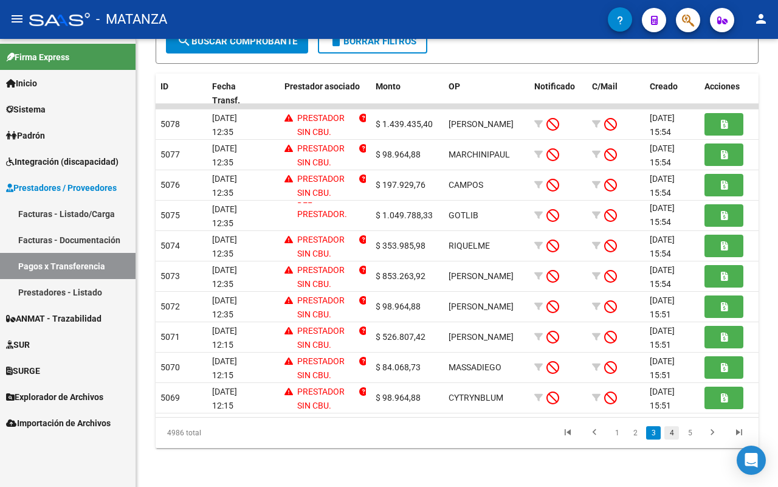
click at [669, 433] on link "4" at bounding box center [671, 432] width 15 height 13
click at [672, 435] on link "5" at bounding box center [671, 432] width 15 height 13
click at [634, 432] on link "4" at bounding box center [635, 432] width 15 height 13
click at [633, 433] on link "3" at bounding box center [635, 432] width 15 height 13
click at [636, 435] on link "2" at bounding box center [635, 432] width 15 height 13
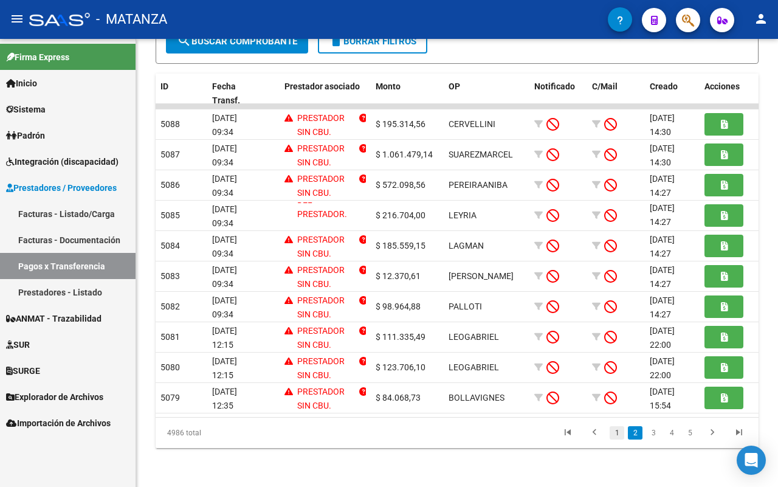
click at [614, 431] on link "1" at bounding box center [617, 432] width 15 height 13
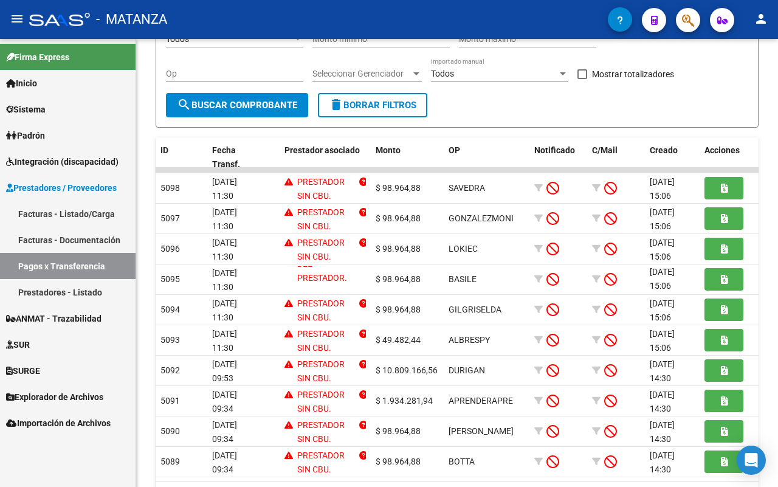
scroll to position [0, 0]
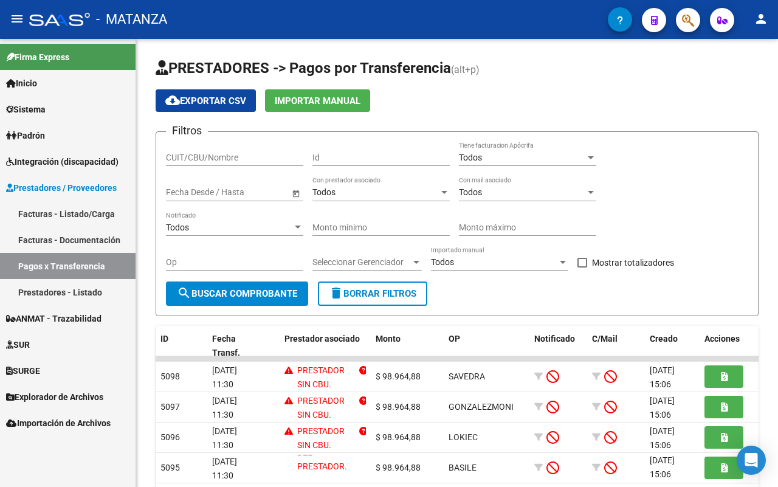
click at [61, 267] on link "Pagos x Transferencia" at bounding box center [68, 266] width 136 height 26
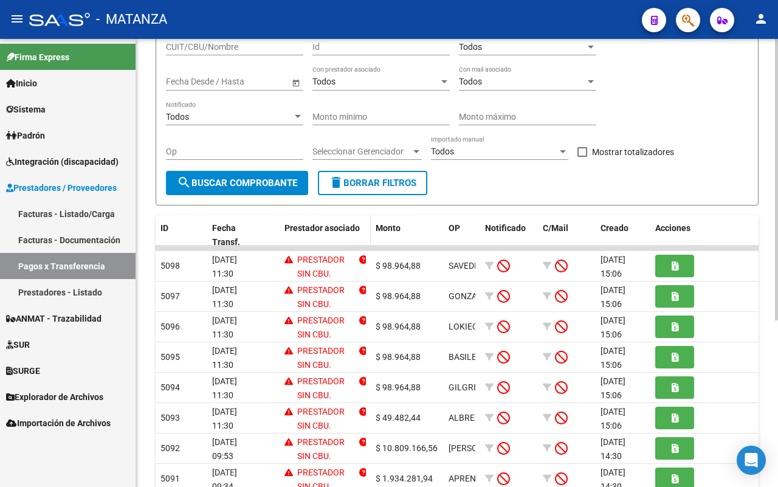
scroll to position [152, 0]
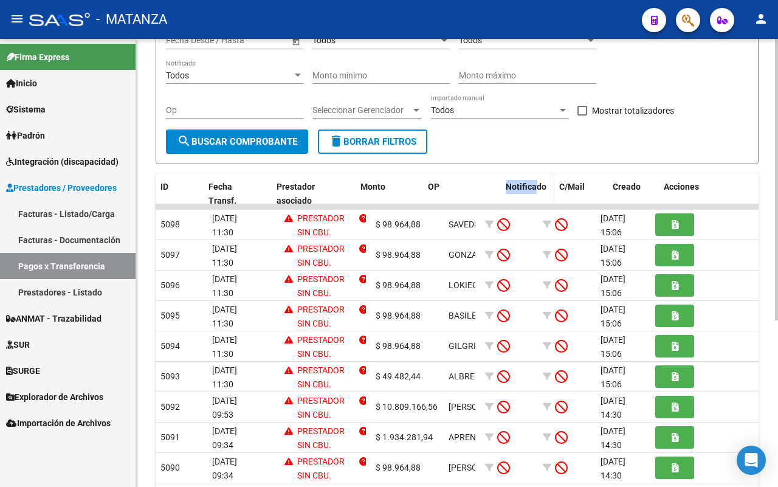
drag, startPoint x: 476, startPoint y: 187, endPoint x: 535, endPoint y: 189, distance: 59.6
click at [535, 189] on div "ID Fecha Transf. Prestador asociado Monto OP Notificado C/Mail Creado Acciones" at bounding box center [458, 194] width 604 height 40
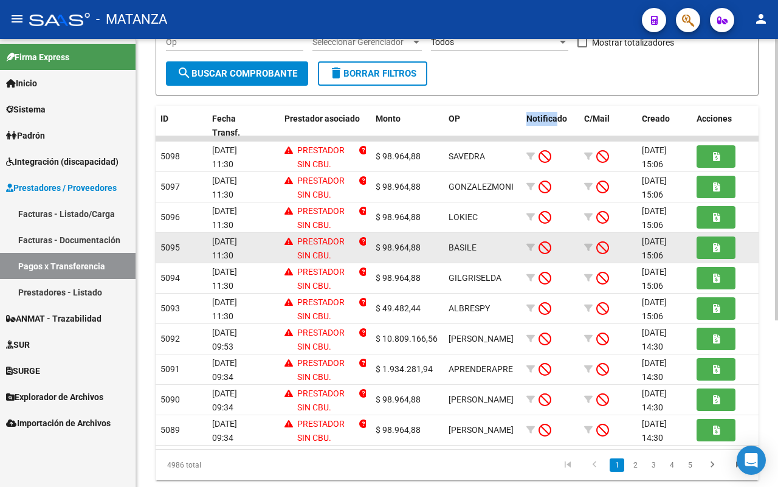
scroll to position [228, 0]
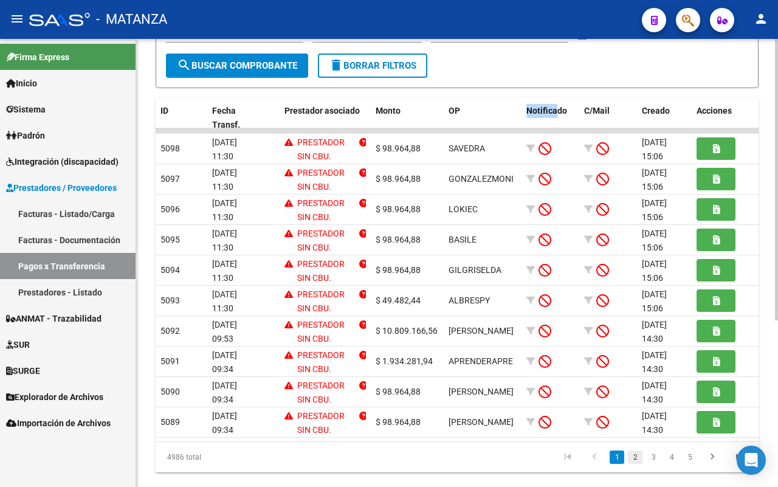
click at [634, 464] on link "2" at bounding box center [635, 456] width 15 height 13
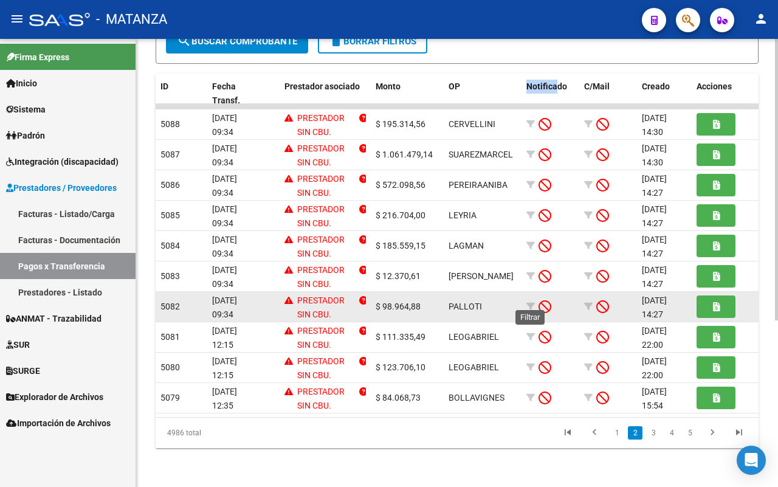
scroll to position [264, 0]
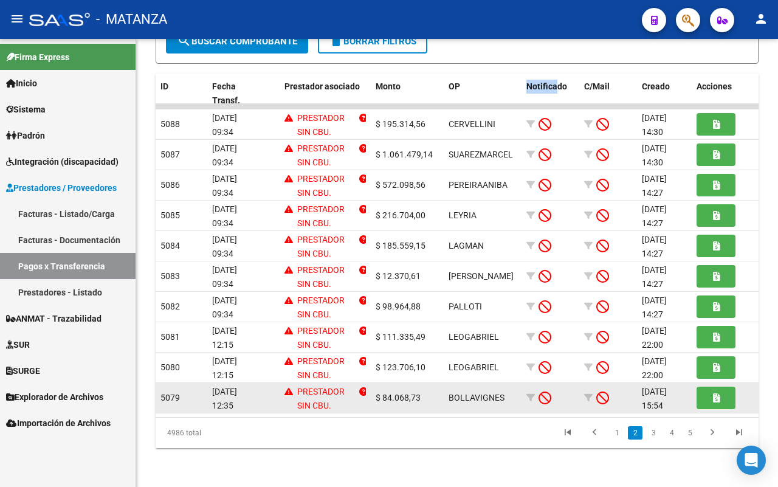
drag, startPoint x: 654, startPoint y: 433, endPoint x: 557, endPoint y: 374, distance: 113.7
click at [654, 432] on link "3" at bounding box center [653, 432] width 15 height 13
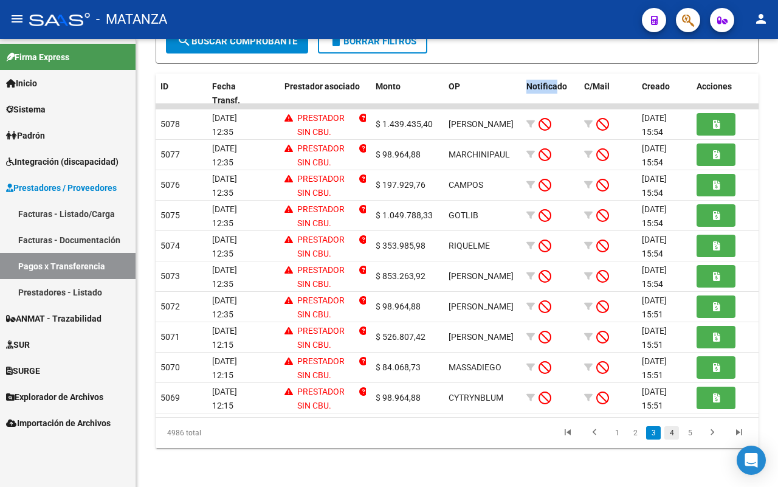
click at [670, 433] on link "4" at bounding box center [671, 432] width 15 height 13
click at [597, 435] on icon "go to previous page" at bounding box center [594, 434] width 16 height 15
click at [614, 433] on link "1" at bounding box center [617, 432] width 15 height 13
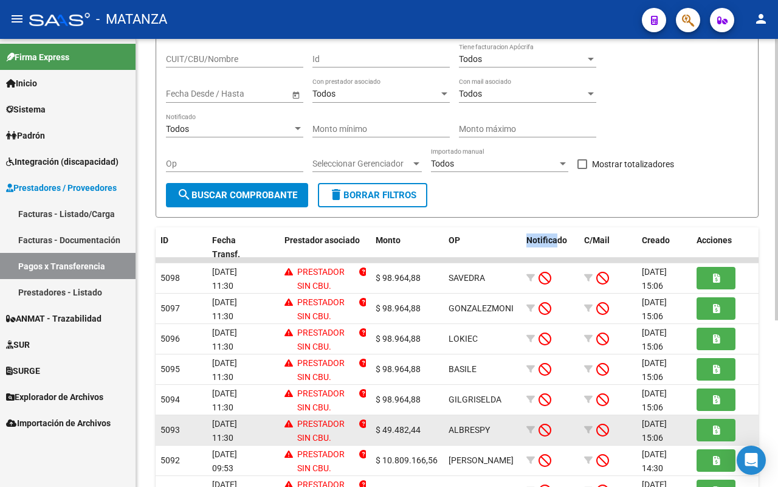
scroll to position [228, 0]
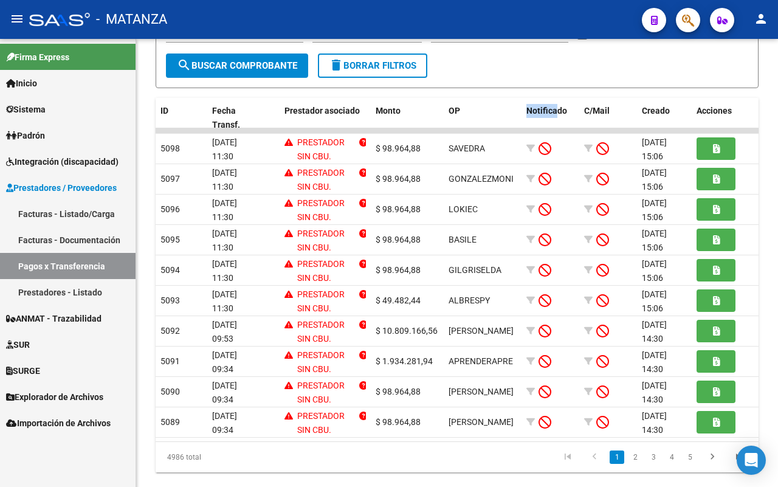
click at [64, 262] on link "Pagos x Transferencia" at bounding box center [68, 266] width 136 height 26
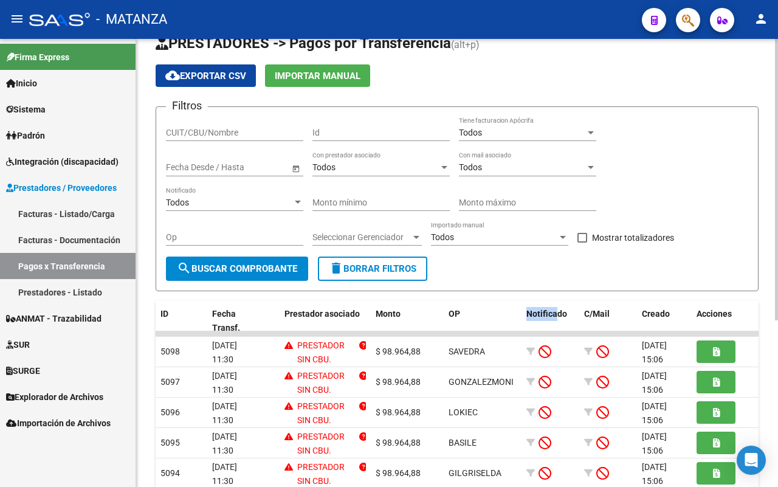
scroll to position [0, 0]
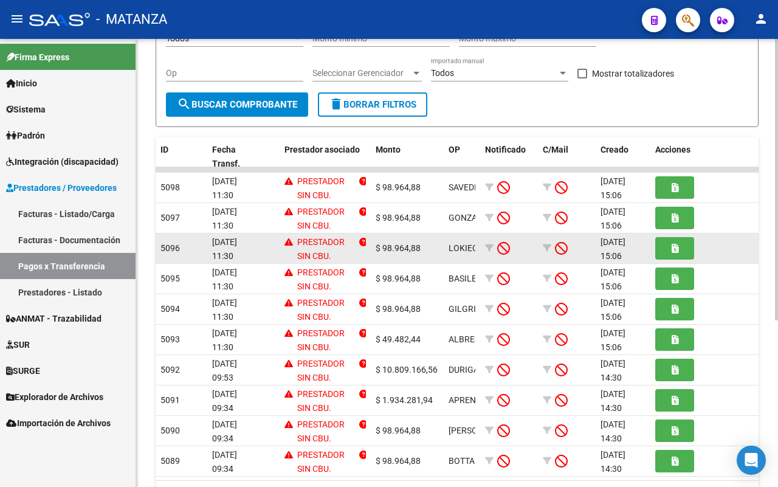
scroll to position [228, 0]
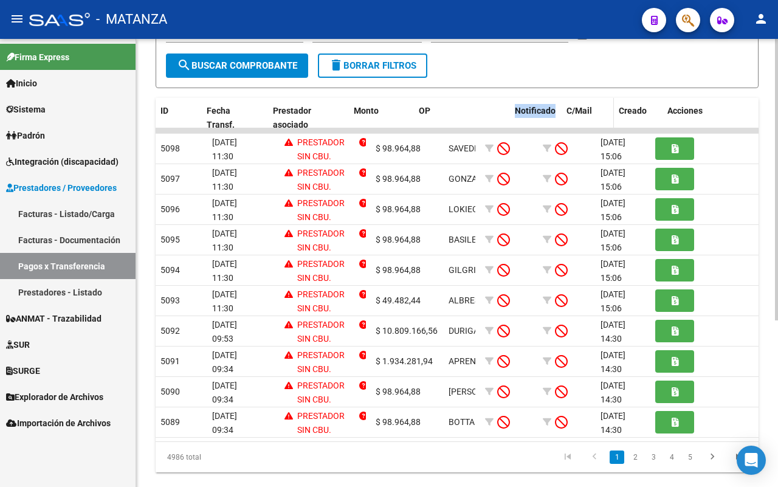
drag, startPoint x: 478, startPoint y: 110, endPoint x: 568, endPoint y: 110, distance: 90.5
click at [568, 110] on div "ID Fecha Transf. Prestador asociado Monto OP Notificado C/Mail Creado Acciones" at bounding box center [458, 118] width 604 height 40
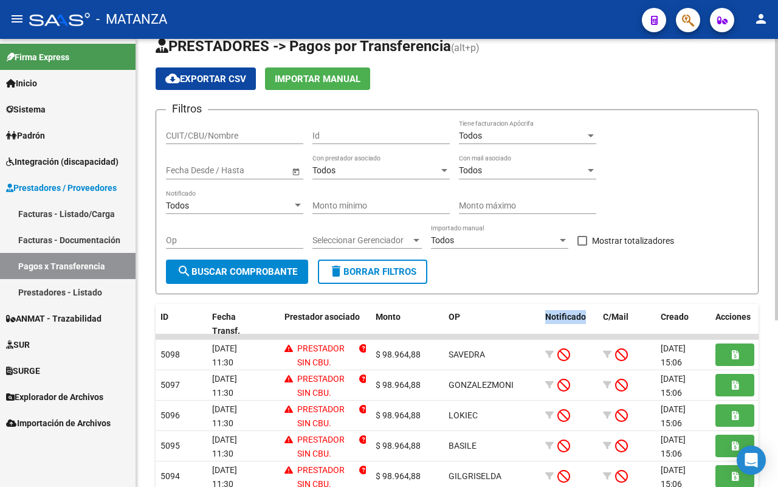
scroll to position [0, 0]
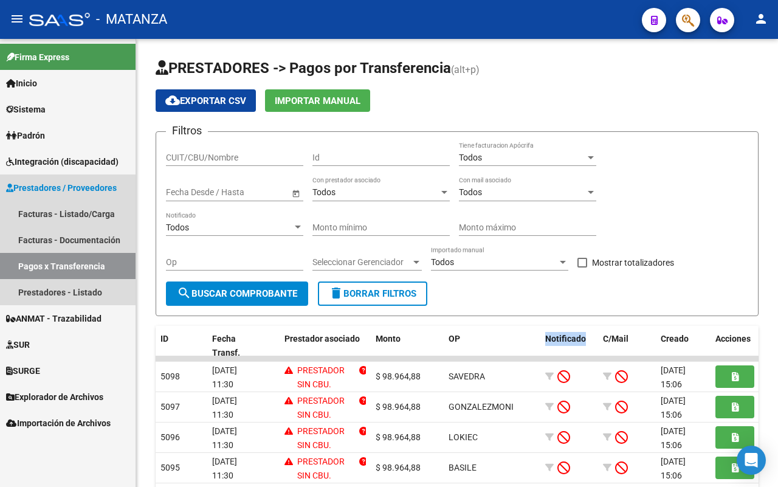
click at [91, 184] on span "Prestadores / Proveedores" at bounding box center [61, 187] width 111 height 13
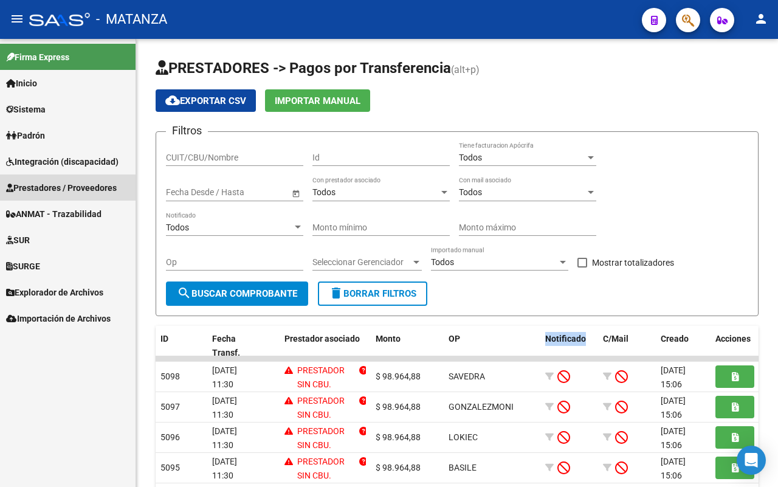
click at [95, 187] on span "Prestadores / Proveedores" at bounding box center [61, 187] width 111 height 13
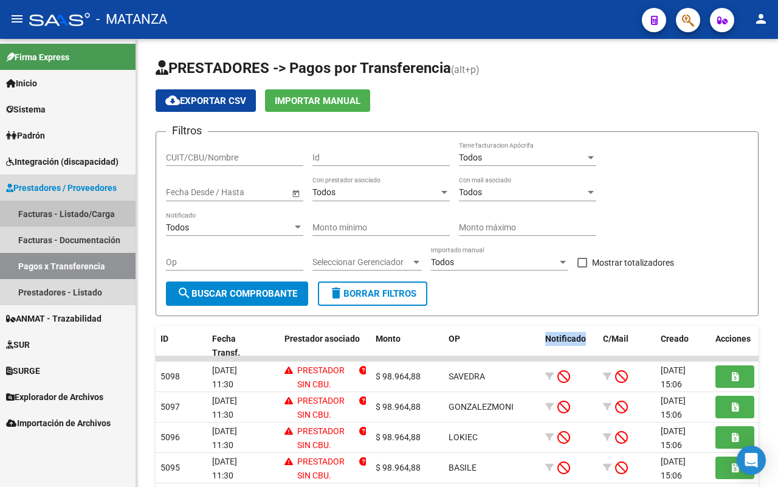
click at [90, 211] on link "Facturas - Listado/Carga" at bounding box center [68, 214] width 136 height 26
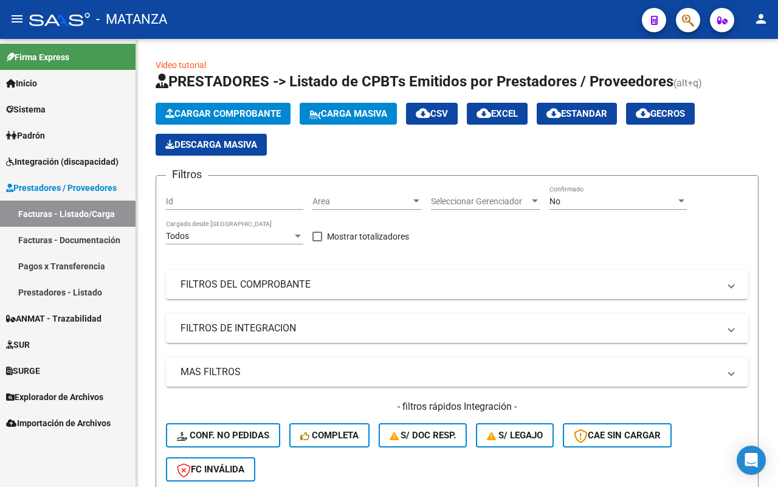
click at [108, 240] on link "Facturas - Documentación" at bounding box center [68, 240] width 136 height 26
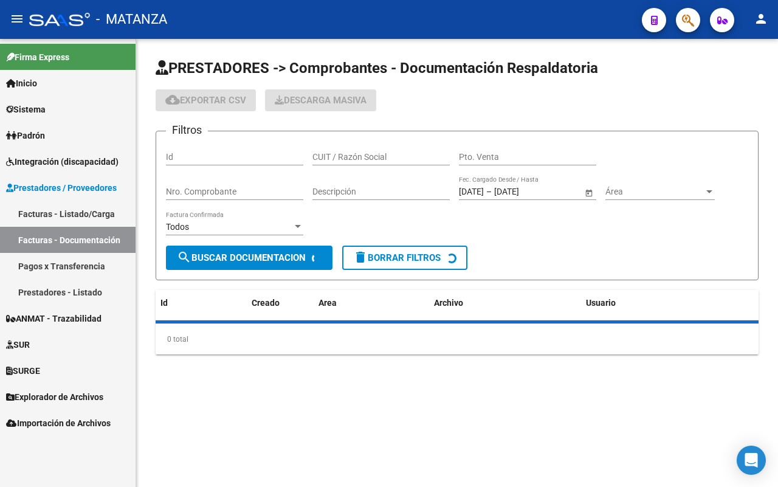
click at [80, 264] on link "Pagos x Transferencia" at bounding box center [68, 266] width 136 height 26
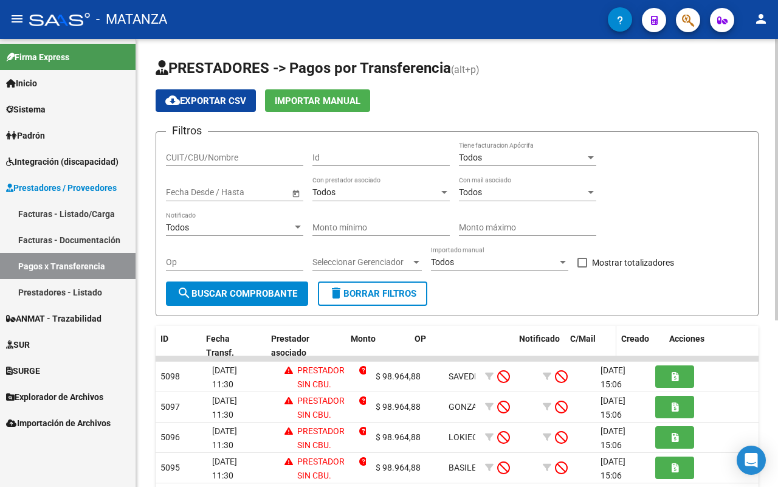
drag, startPoint x: 476, startPoint y: 332, endPoint x: 588, endPoint y: 329, distance: 112.5
click at [587, 329] on div "ID Fecha Transf. Prestador asociado Monto OP Notificado C/Mail Creado Acciones" at bounding box center [458, 346] width 604 height 40
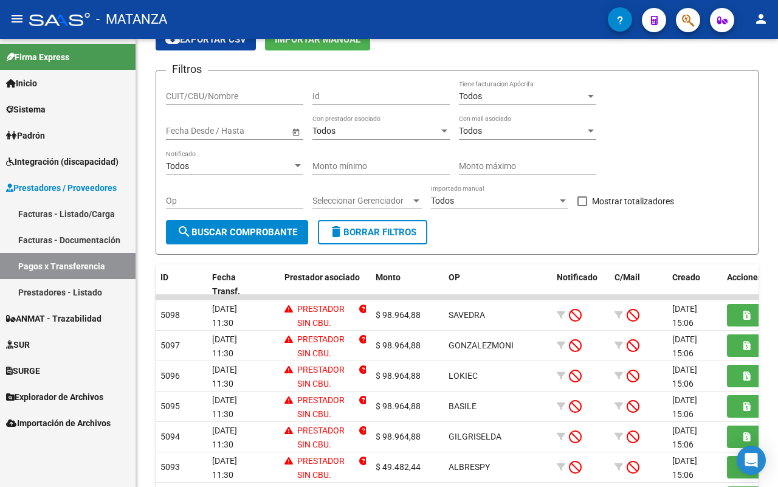
scroll to position [152, 0]
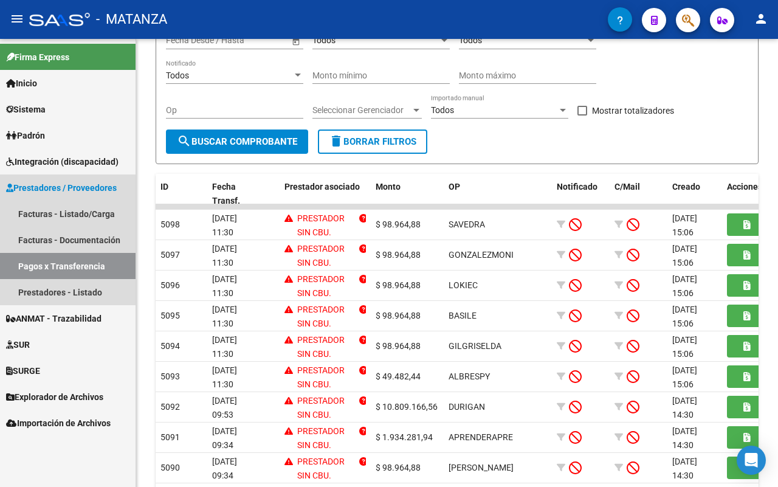
click at [62, 266] on link "Pagos x Transferencia" at bounding box center [68, 266] width 136 height 26
